Goal: Task Accomplishment & Management: Manage account settings

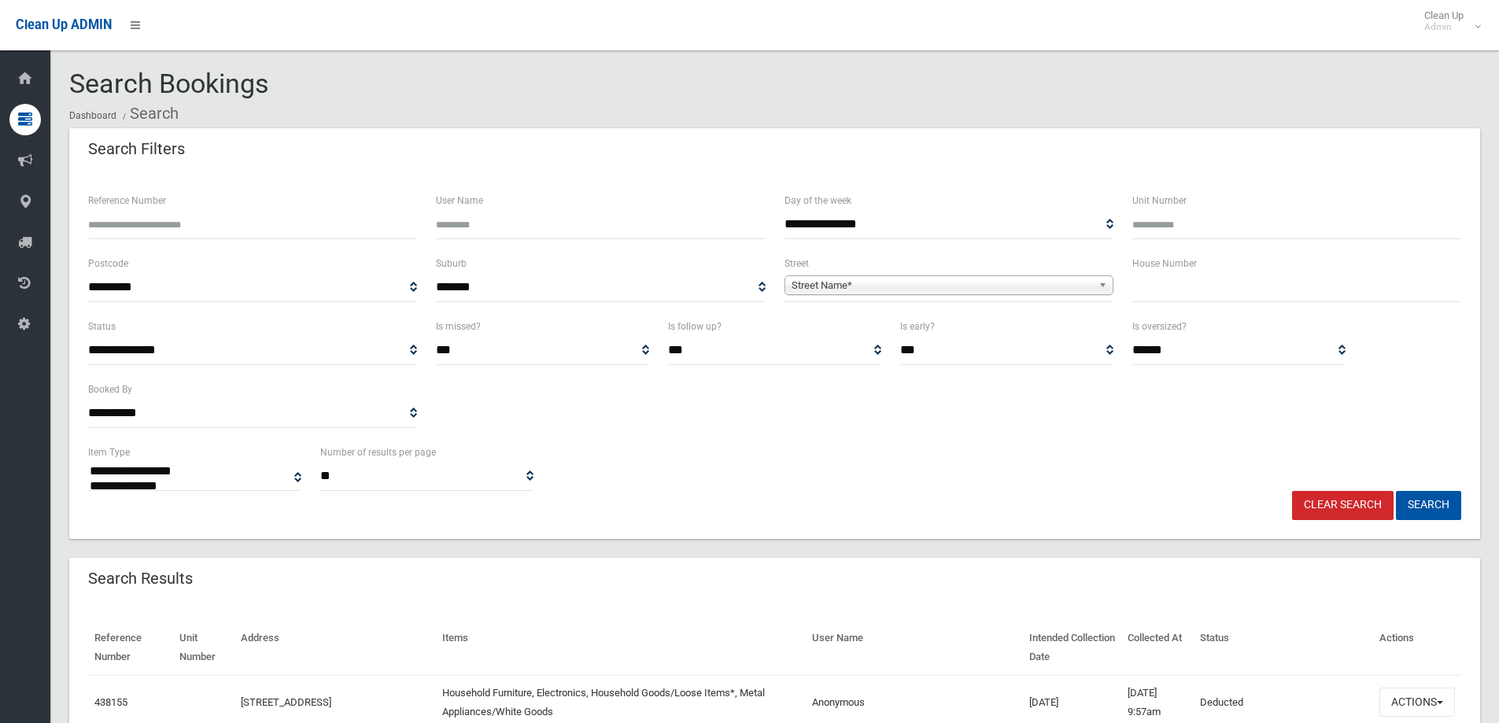
select select
click at [1168, 290] on input "text" at bounding box center [1296, 287] width 329 height 29
type input "*"
click at [852, 282] on span "Street Name*" at bounding box center [942, 285] width 301 height 19
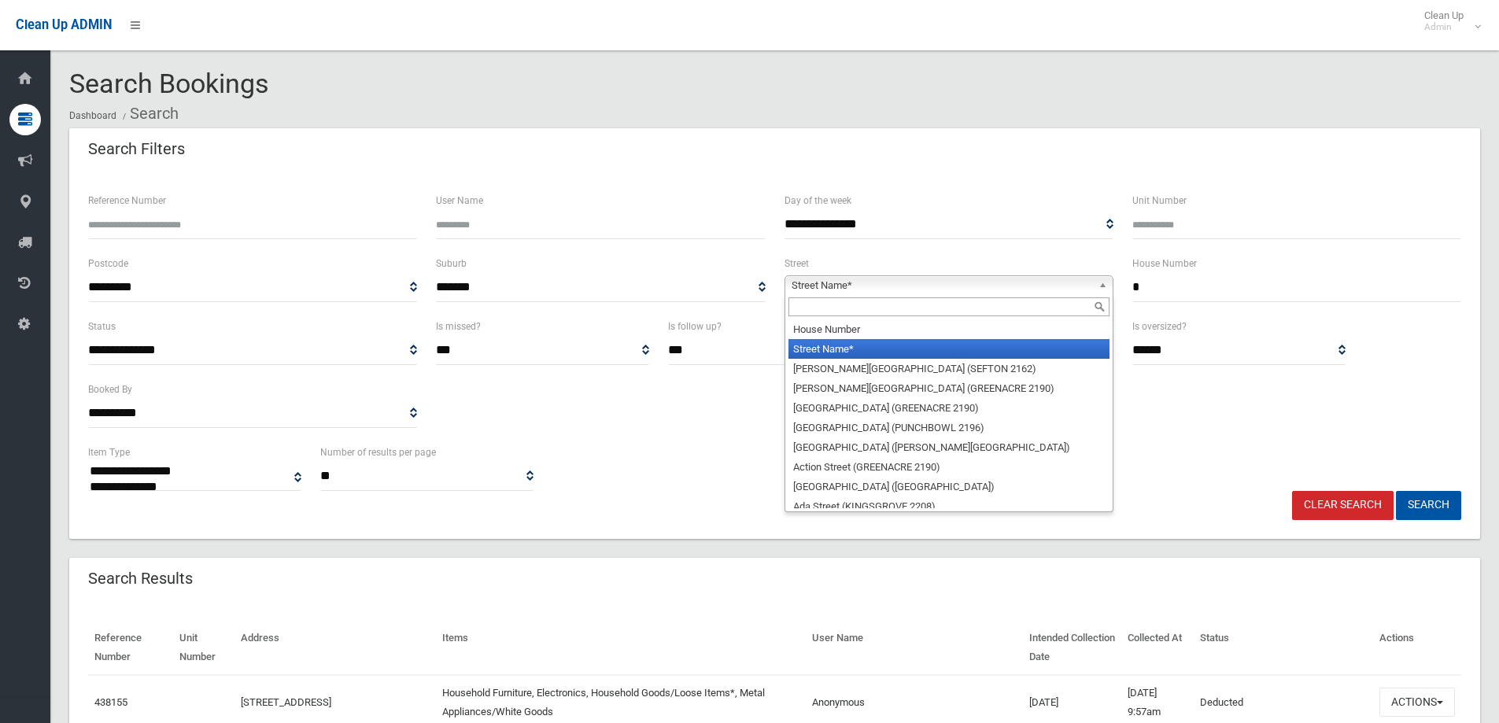
click at [805, 305] on input "text" at bounding box center [948, 306] width 321 height 19
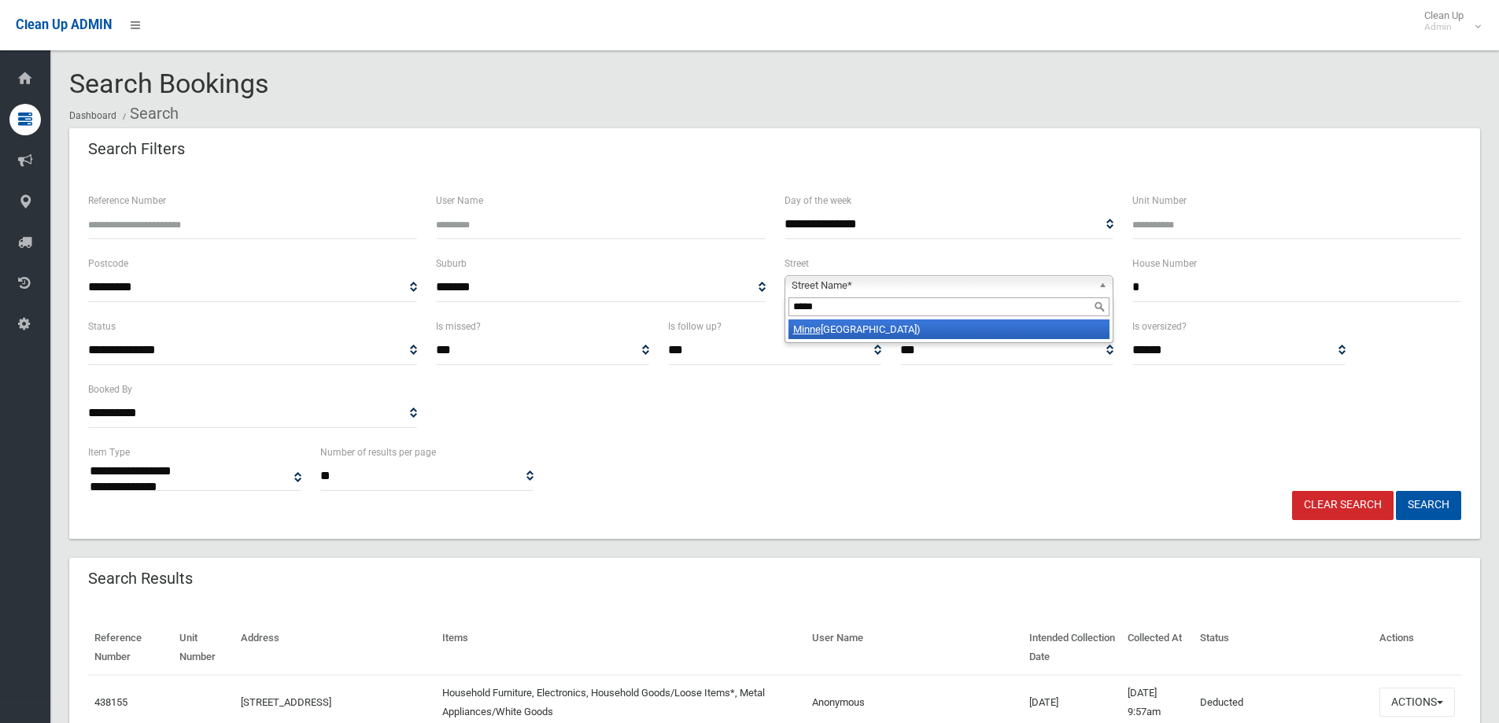
type input "*****"
click at [831, 330] on li "Minne sota Avenue (RIVERWOOD 2210)" at bounding box center [948, 329] width 321 height 20
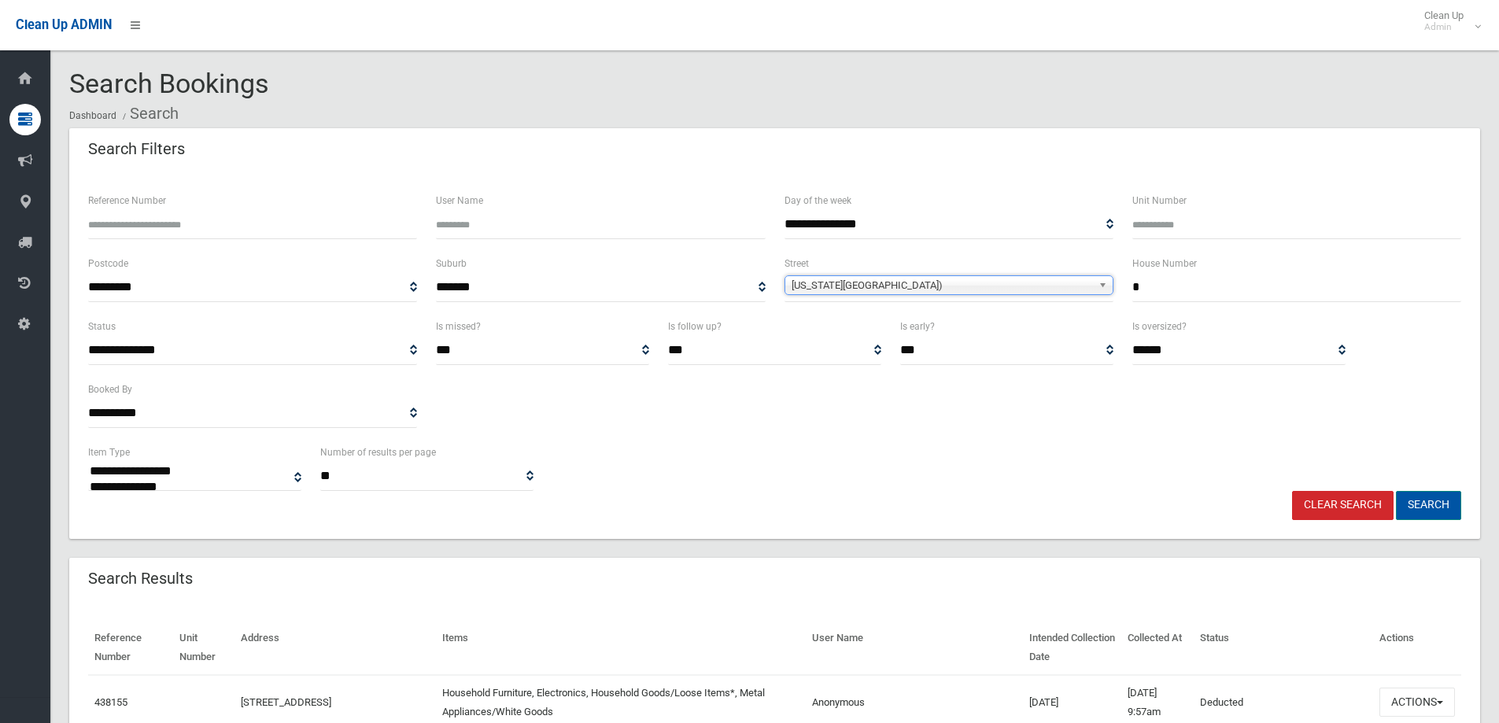
click at [1422, 499] on button "Search" at bounding box center [1428, 505] width 65 height 29
click at [1416, 501] on button "Search" at bounding box center [1428, 505] width 65 height 29
click at [1416, 500] on button "Search" at bounding box center [1428, 505] width 65 height 29
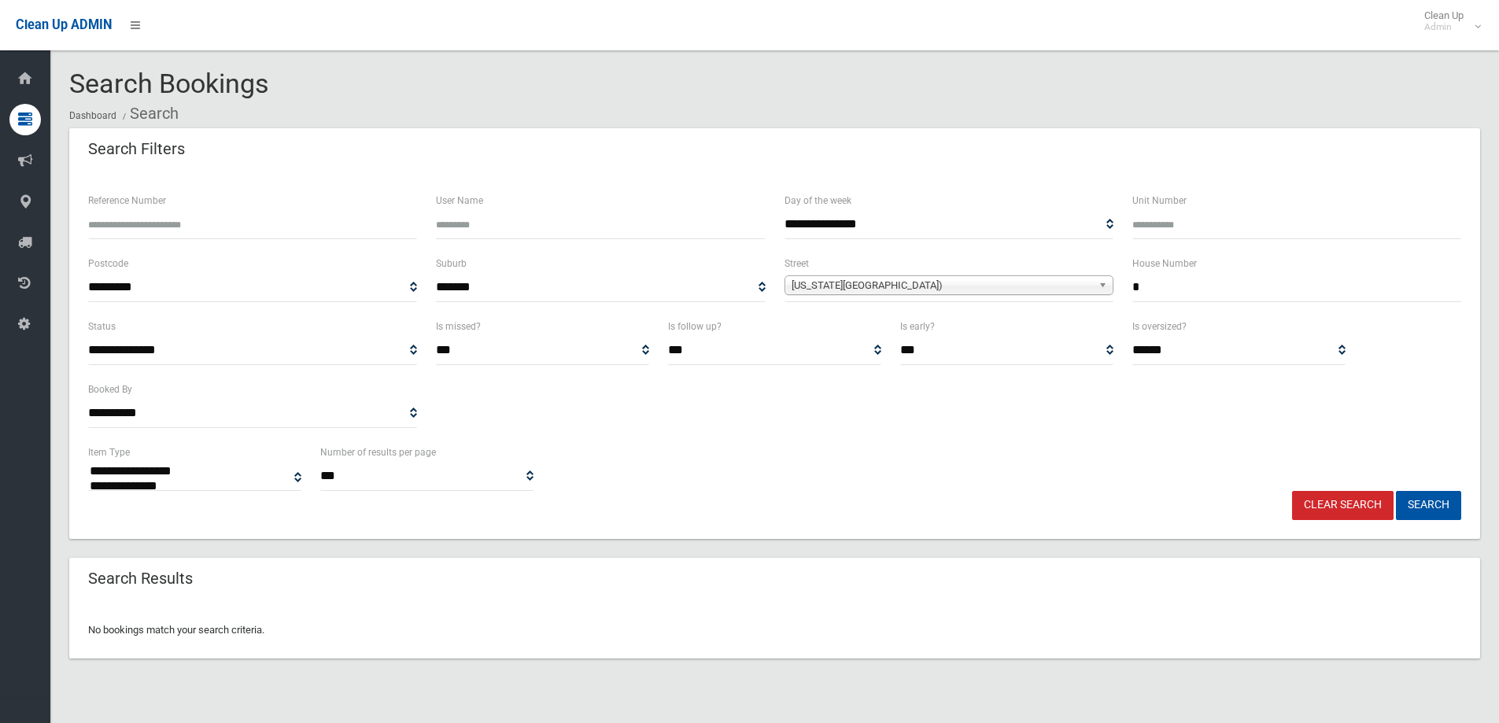
select select
click at [1145, 286] on input "*" at bounding box center [1296, 287] width 329 height 29
type input "***"
click at [1418, 503] on button "Search" at bounding box center [1428, 505] width 65 height 29
select select
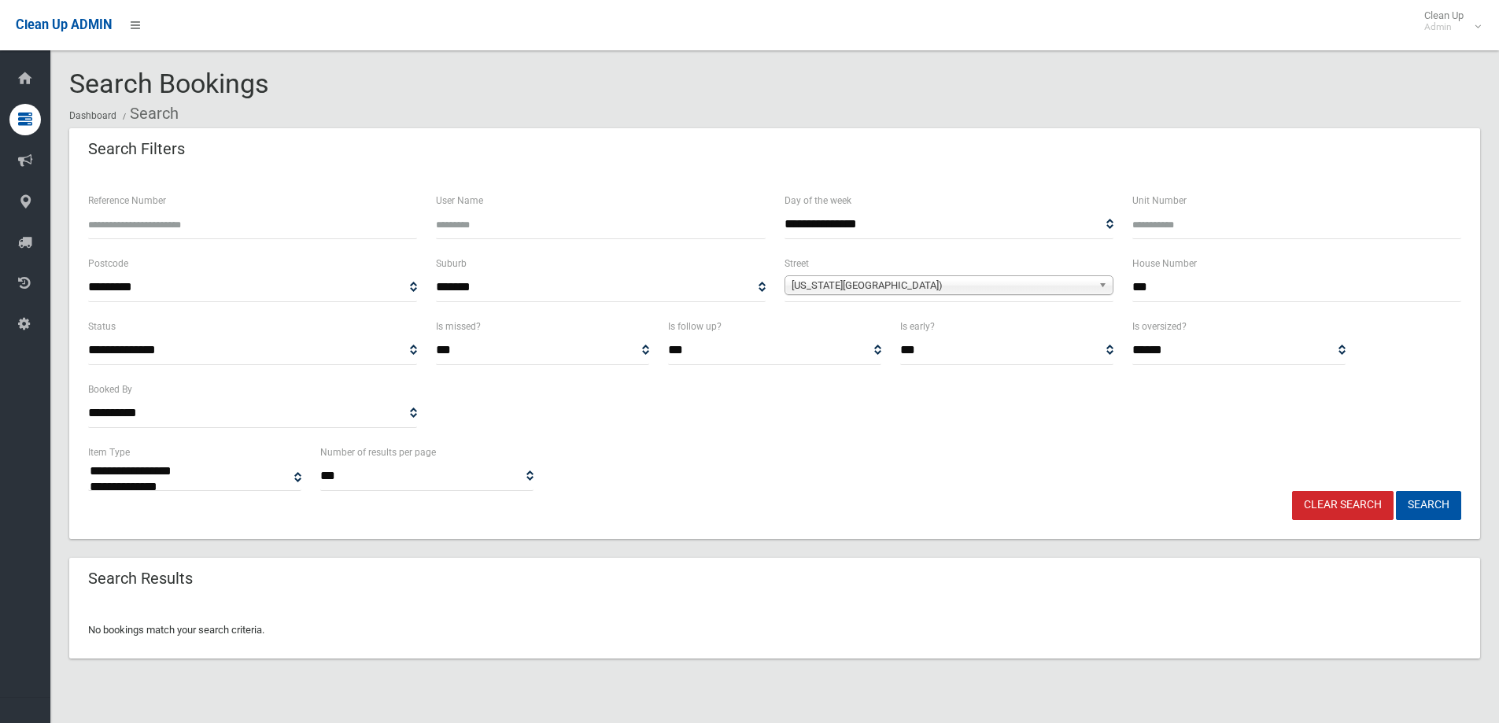
click at [1167, 282] on input "***" at bounding box center [1296, 287] width 329 height 29
type input "*"
click at [1431, 505] on button "Search" at bounding box center [1428, 505] width 65 height 29
select select
click at [1148, 290] on input "*" at bounding box center [1296, 287] width 329 height 29
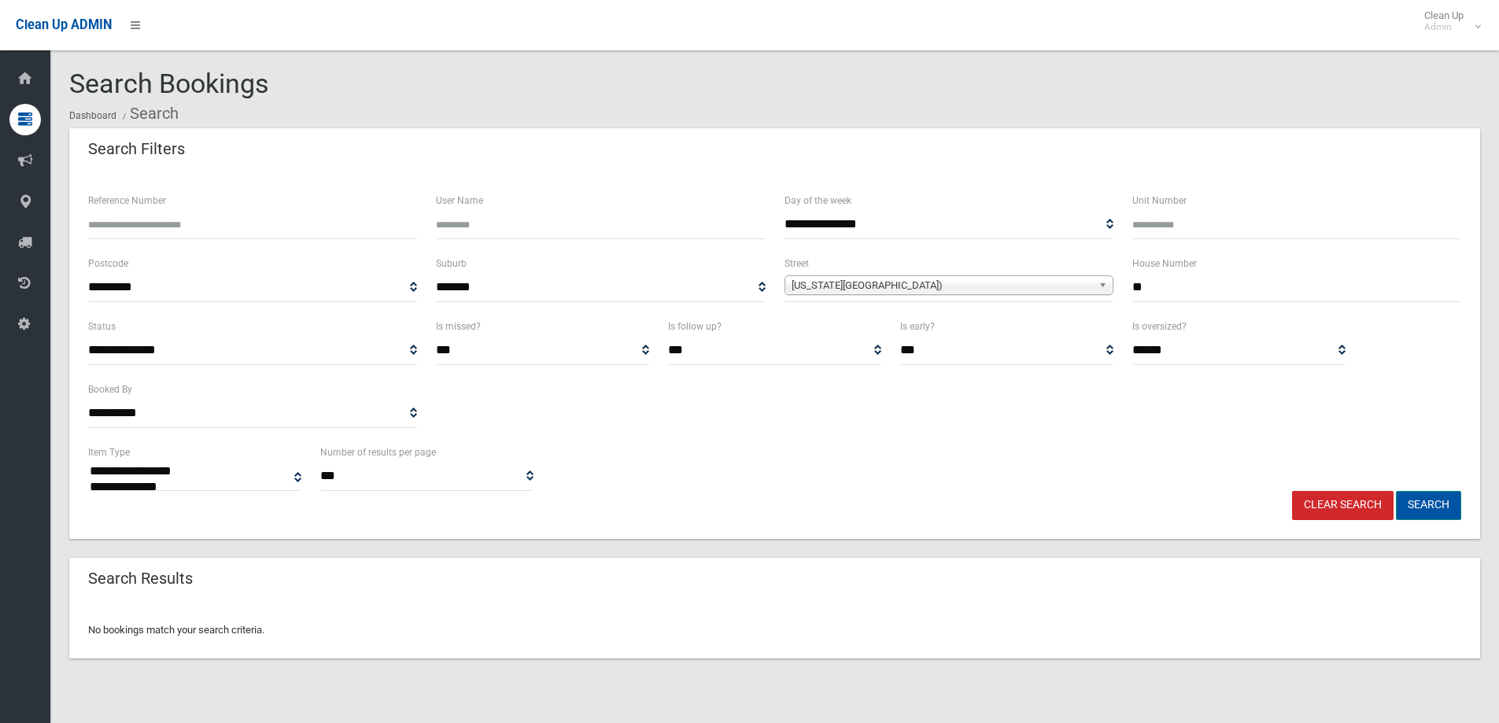
type input "**"
drag, startPoint x: 1428, startPoint y: 504, endPoint x: 1366, endPoint y: 501, distance: 62.2
click at [1428, 512] on button "Search" at bounding box center [1428, 505] width 65 height 29
click at [1431, 508] on button "Search" at bounding box center [1428, 505] width 65 height 29
select select
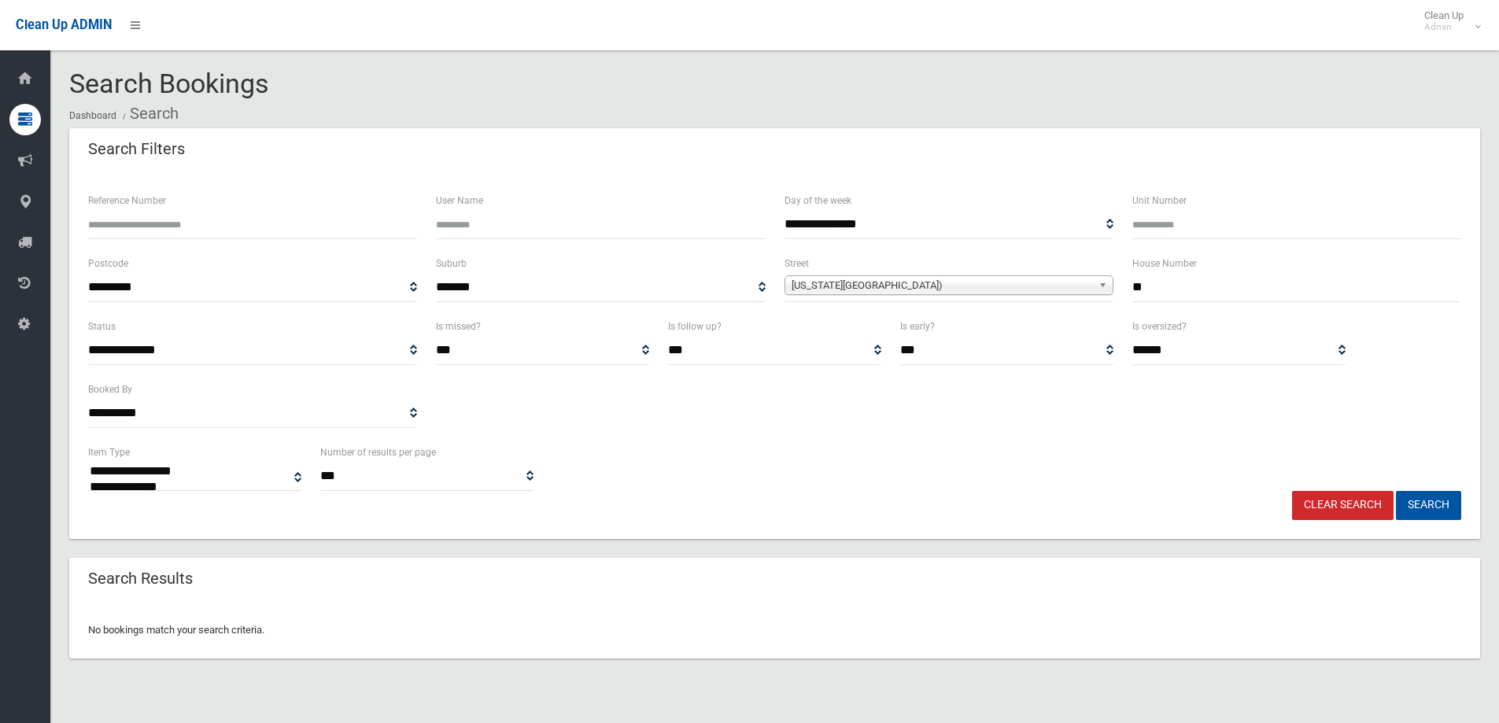
click at [1160, 288] on input "**" at bounding box center [1296, 287] width 329 height 29
type input "*"
click at [1425, 503] on button "Search" at bounding box center [1428, 505] width 65 height 29
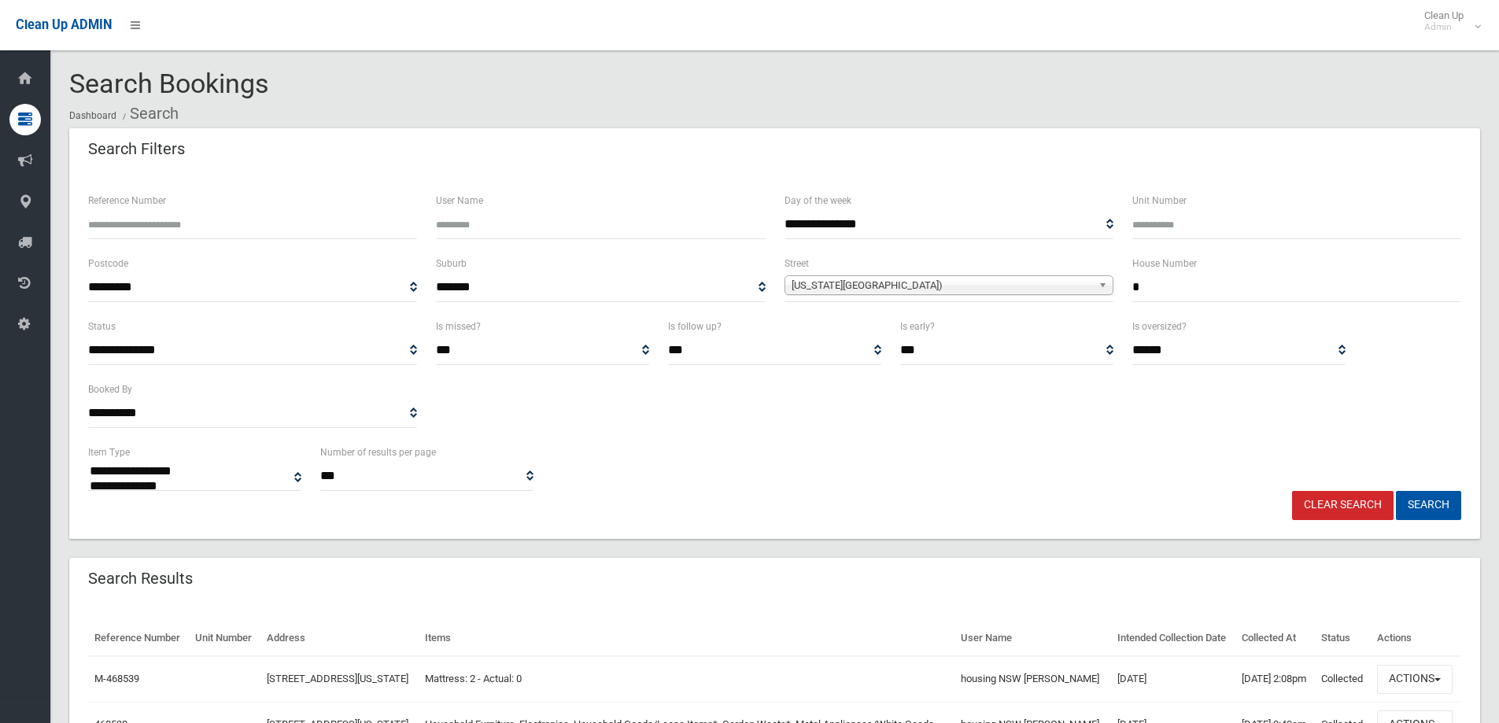
select select
click at [824, 283] on span "Minnesota Avenue (RIVERWOOD 2210)" at bounding box center [942, 285] width 301 height 19
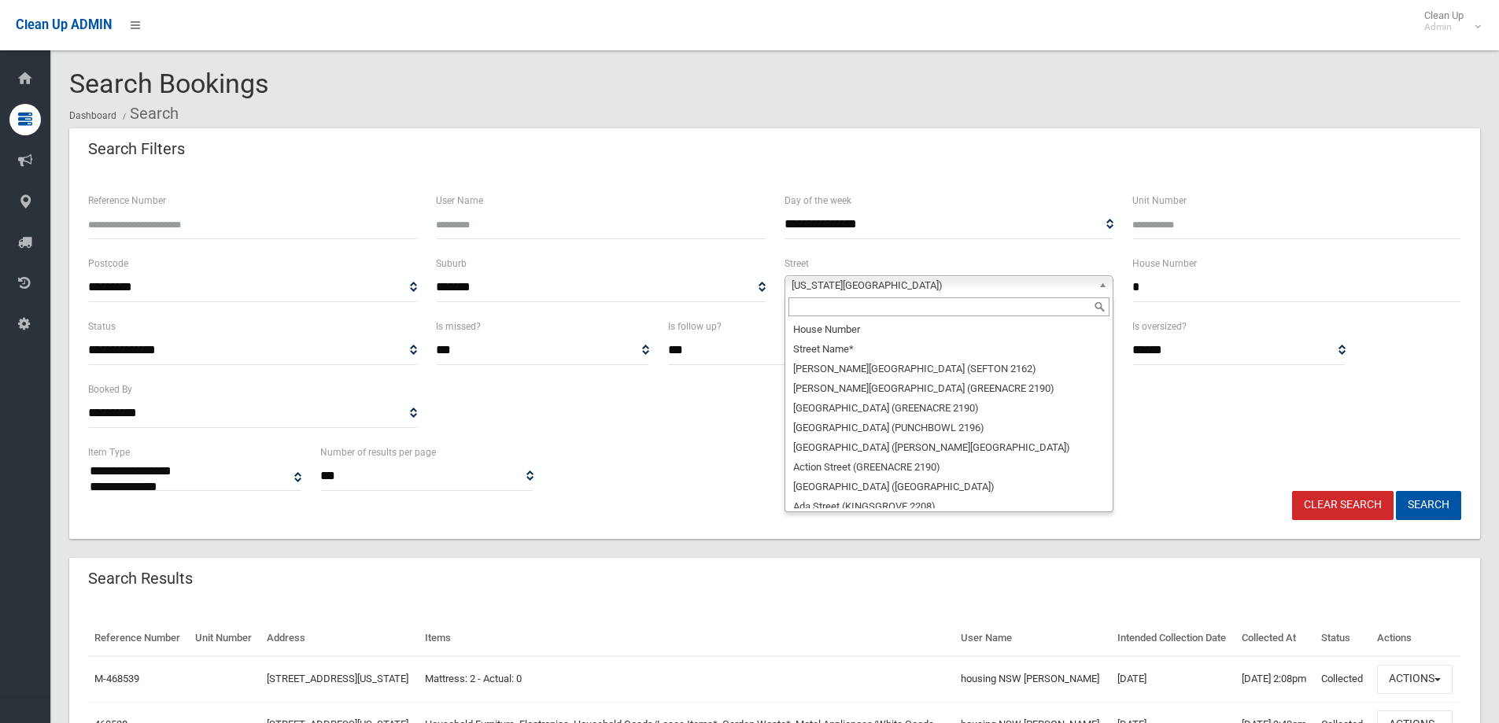
scroll to position [28395, 0]
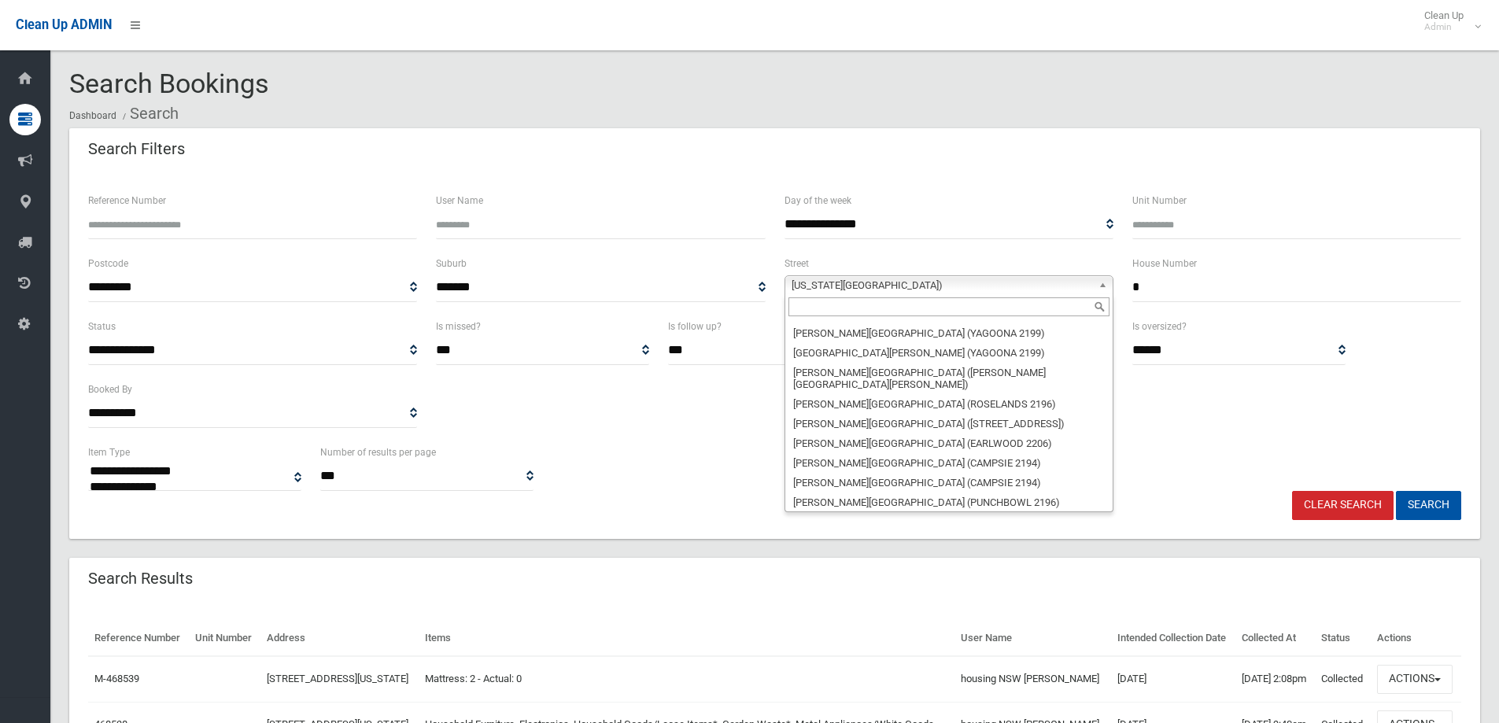
click at [805, 309] on input "text" at bounding box center [948, 306] width 321 height 19
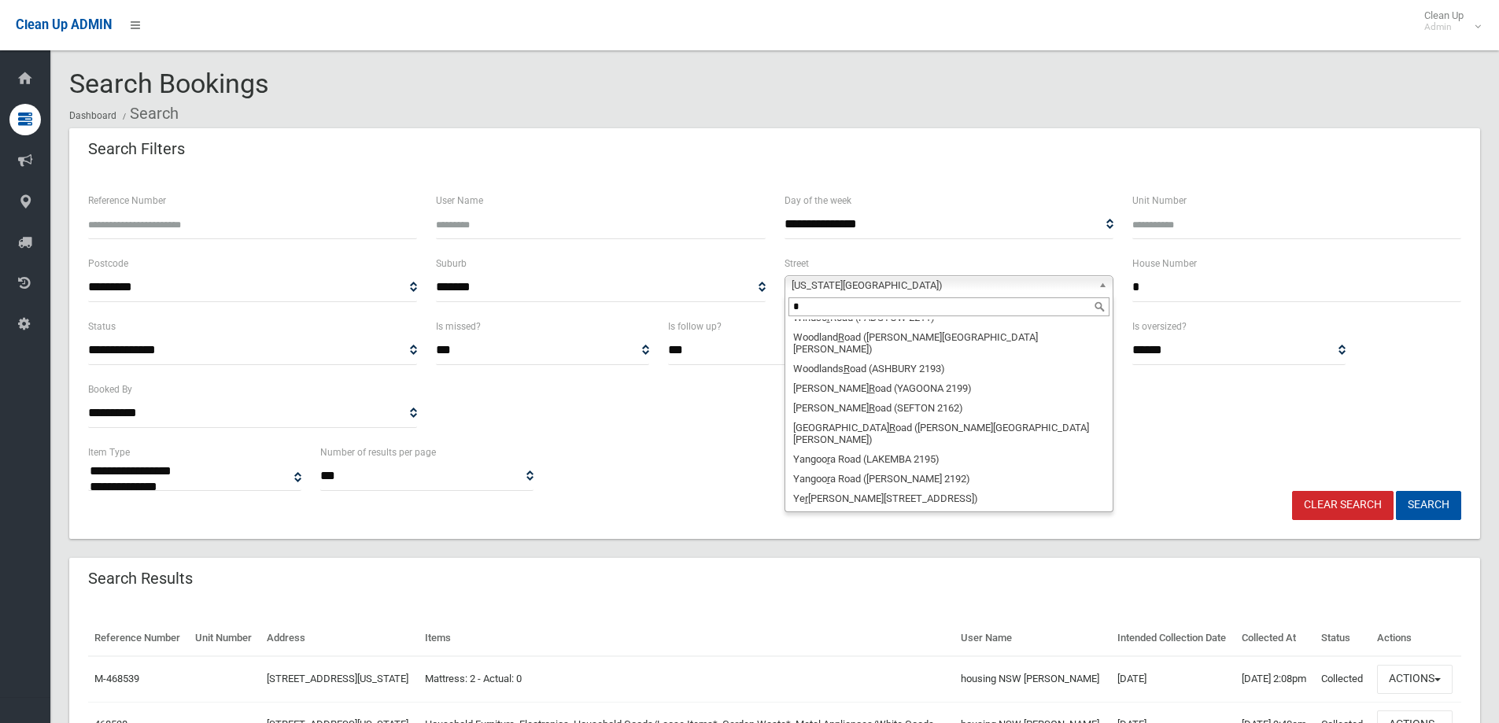
scroll to position [0, 0]
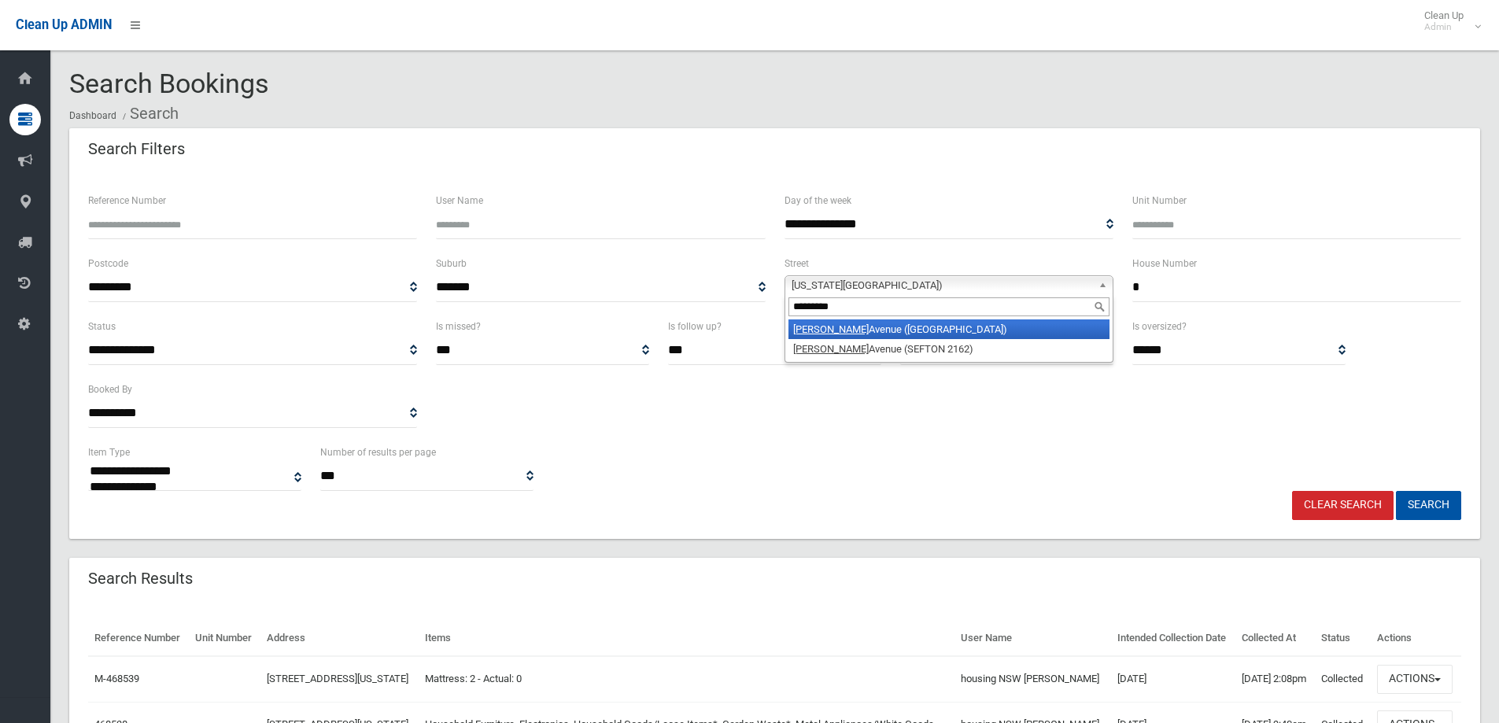
type input "*********"
click at [833, 328] on em "Roosevelt" at bounding box center [831, 329] width 76 height 12
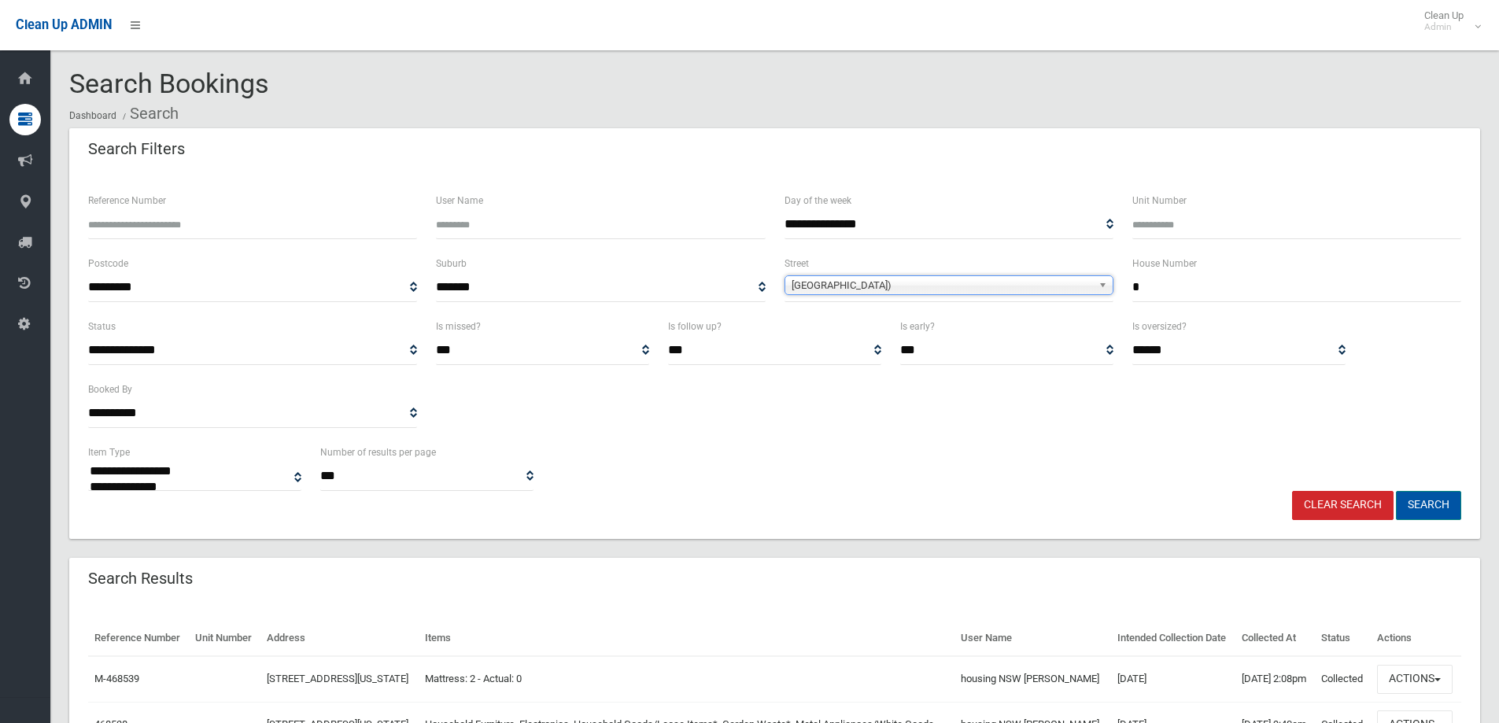
click at [1436, 506] on button "Search" at bounding box center [1428, 505] width 65 height 29
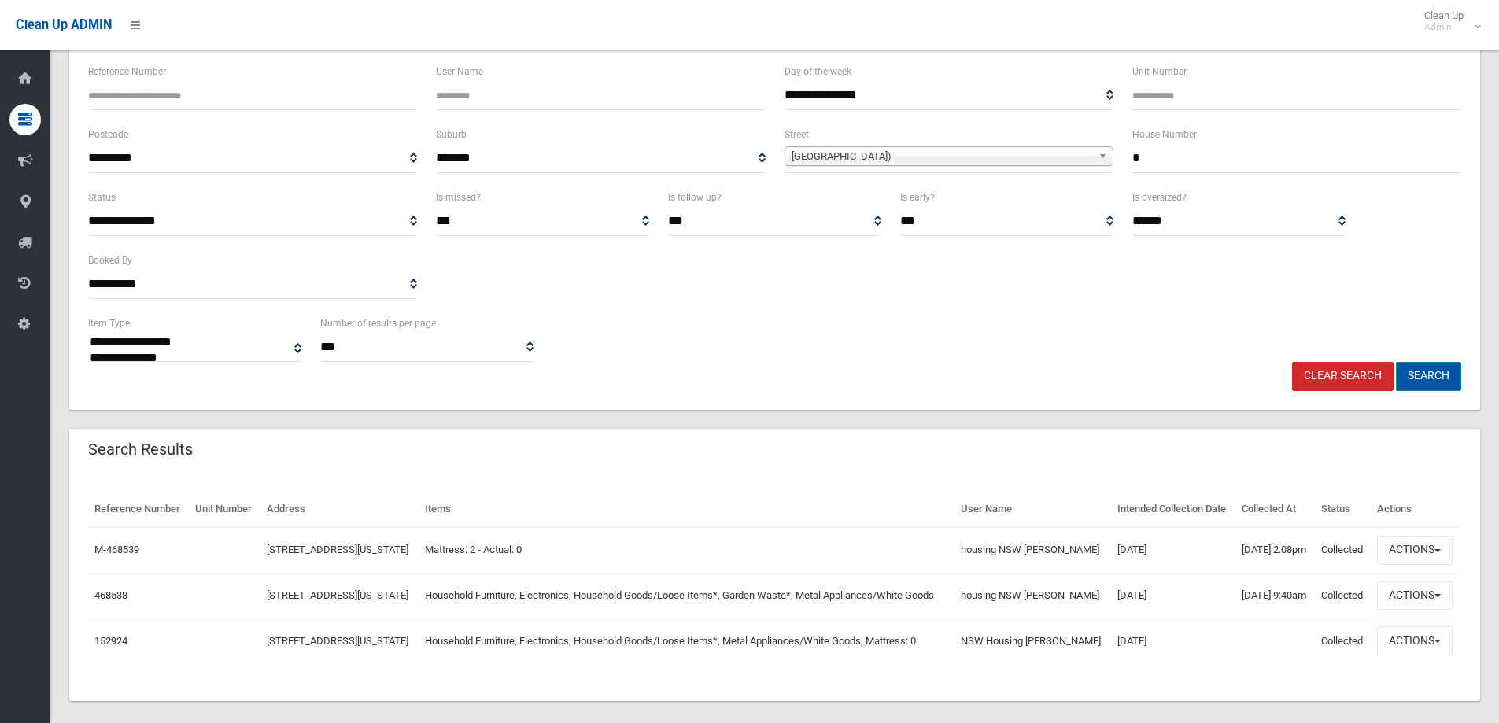
scroll to position [190, 0]
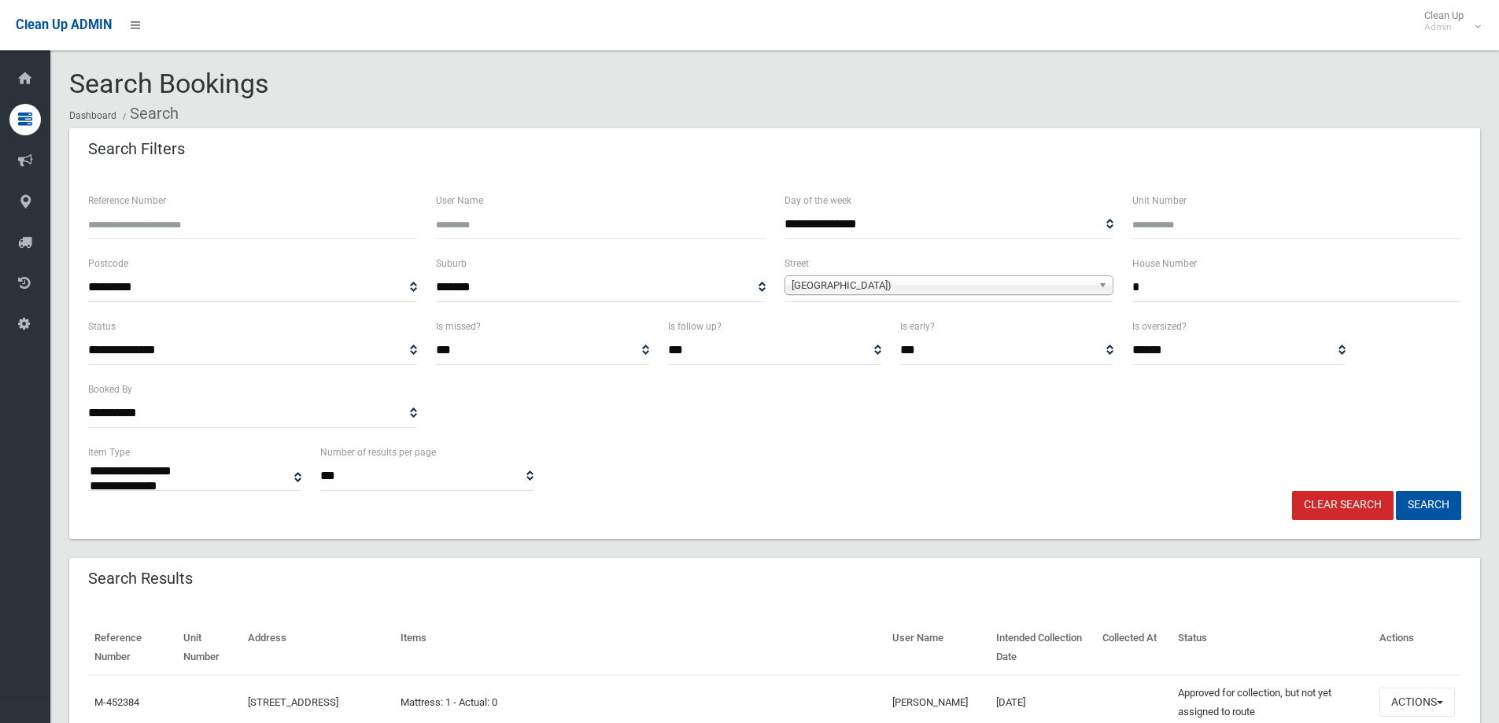
select select
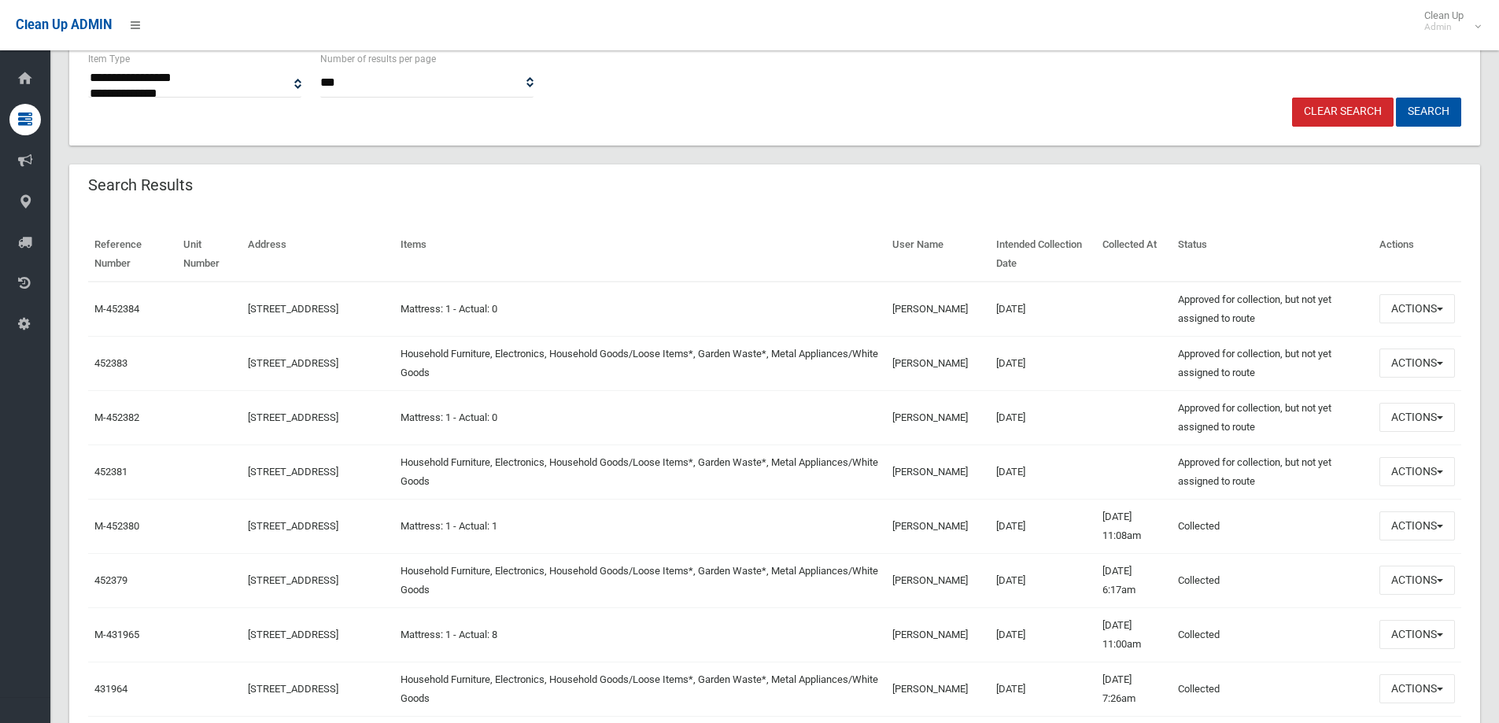
scroll to position [472, 0]
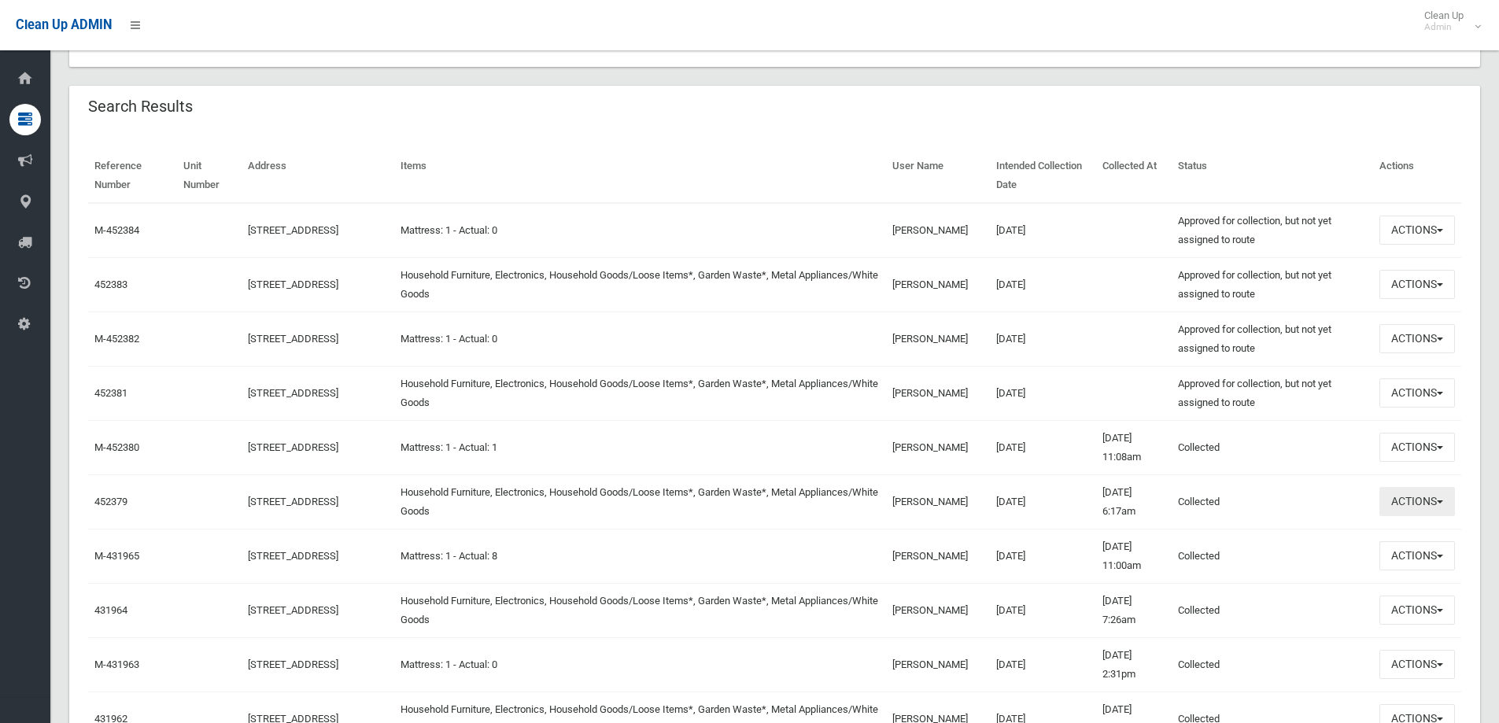
click at [1412, 499] on button "Actions" at bounding box center [1417, 501] width 76 height 29
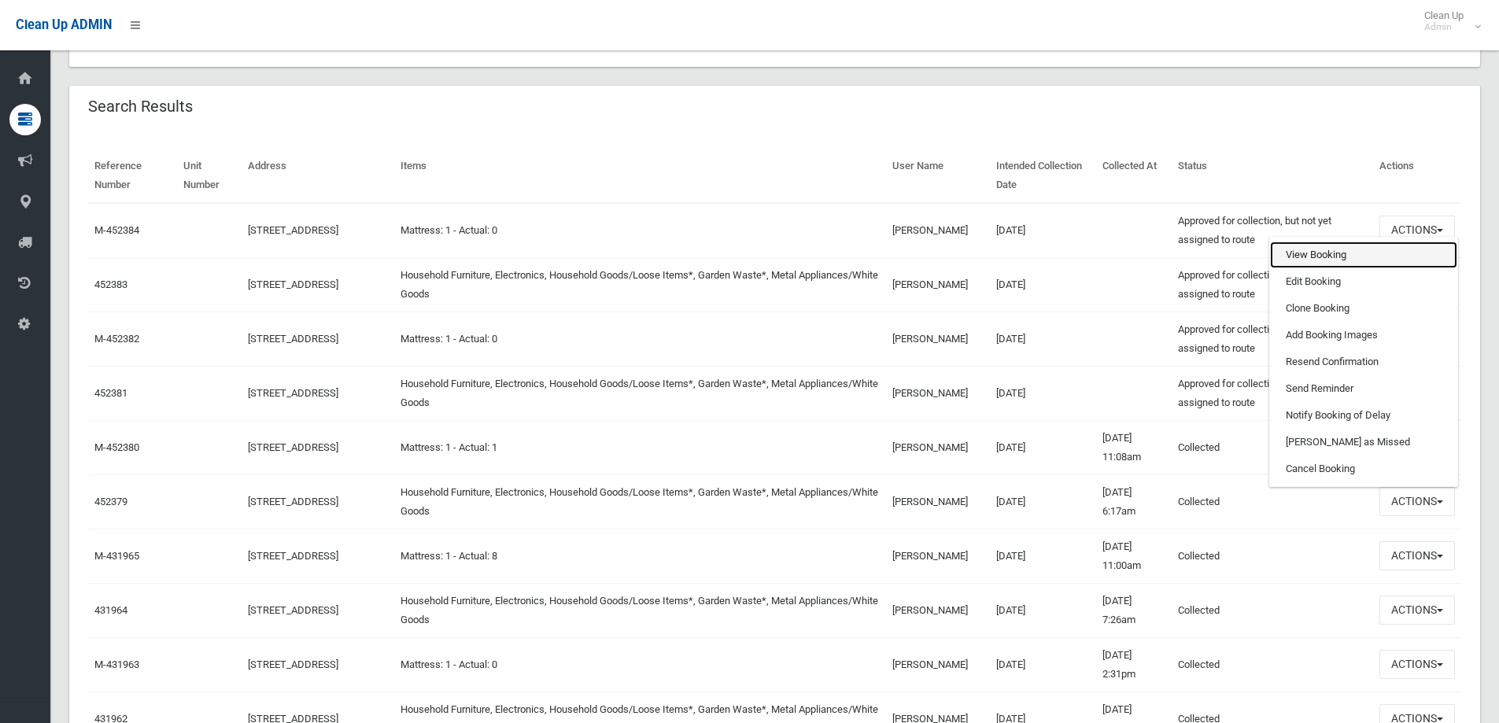
click at [1302, 257] on link "View Booking" at bounding box center [1363, 255] width 187 height 27
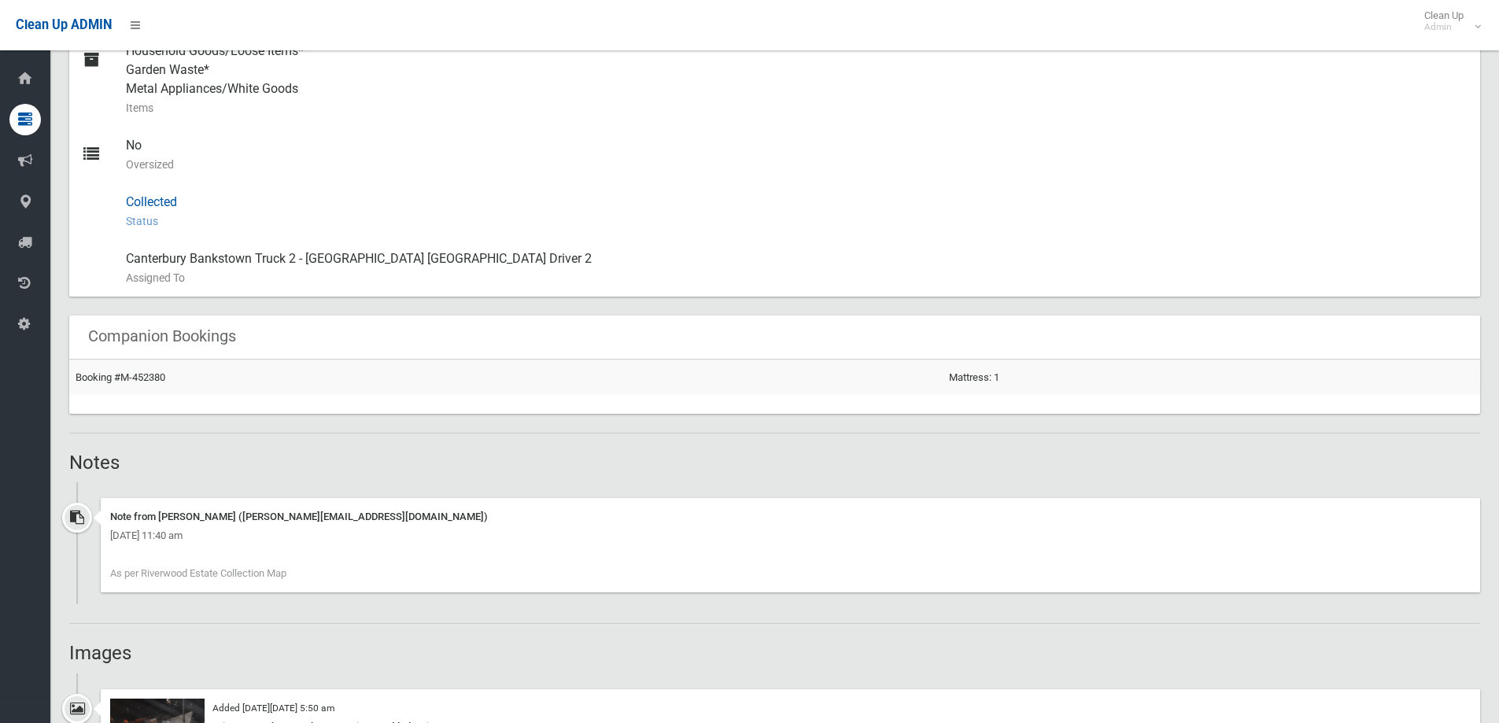
scroll to position [1023, 0]
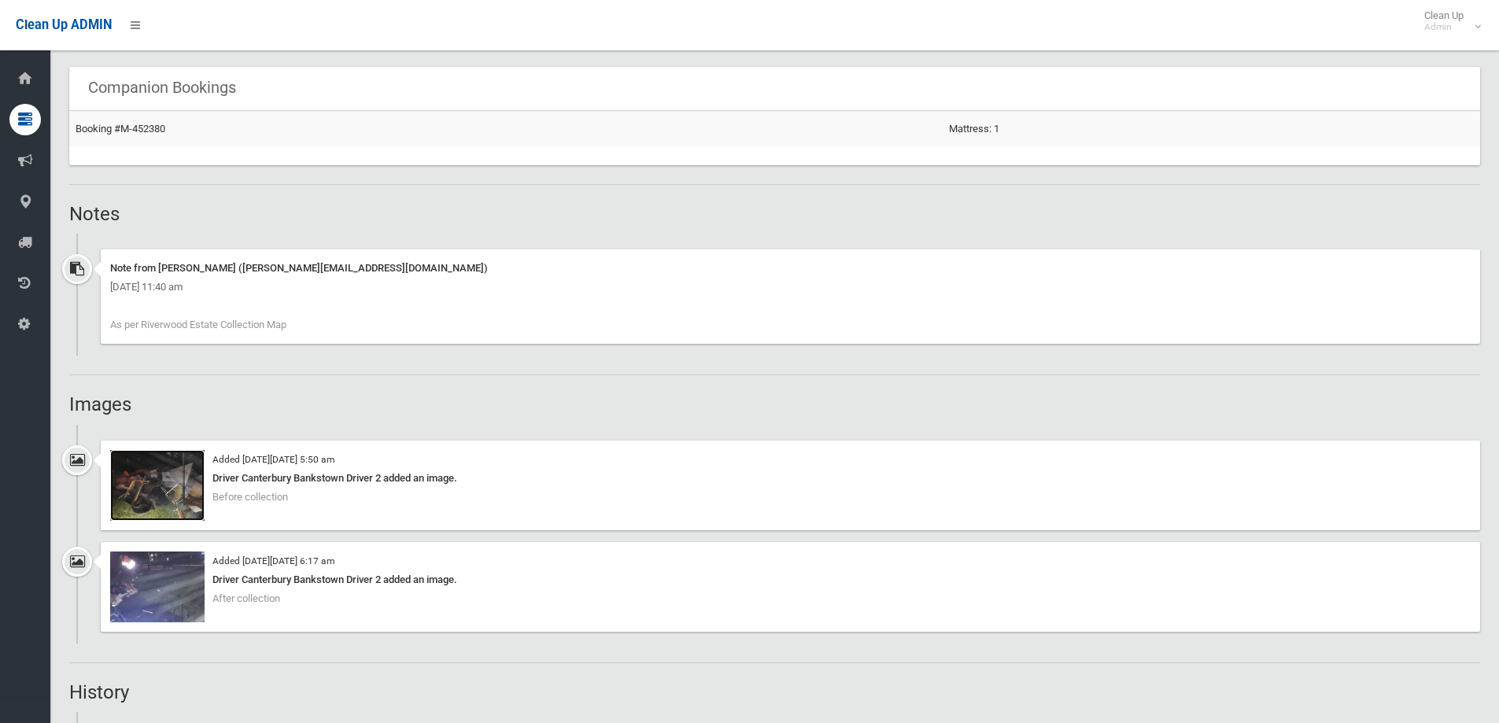
click at [140, 501] on img at bounding box center [157, 485] width 94 height 71
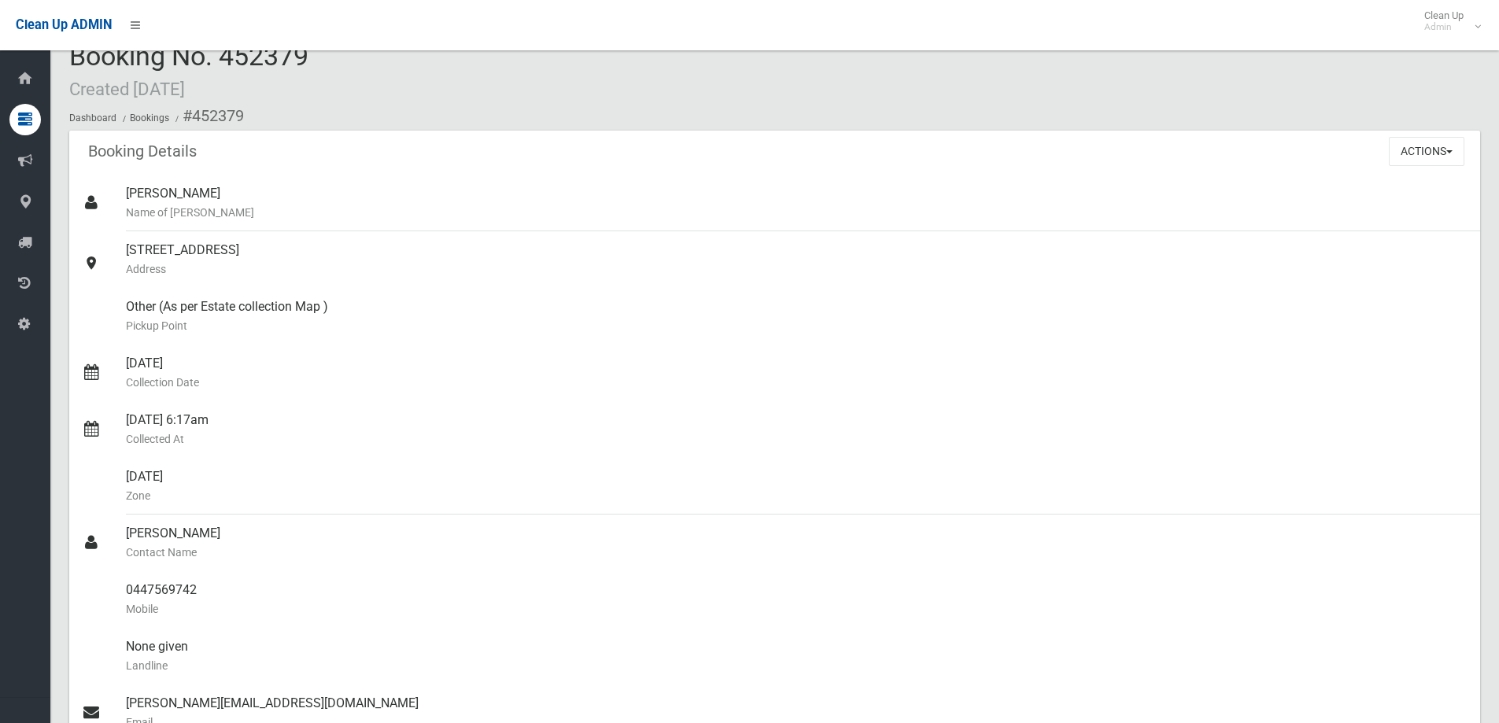
scroll to position [0, 0]
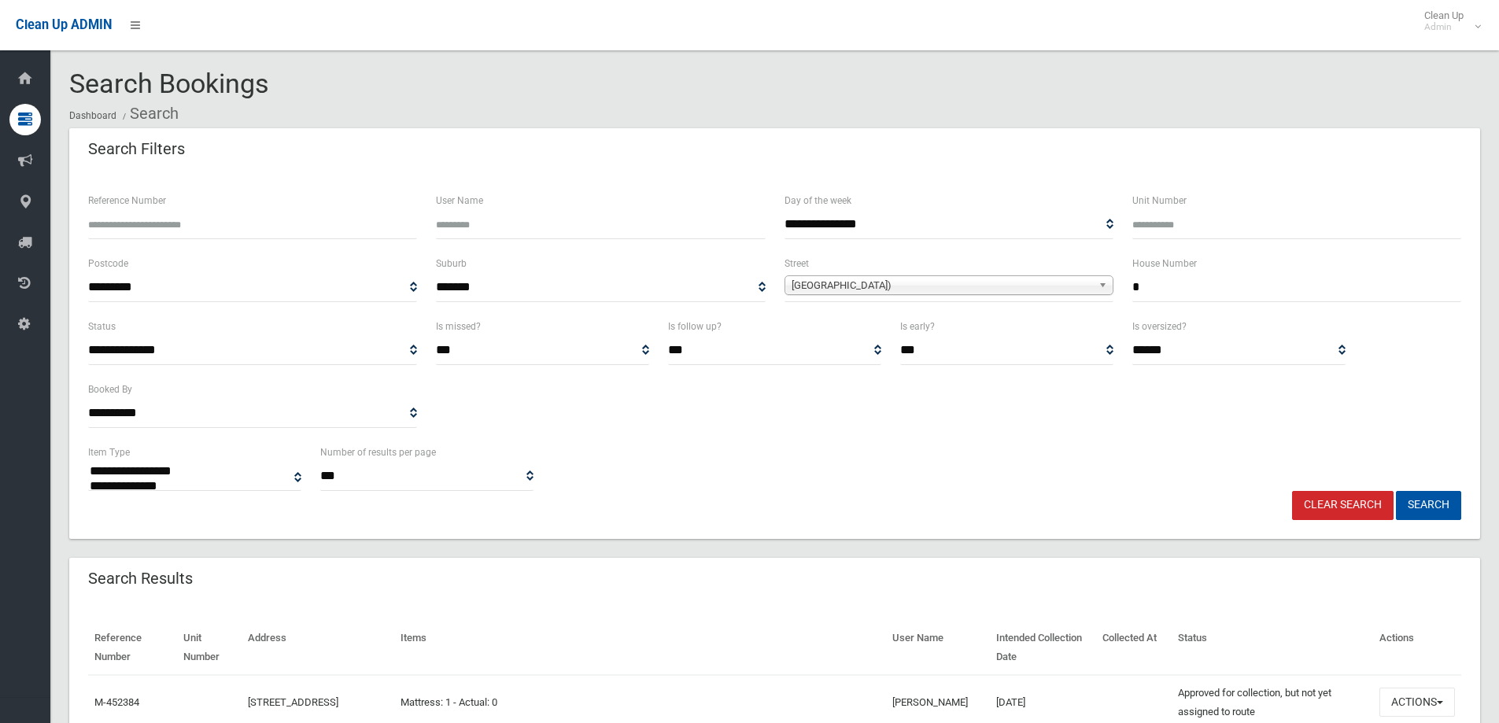
select select
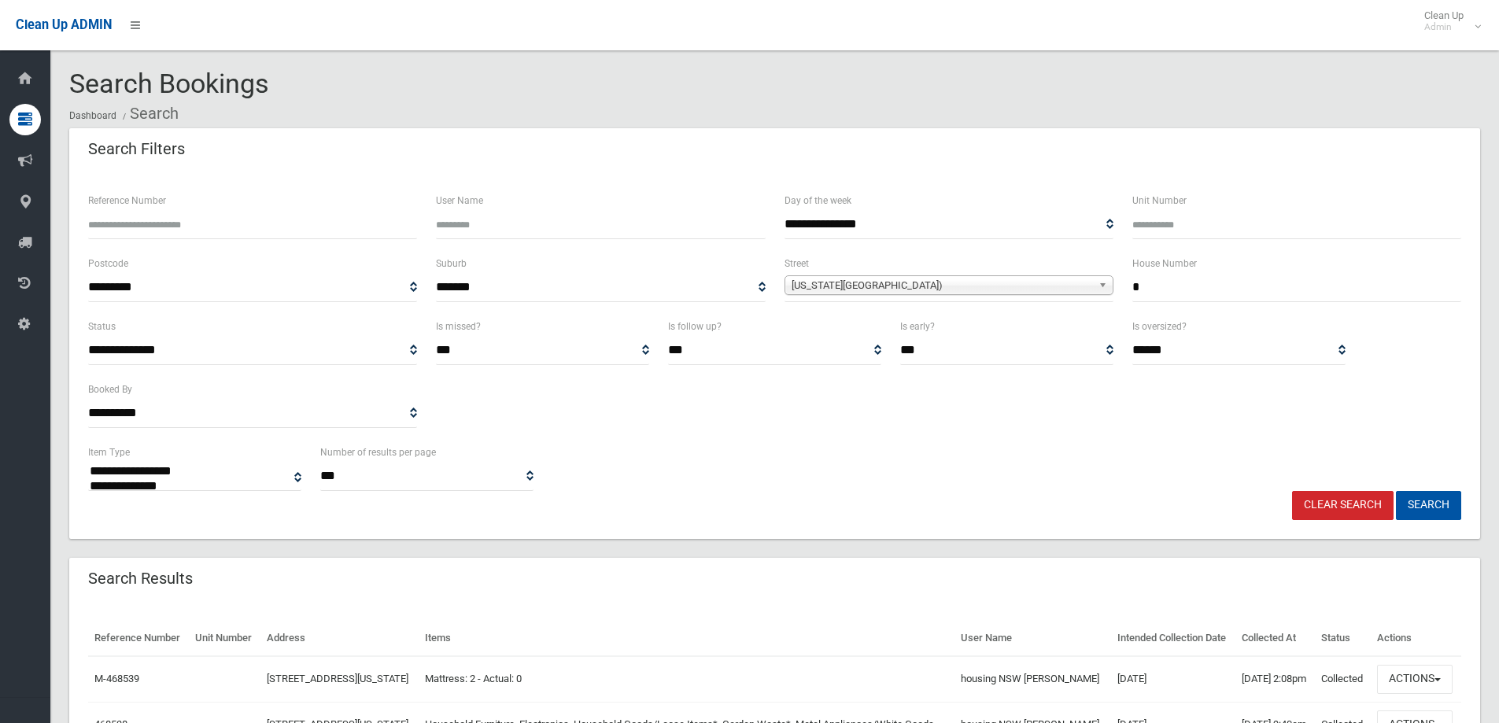
select select
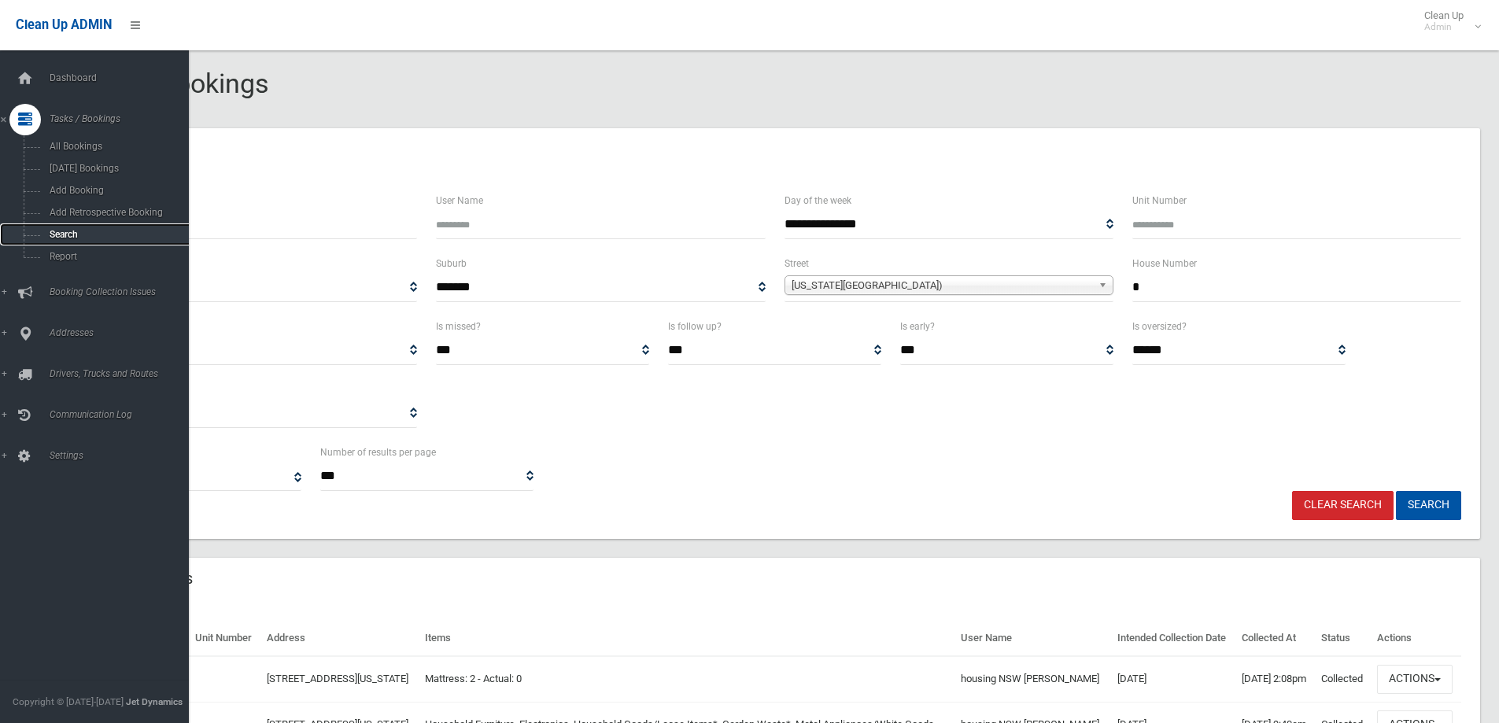
click at [57, 234] on span "Search" at bounding box center [116, 234] width 142 height 11
click at [63, 330] on span "Addresses" at bounding box center [123, 332] width 156 height 11
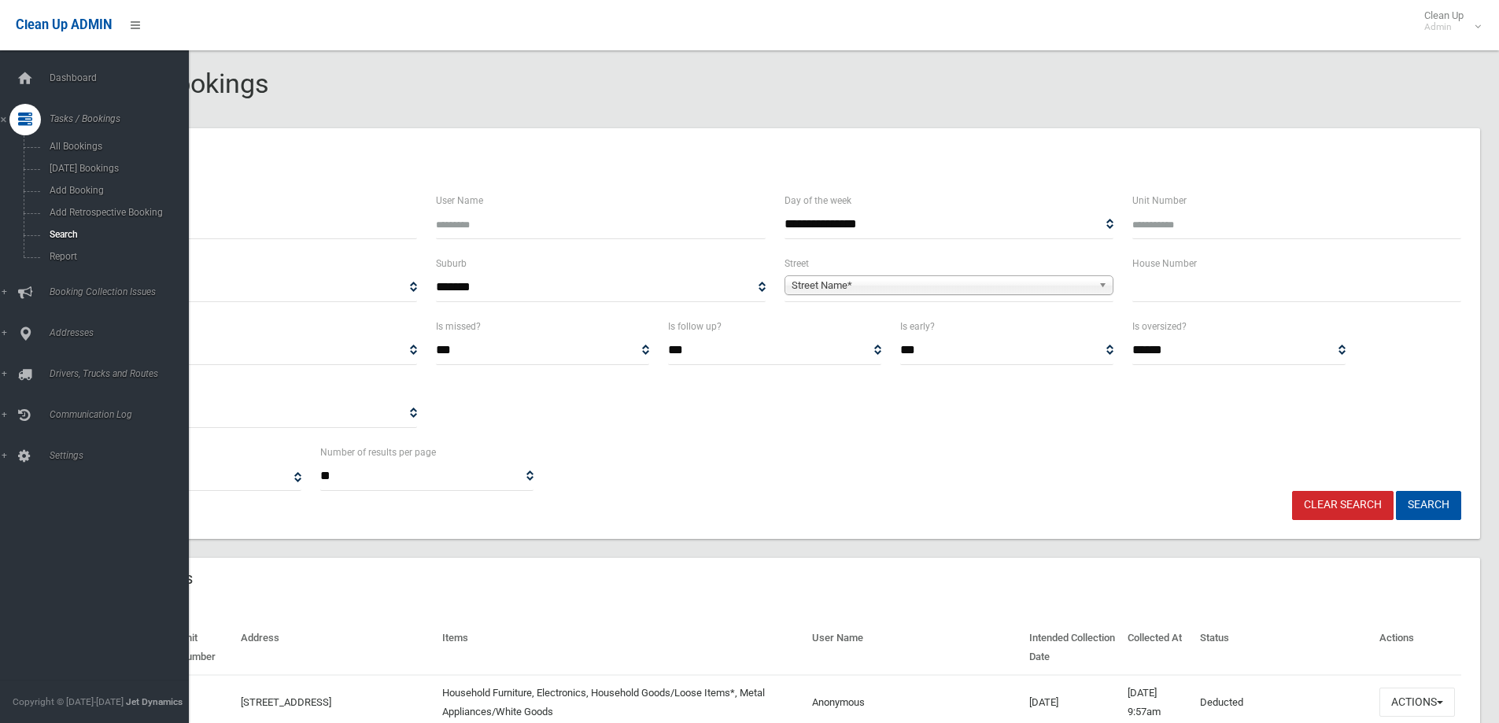
select select
click at [69, 231] on span "Search" at bounding box center [116, 234] width 142 height 11
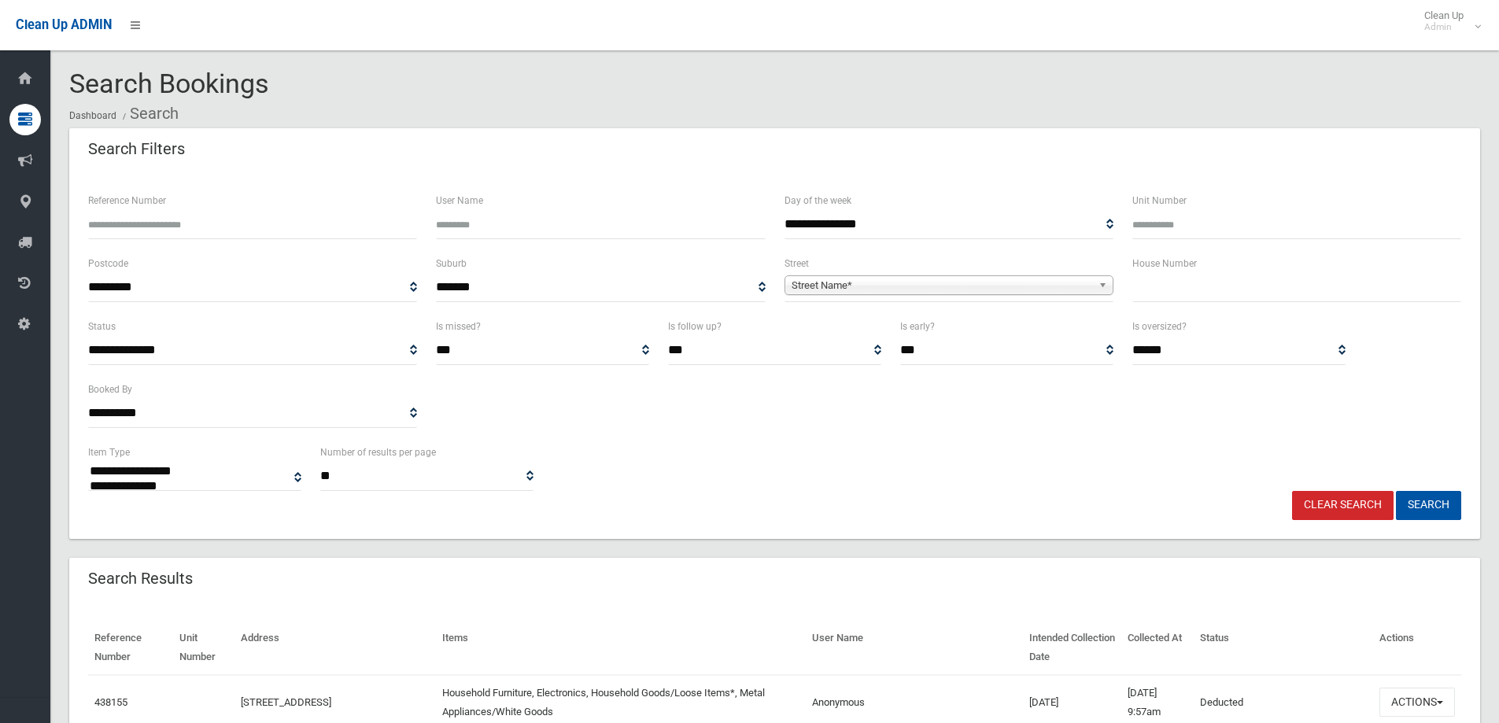
select select
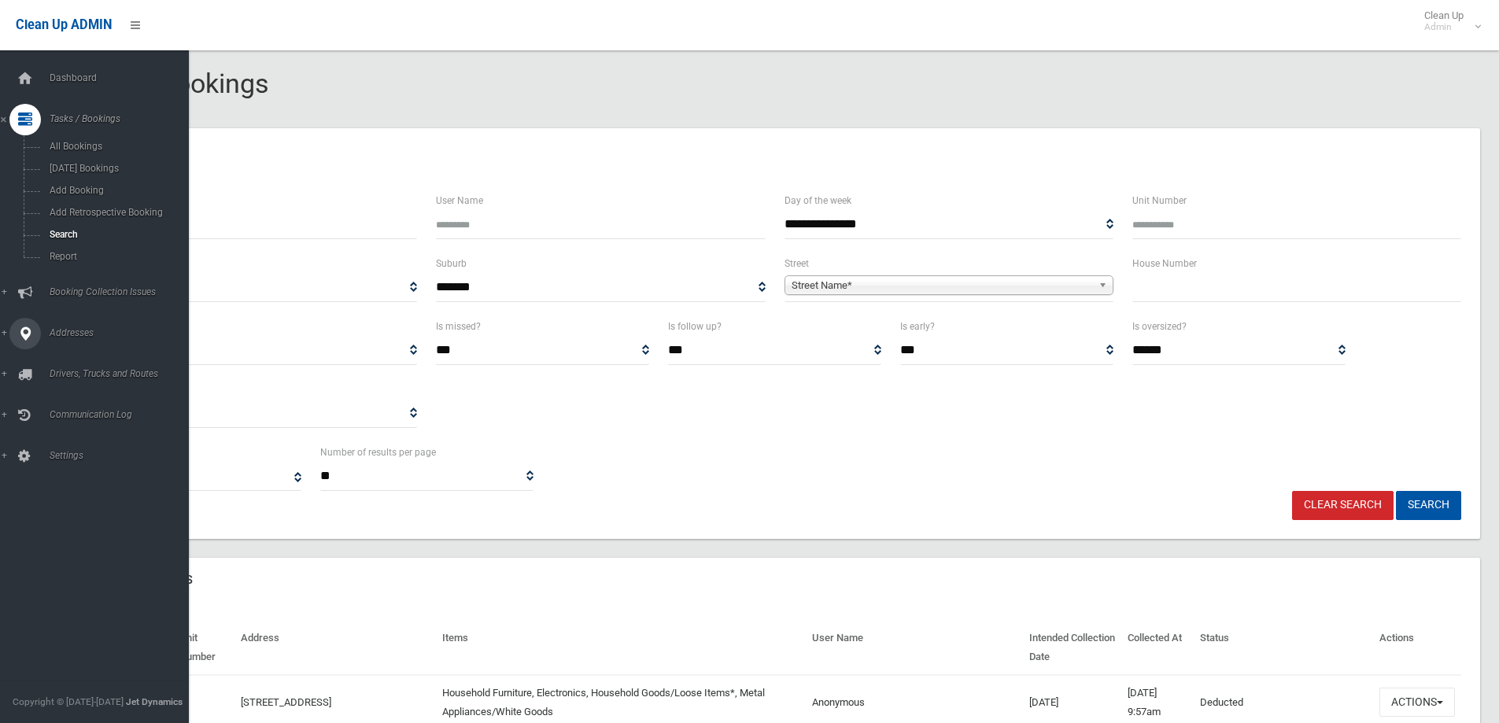
click at [75, 331] on span "Addresses" at bounding box center [123, 332] width 156 height 11
click at [69, 226] on span "All Addresses" at bounding box center [116, 228] width 142 height 11
click at [66, 226] on span "All Addresses" at bounding box center [116, 228] width 142 height 11
click at [65, 225] on span "All Addresses" at bounding box center [116, 228] width 142 height 11
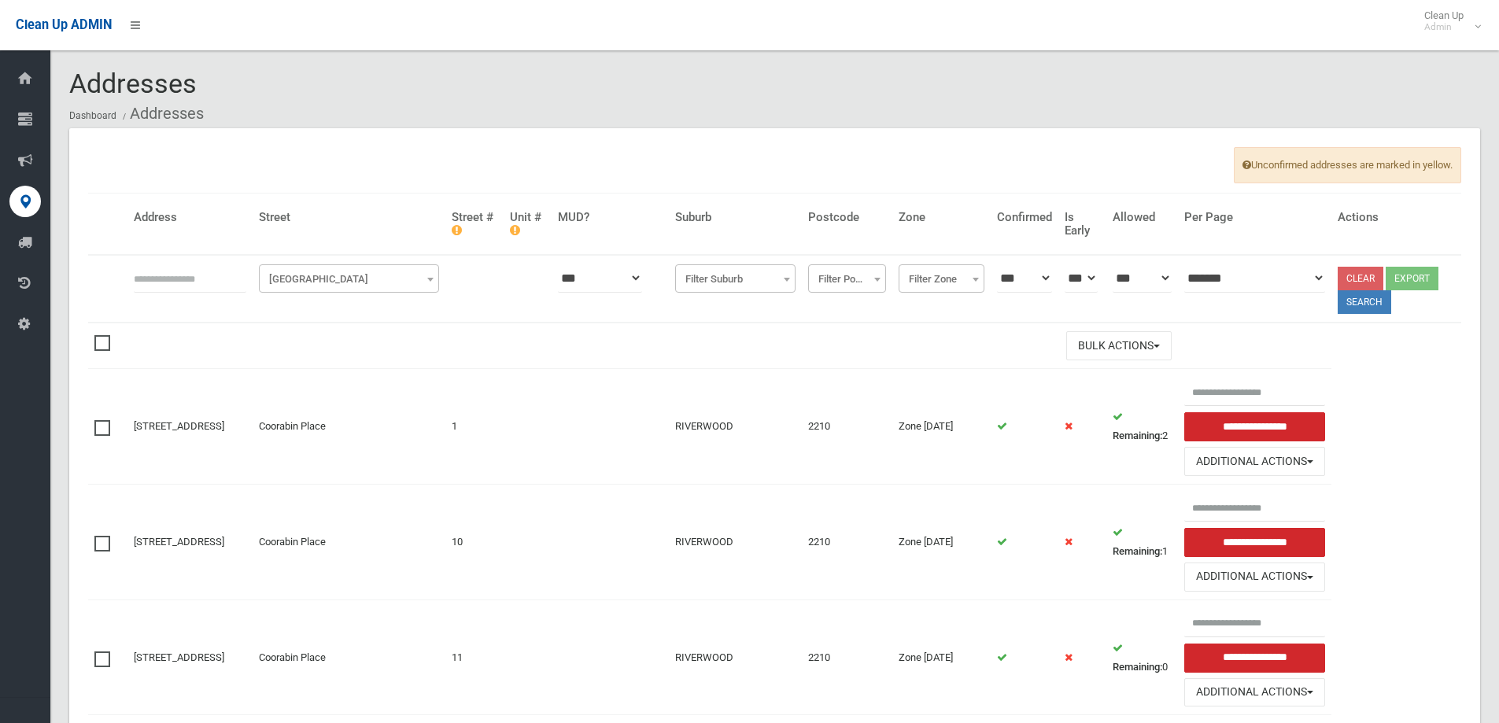
click at [176, 282] on input "text" at bounding box center [190, 278] width 113 height 29
type input "*"
click at [318, 285] on span "Filter Street" at bounding box center [349, 279] width 172 height 22
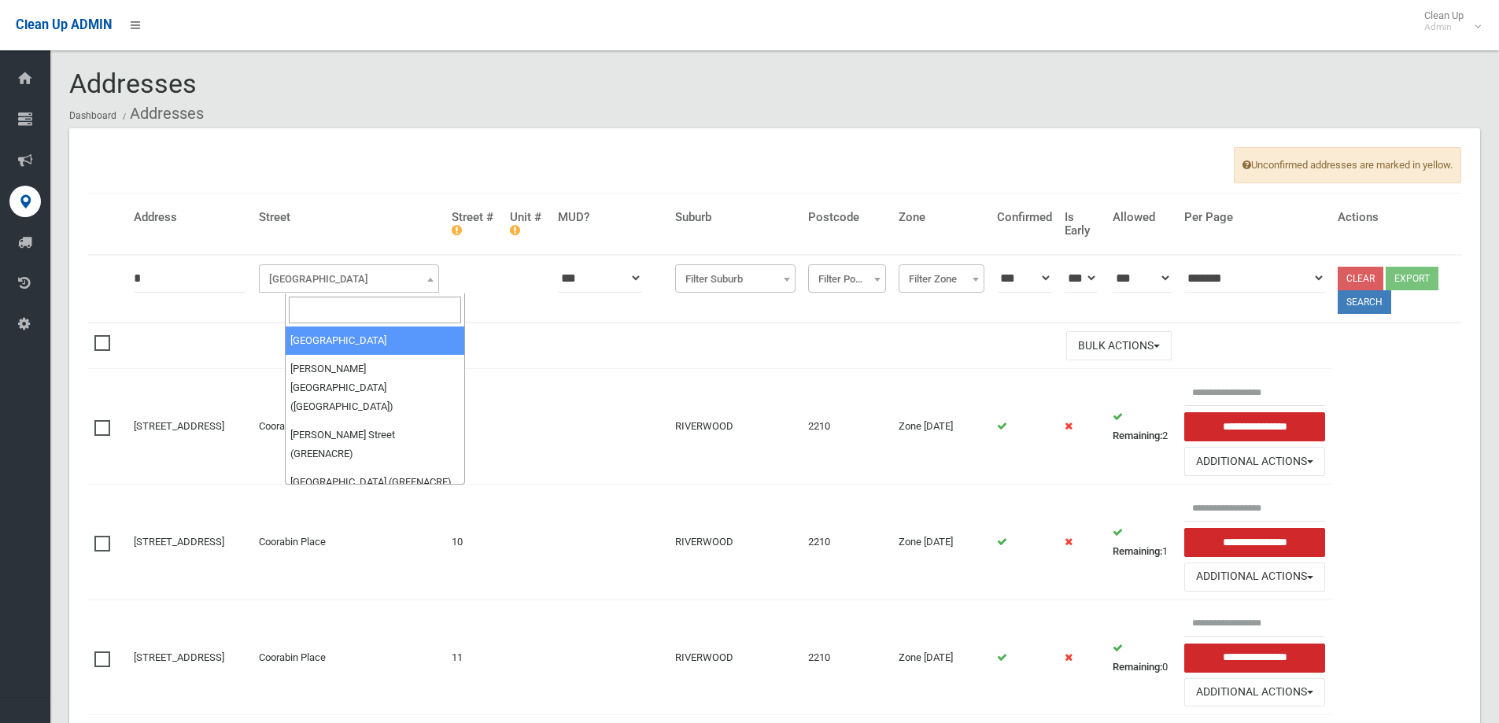
click at [315, 309] on input "search" at bounding box center [375, 310] width 172 height 27
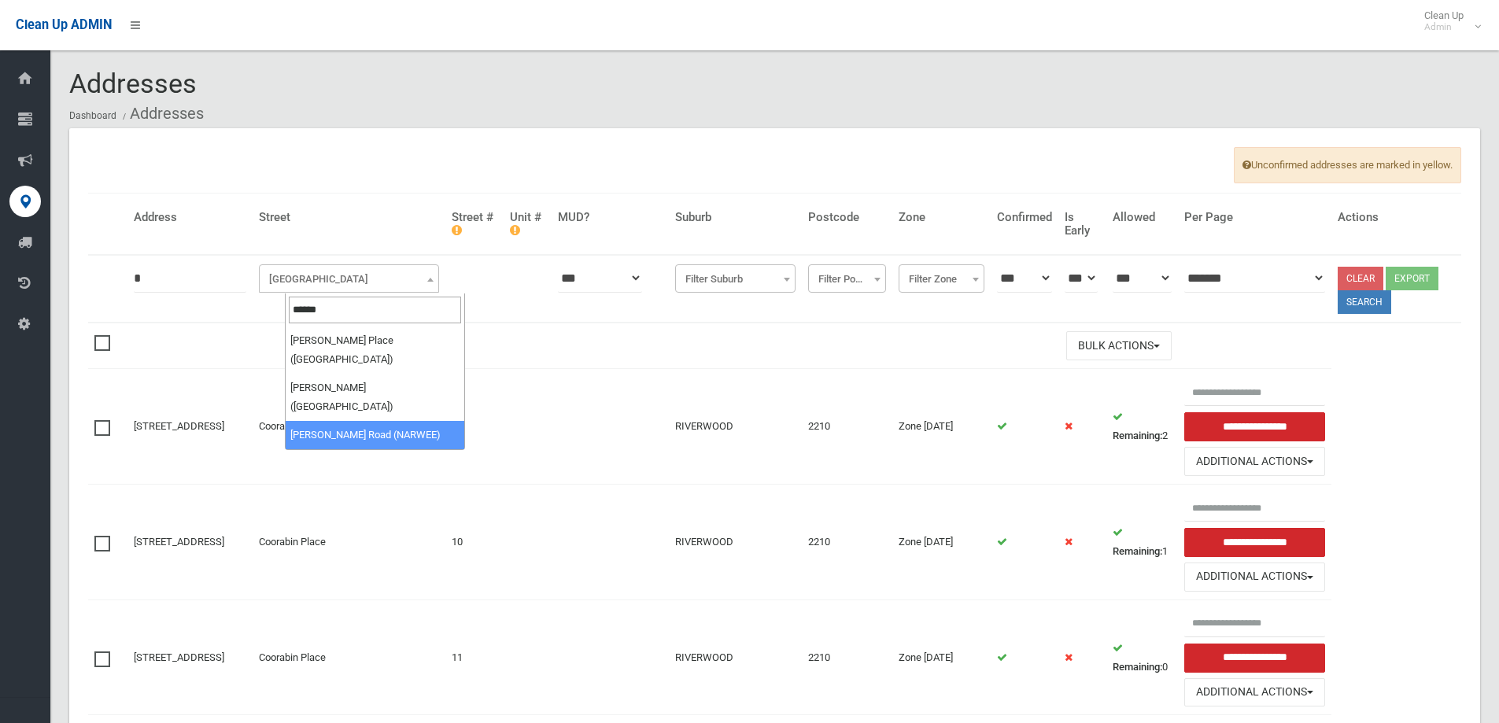
type input "******"
select select "**"
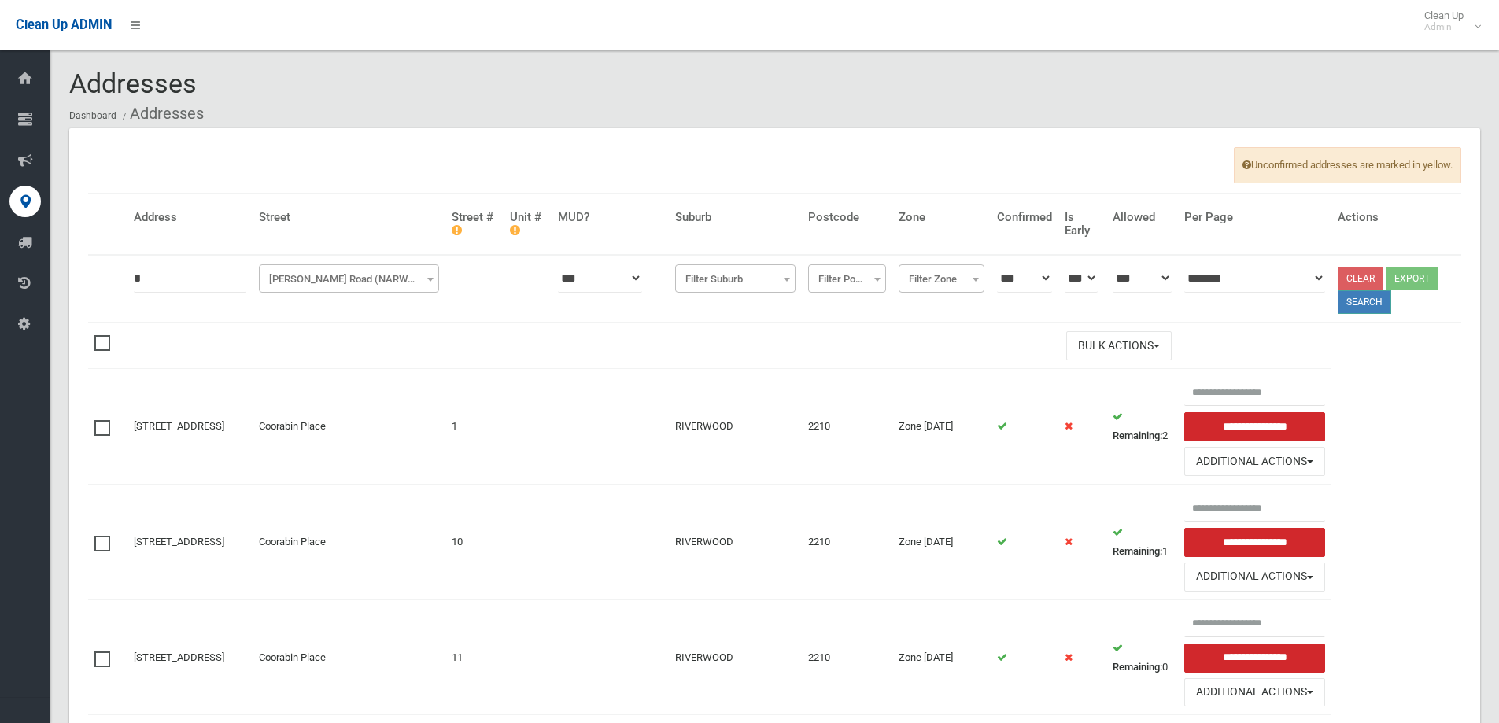
click at [1380, 309] on button "Search" at bounding box center [1365, 302] width 54 height 24
click at [1370, 302] on button "Search" at bounding box center [1365, 302] width 54 height 24
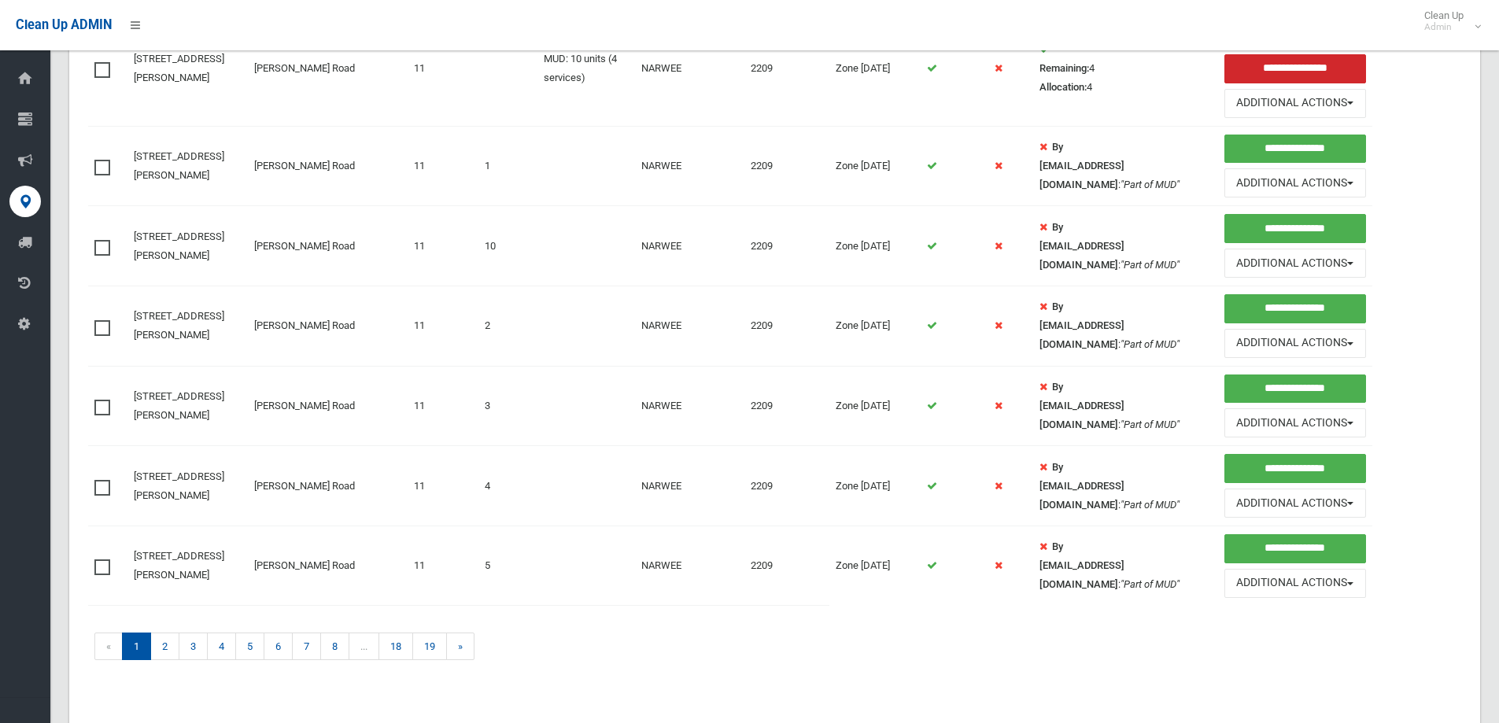
scroll to position [1352, 0]
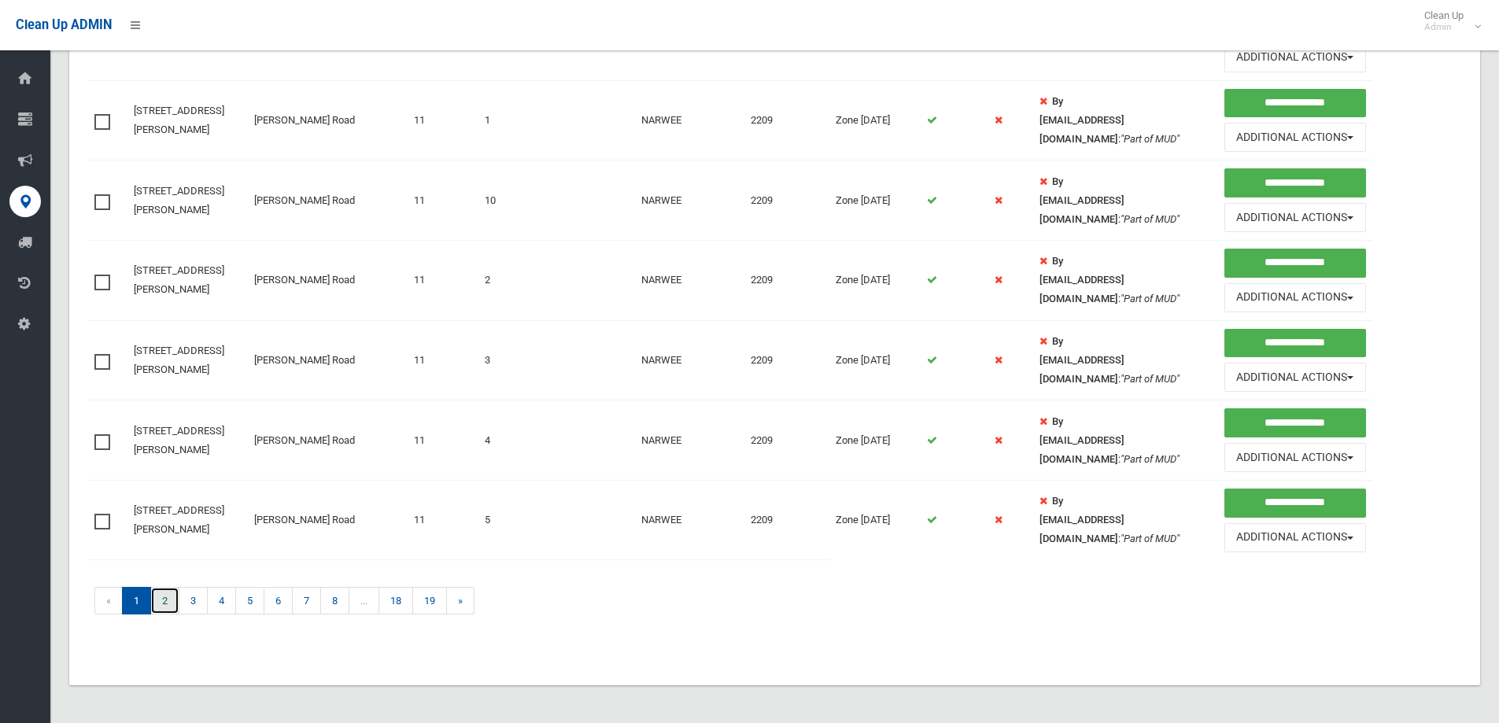
click at [160, 600] on link "2" at bounding box center [164, 601] width 29 height 28
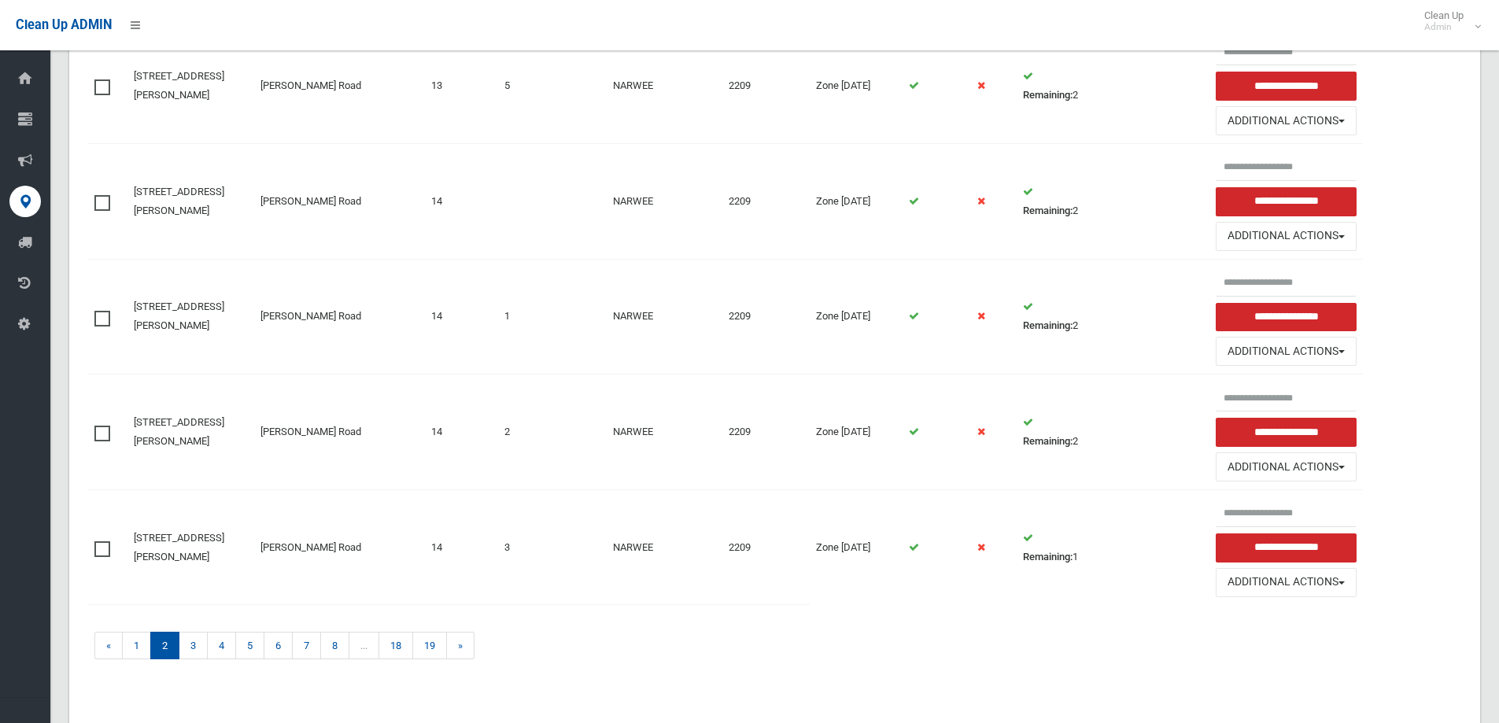
scroll to position [1399, 0]
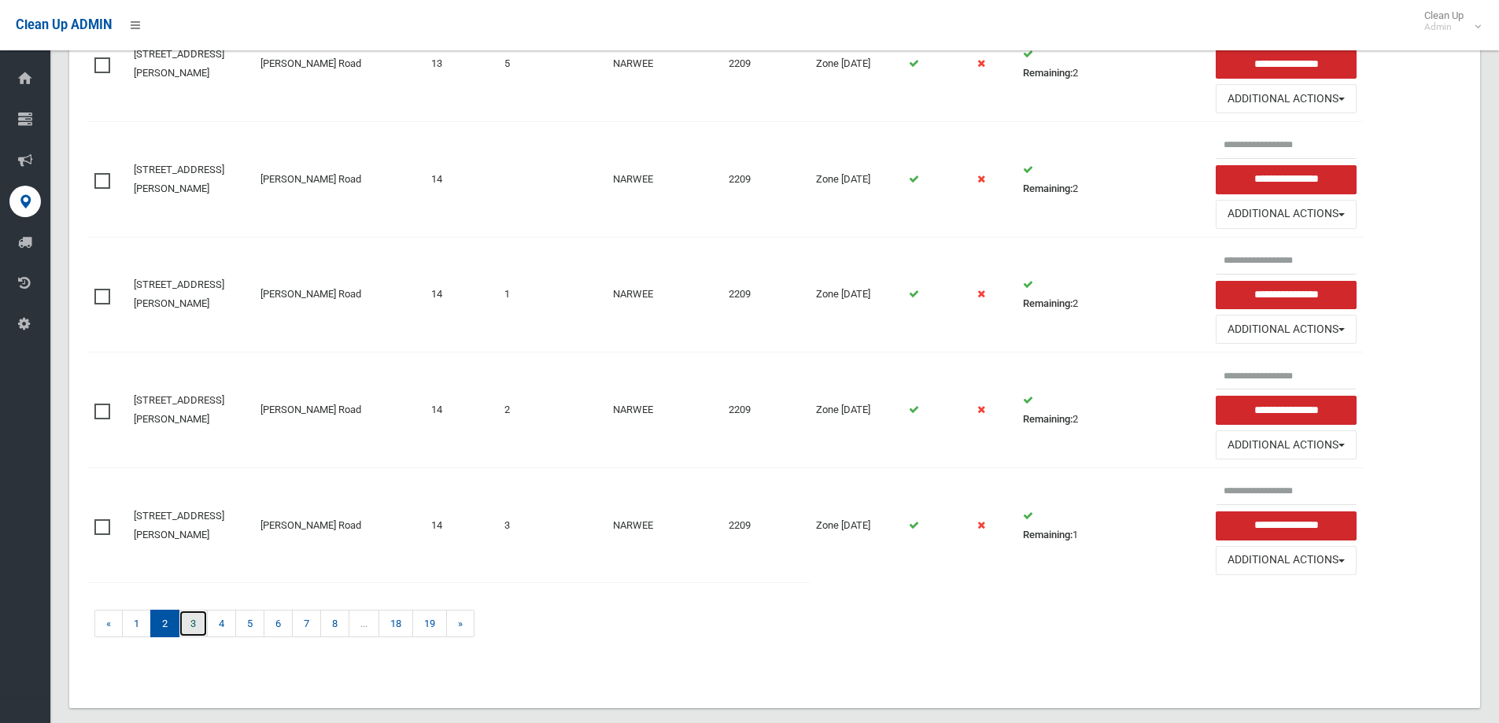
click at [195, 610] on link "3" at bounding box center [193, 624] width 29 height 28
click at [193, 610] on link "3" at bounding box center [193, 624] width 29 height 28
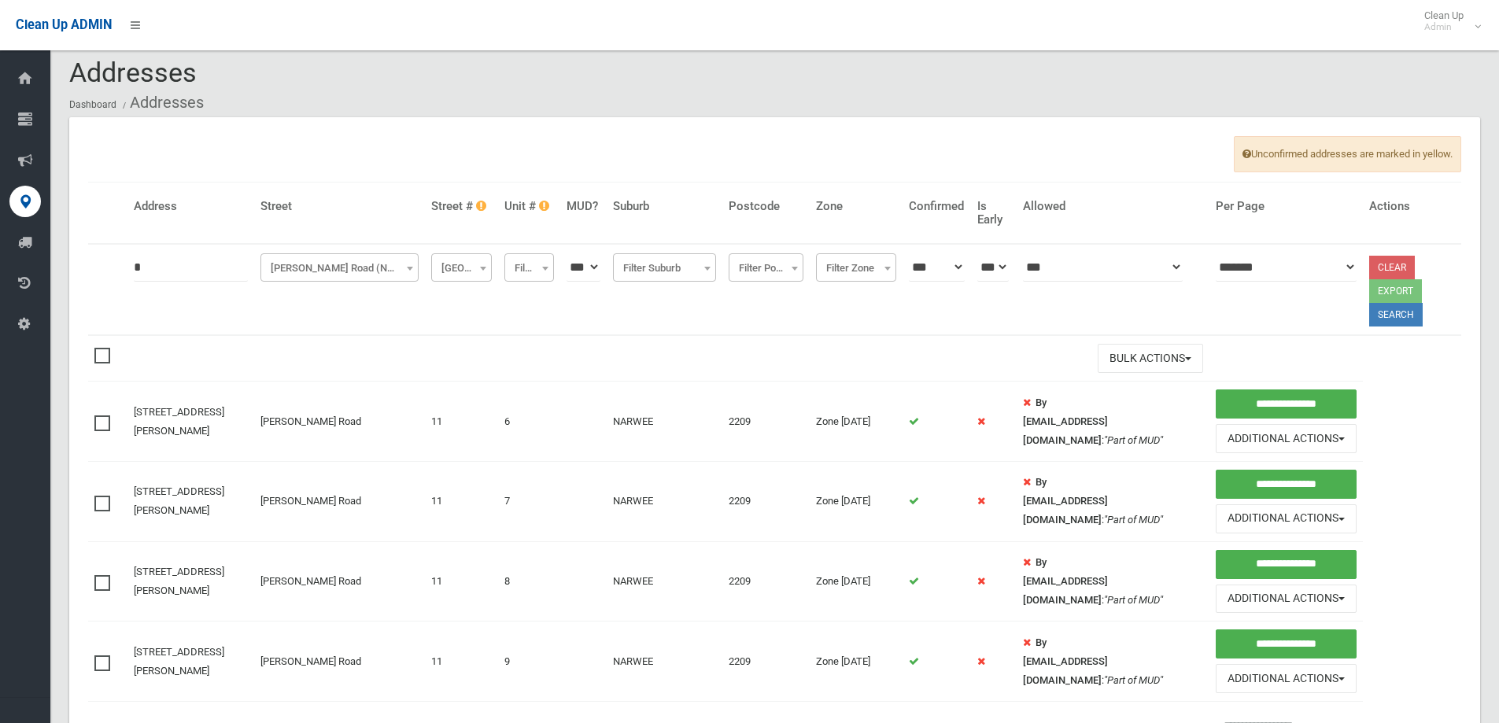
scroll to position [0, 0]
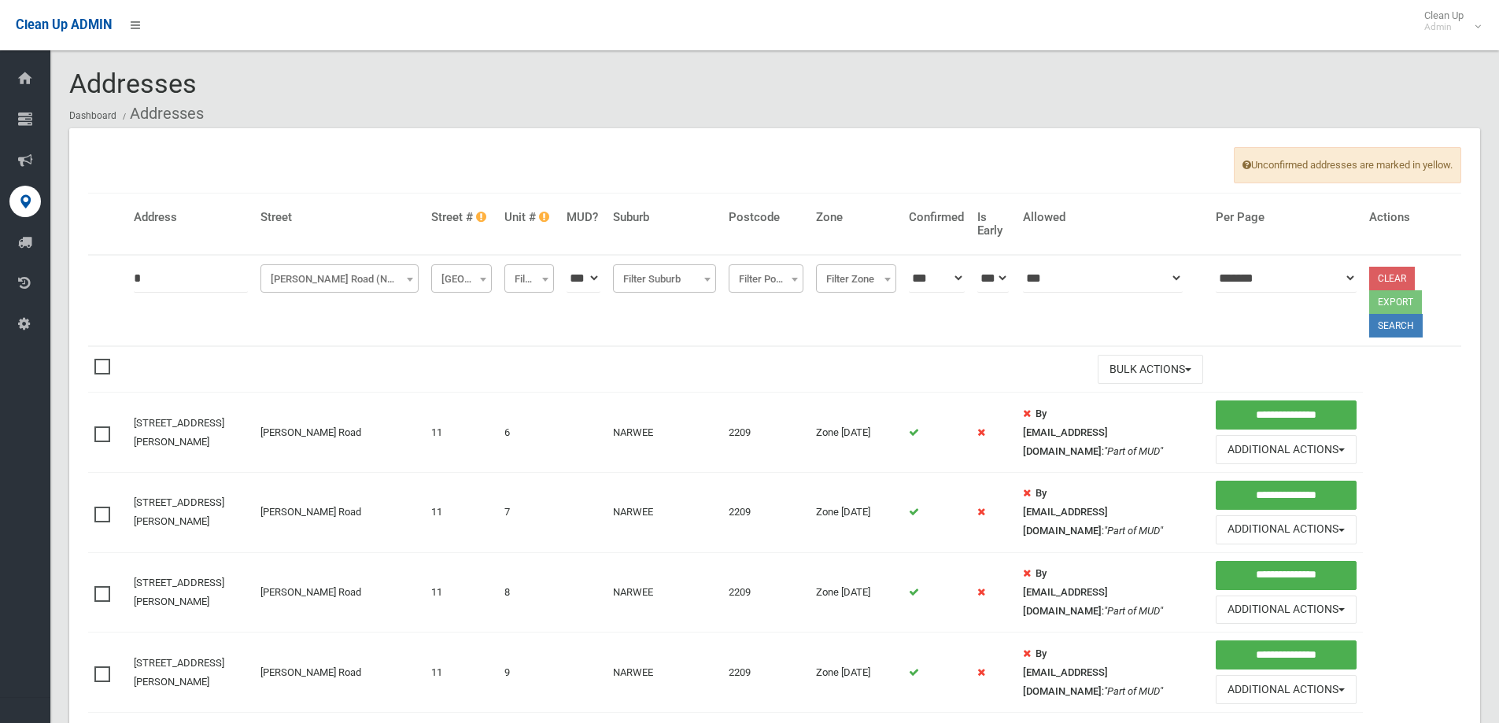
click at [163, 282] on input "*" at bounding box center [191, 278] width 114 height 29
type input "**"
click at [1377, 314] on button "Search" at bounding box center [1396, 326] width 54 height 24
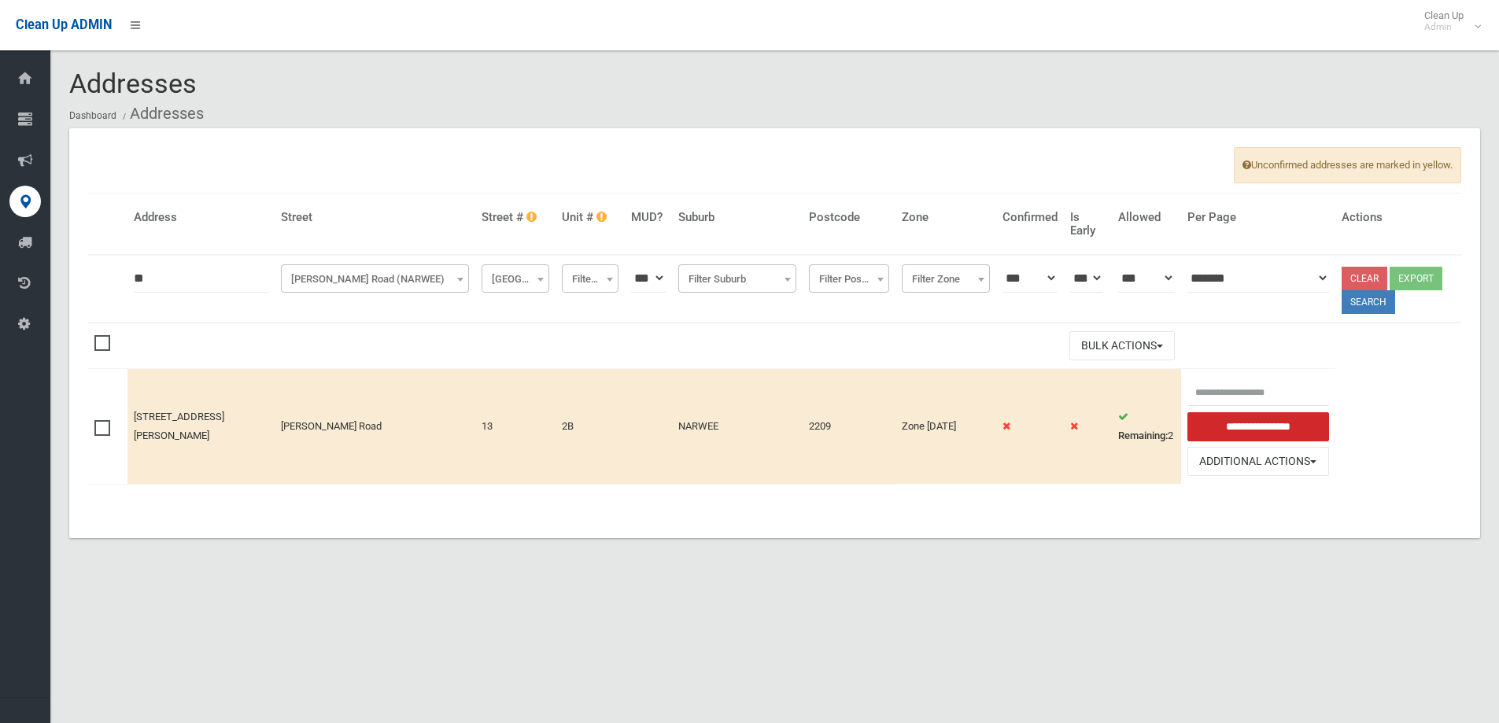
click at [996, 434] on td at bounding box center [1030, 426] width 68 height 115
click at [150, 278] on input "**" at bounding box center [201, 278] width 135 height 29
type input "*"
click at [1365, 300] on button "Search" at bounding box center [1369, 302] width 54 height 24
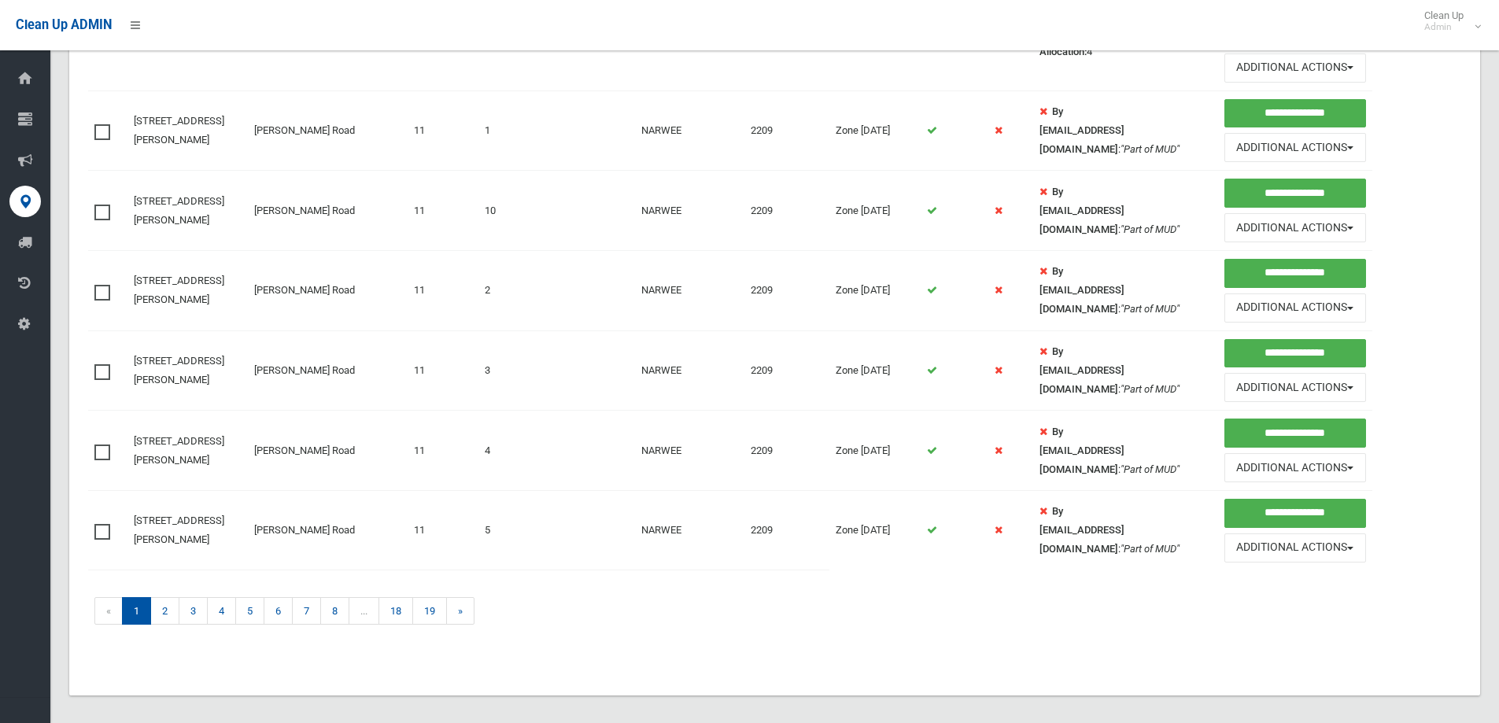
scroll to position [1352, 0]
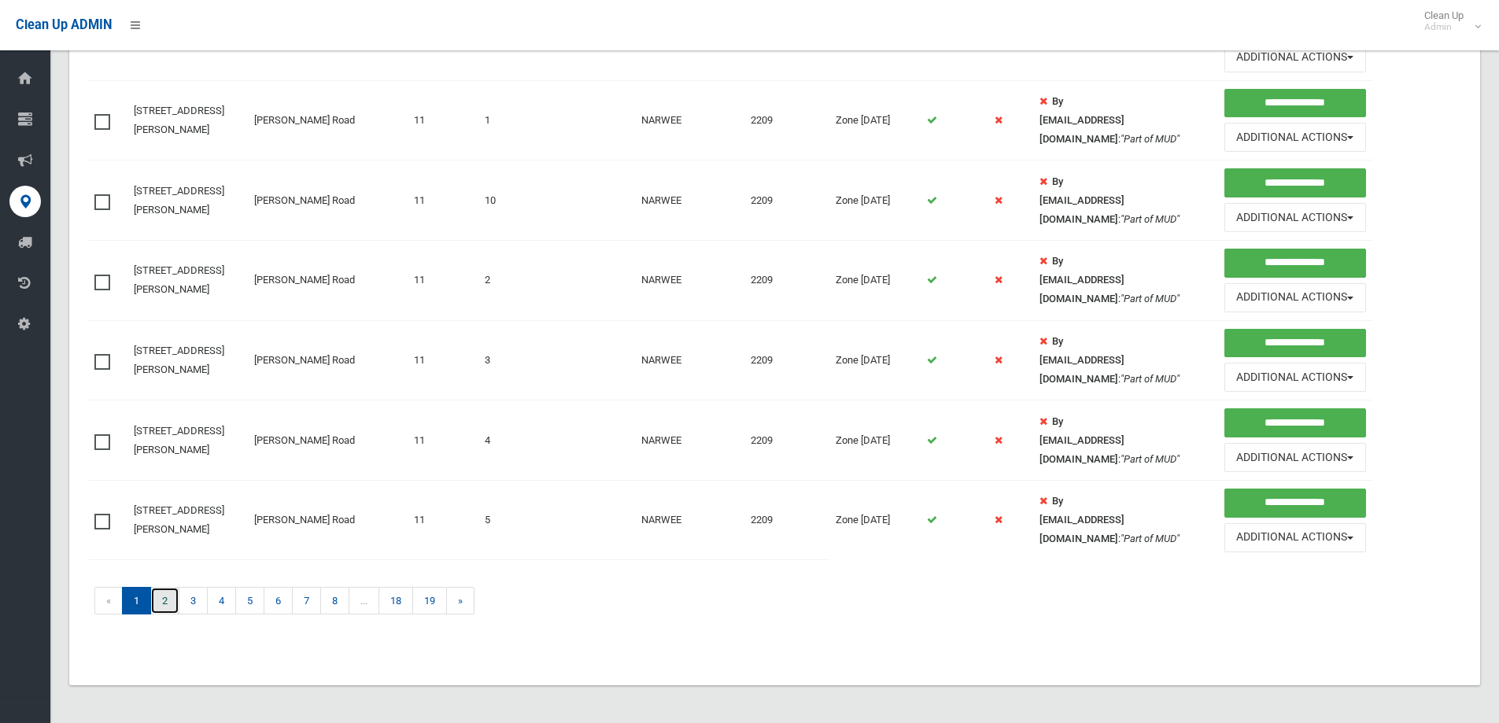
click at [162, 599] on link "2" at bounding box center [164, 601] width 29 height 28
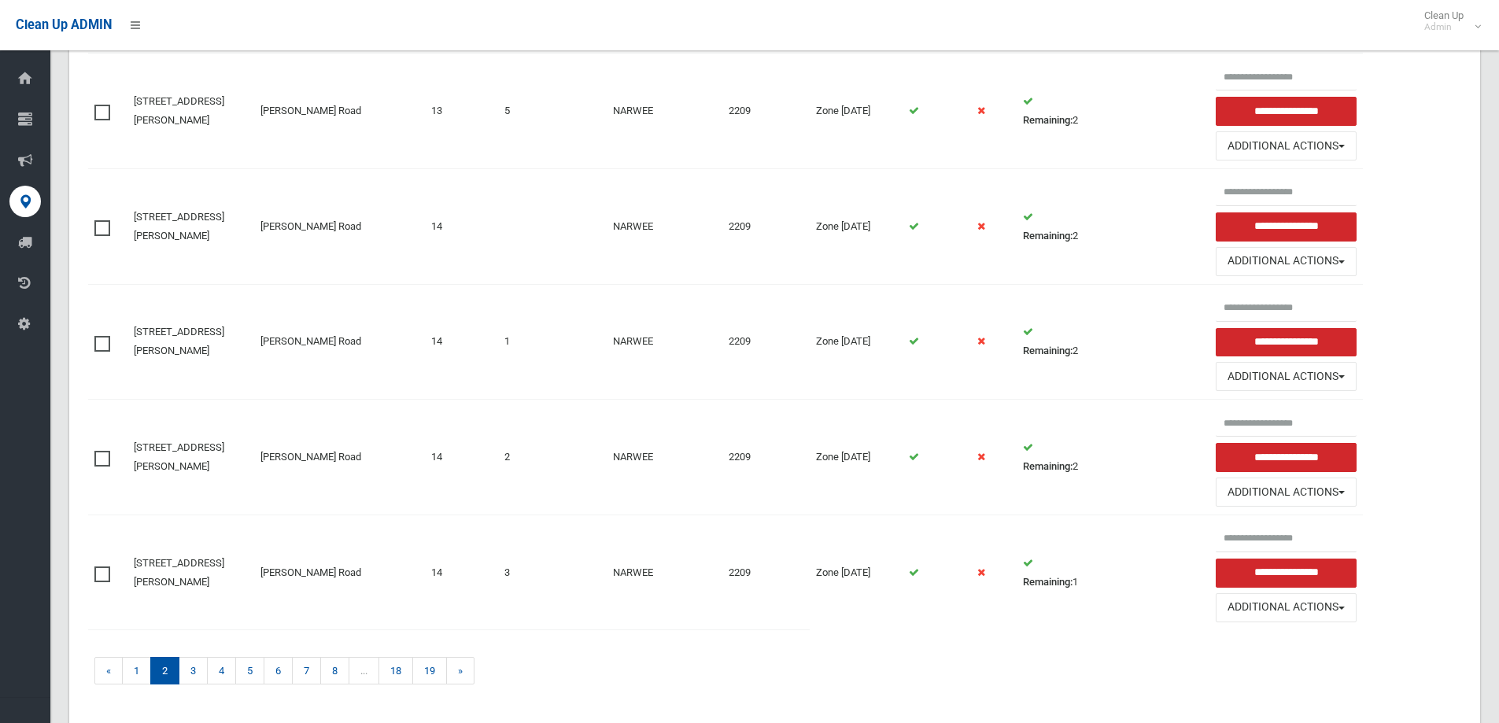
scroll to position [1399, 0]
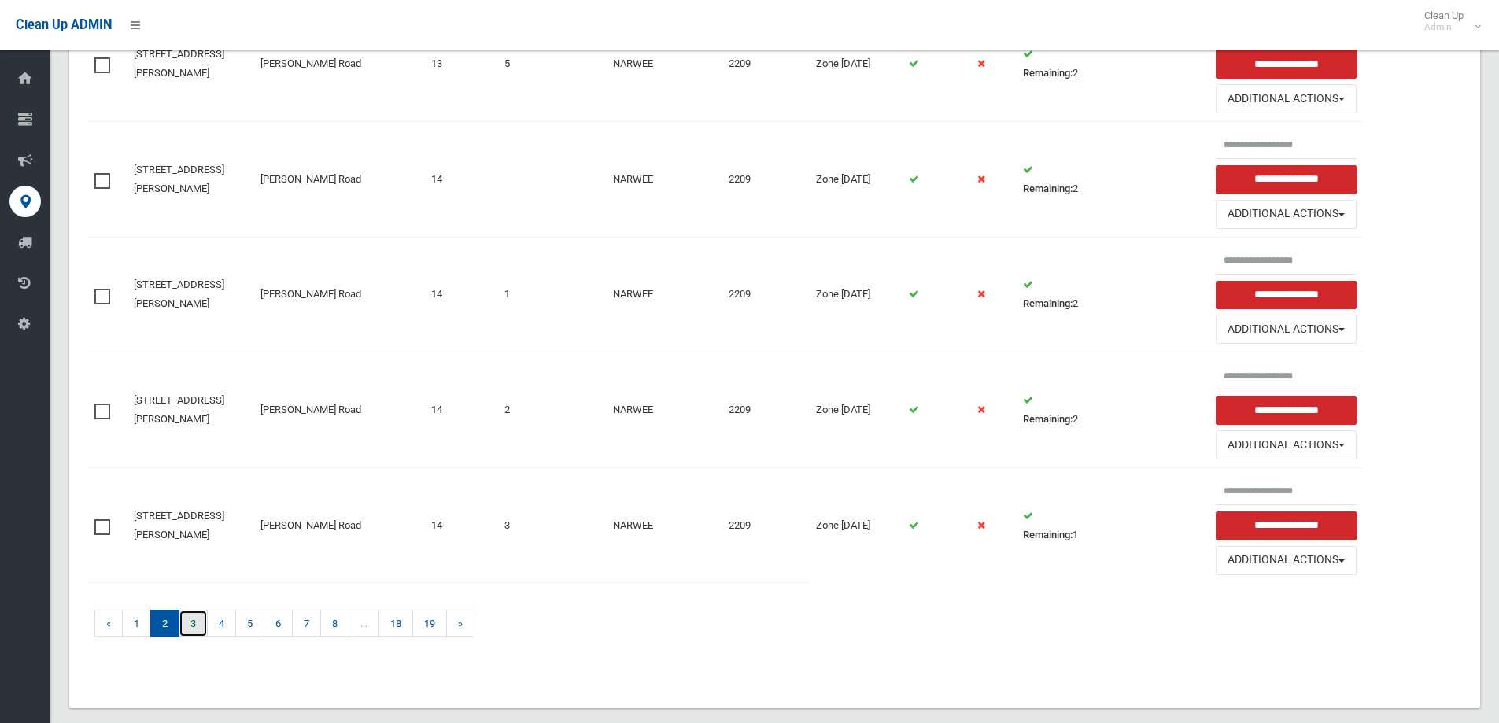
click at [190, 610] on link "3" at bounding box center [193, 624] width 29 height 28
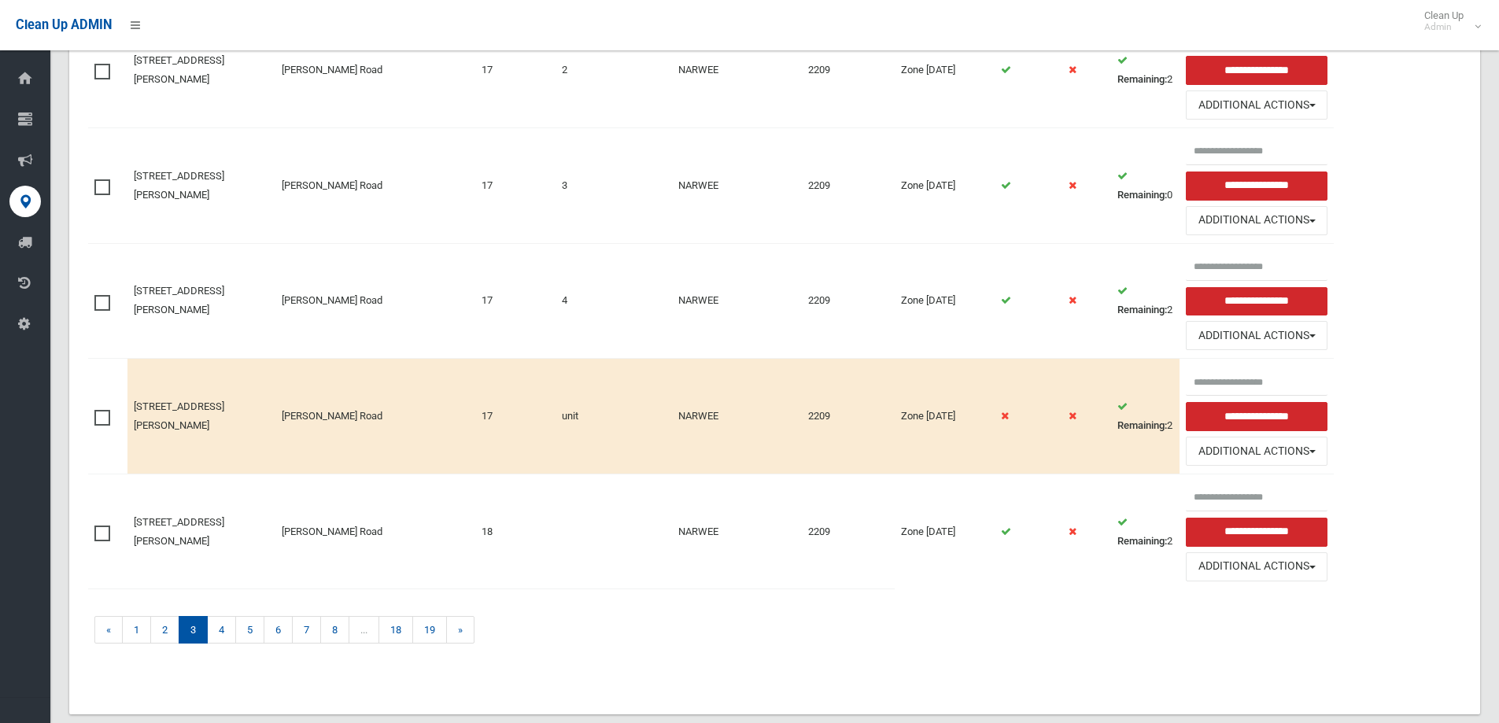
scroll to position [1541, 0]
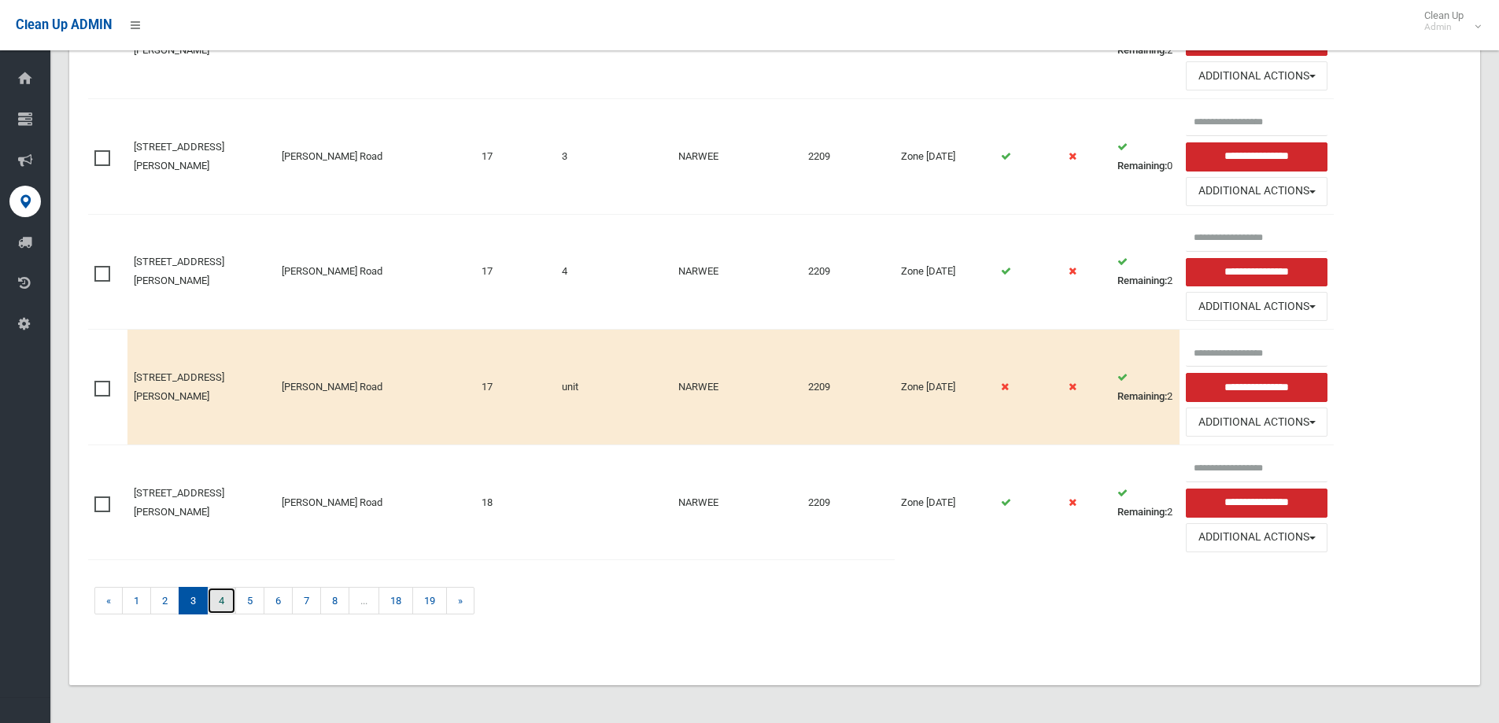
click at [224, 600] on link "4" at bounding box center [221, 601] width 29 height 28
click at [217, 597] on link "4" at bounding box center [221, 601] width 29 height 28
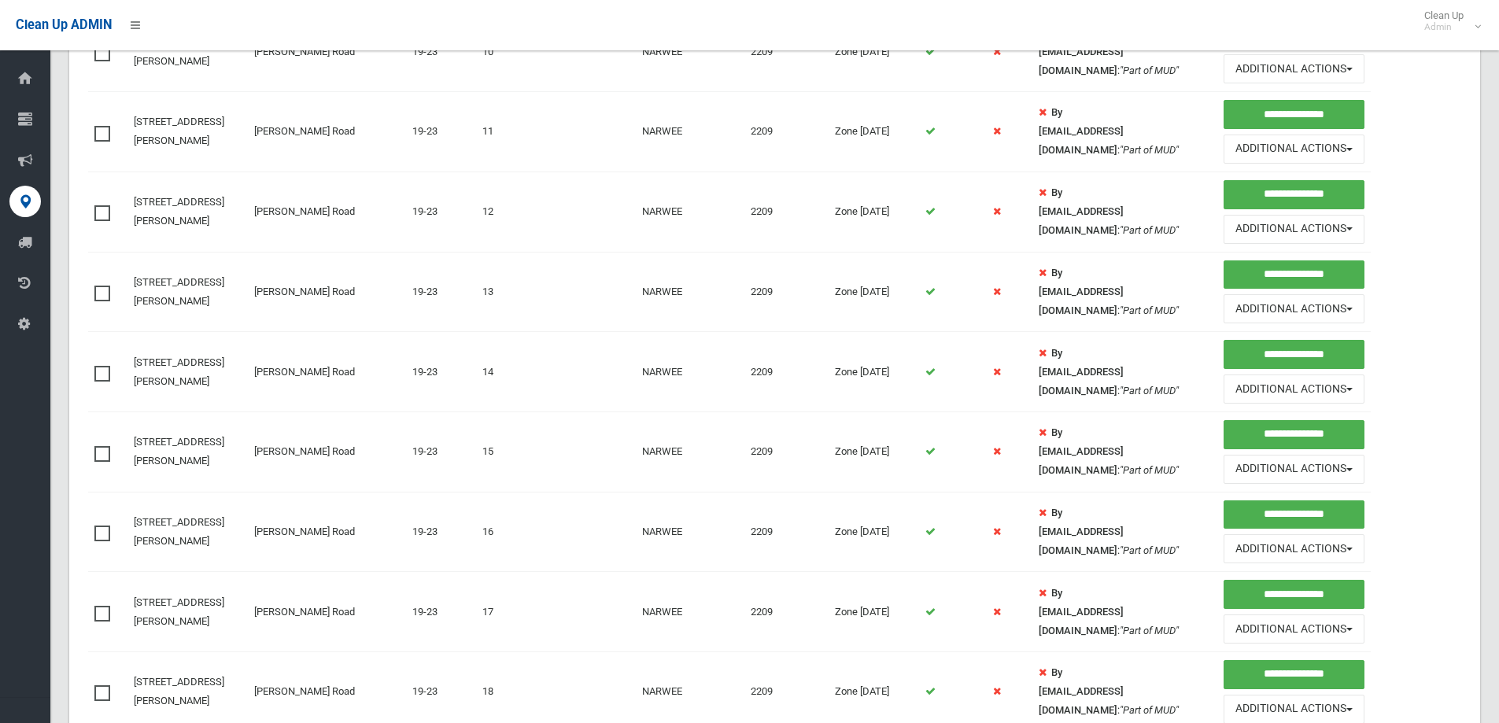
scroll to position [1210, 0]
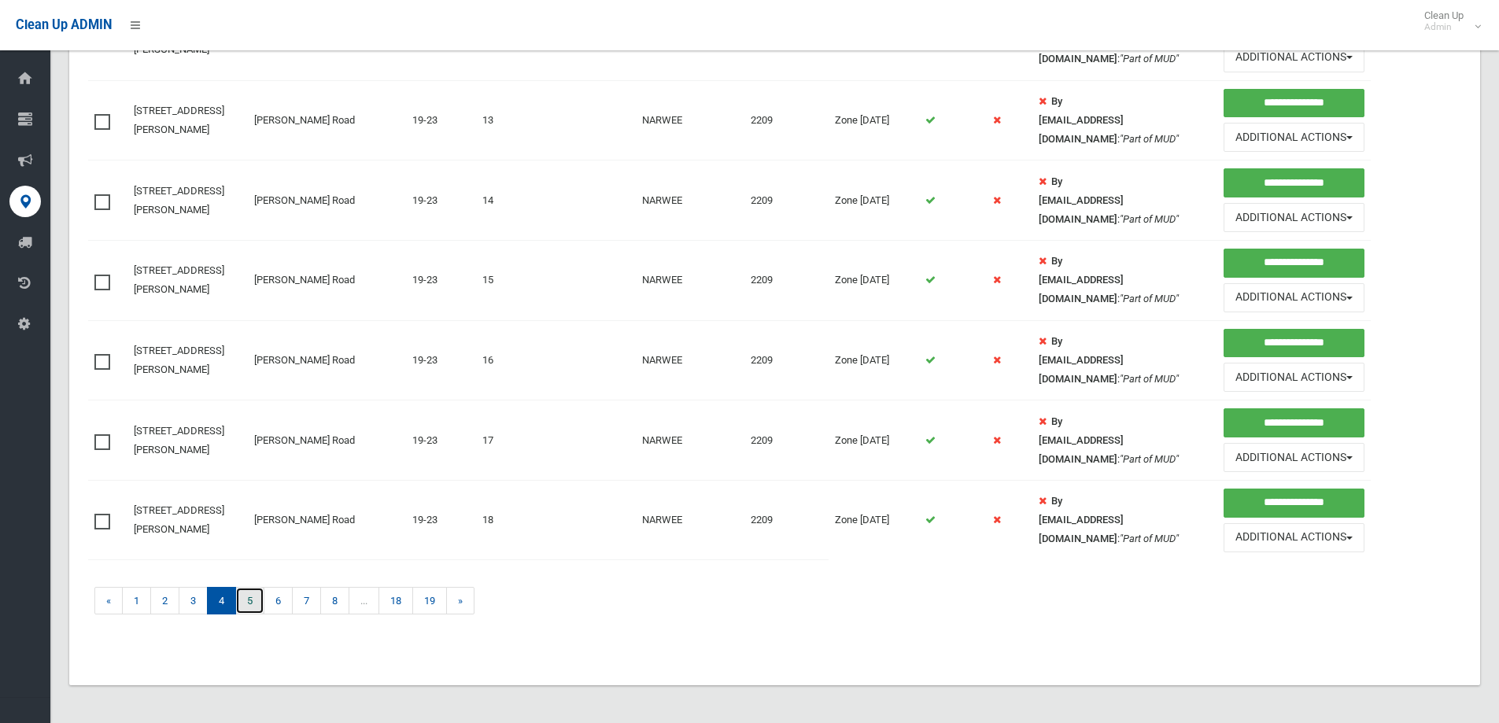
click at [242, 603] on link "5" at bounding box center [249, 601] width 29 height 28
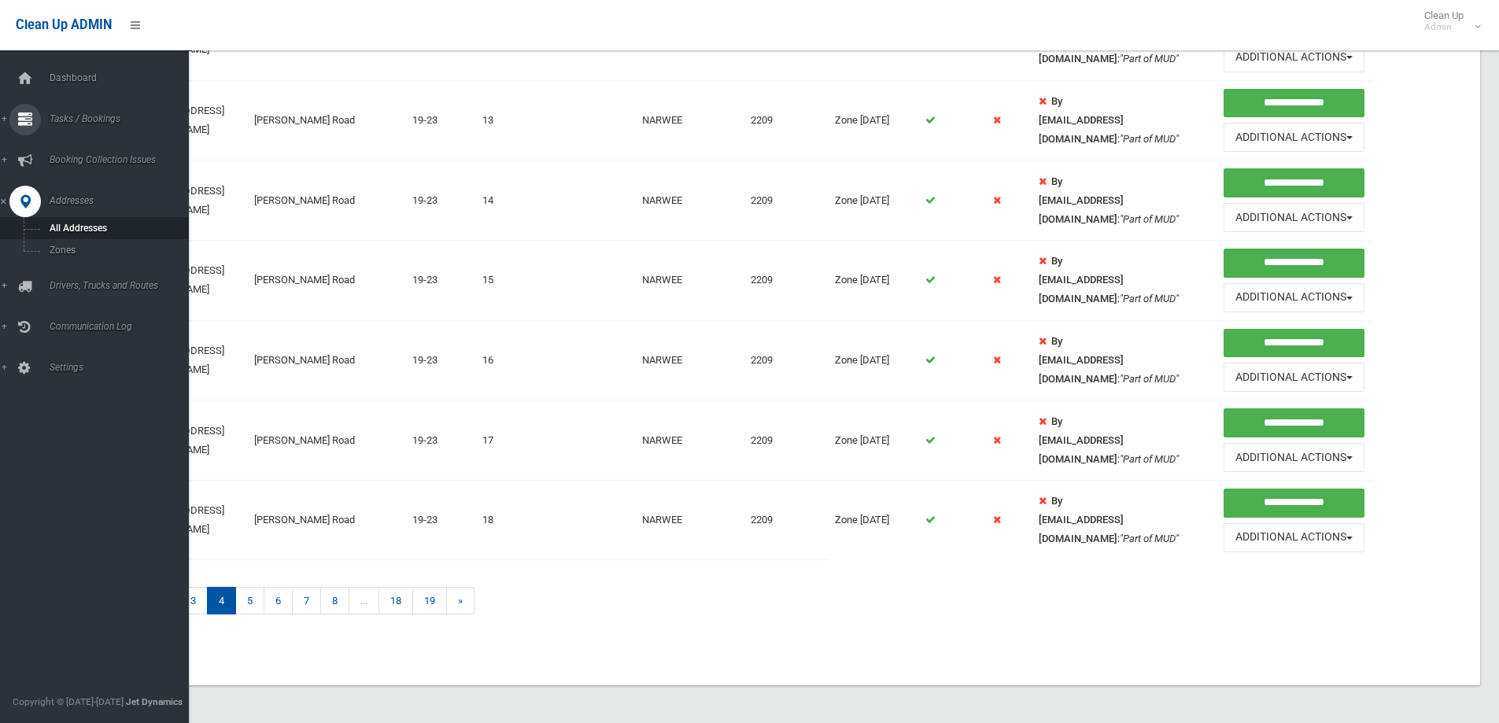
click at [91, 123] on span "Tasks / Bookings" at bounding box center [123, 118] width 156 height 11
click at [58, 234] on span "Search" at bounding box center [116, 234] width 142 height 11
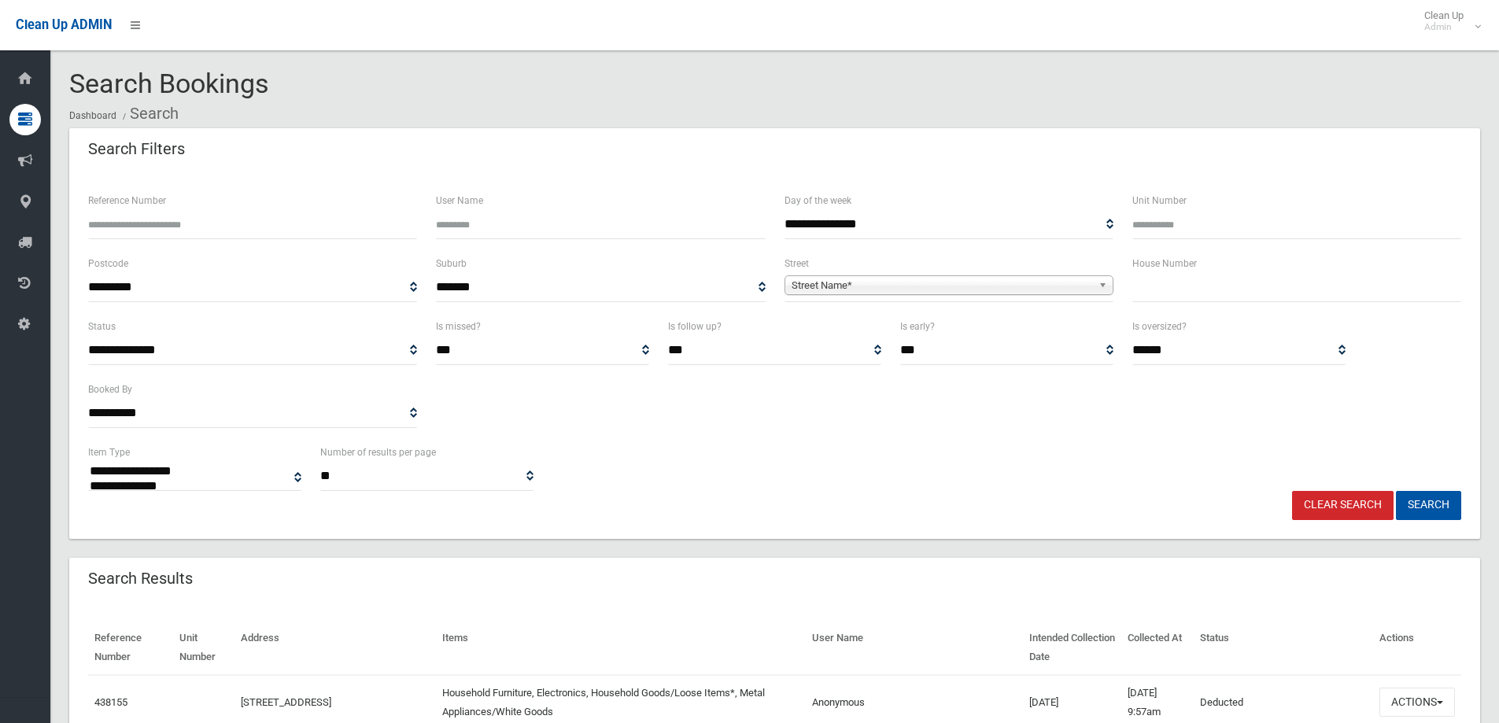
select select
click at [757, 423] on div "**********" at bounding box center [775, 380] width 1392 height 126
click at [129, 215] on input "Reference Number" at bounding box center [252, 224] width 329 height 29
type input "******"
click at [1426, 504] on button "Search" at bounding box center [1428, 505] width 65 height 29
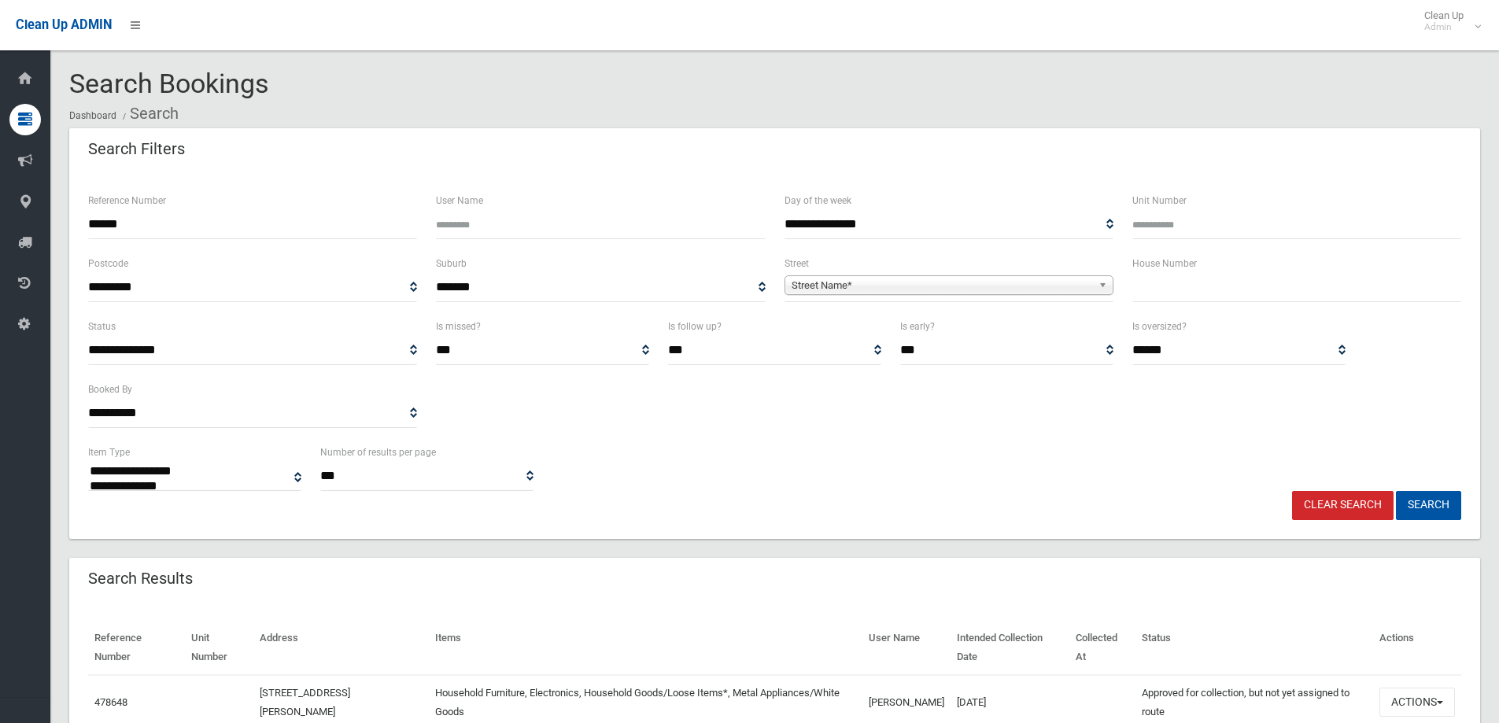
select select
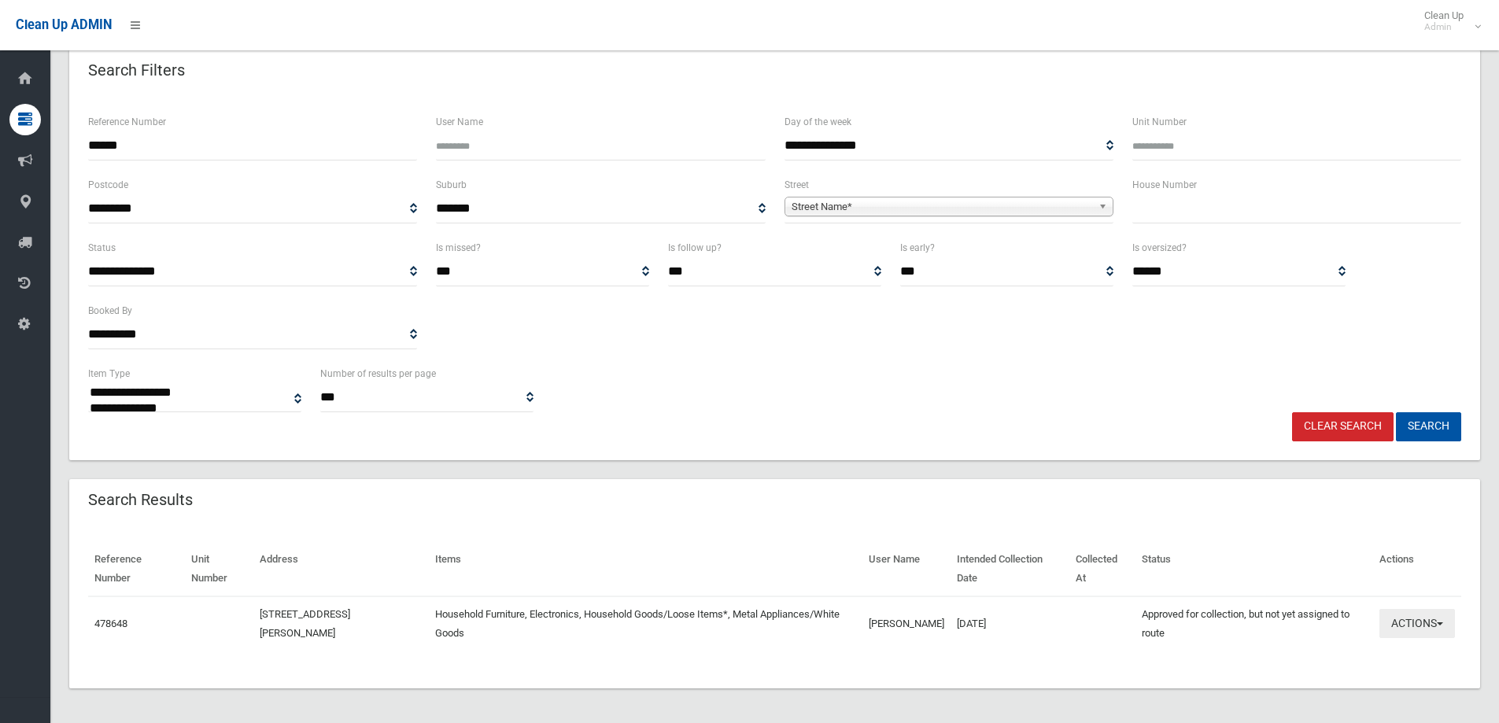
click at [1415, 625] on button "Actions" at bounding box center [1417, 623] width 76 height 29
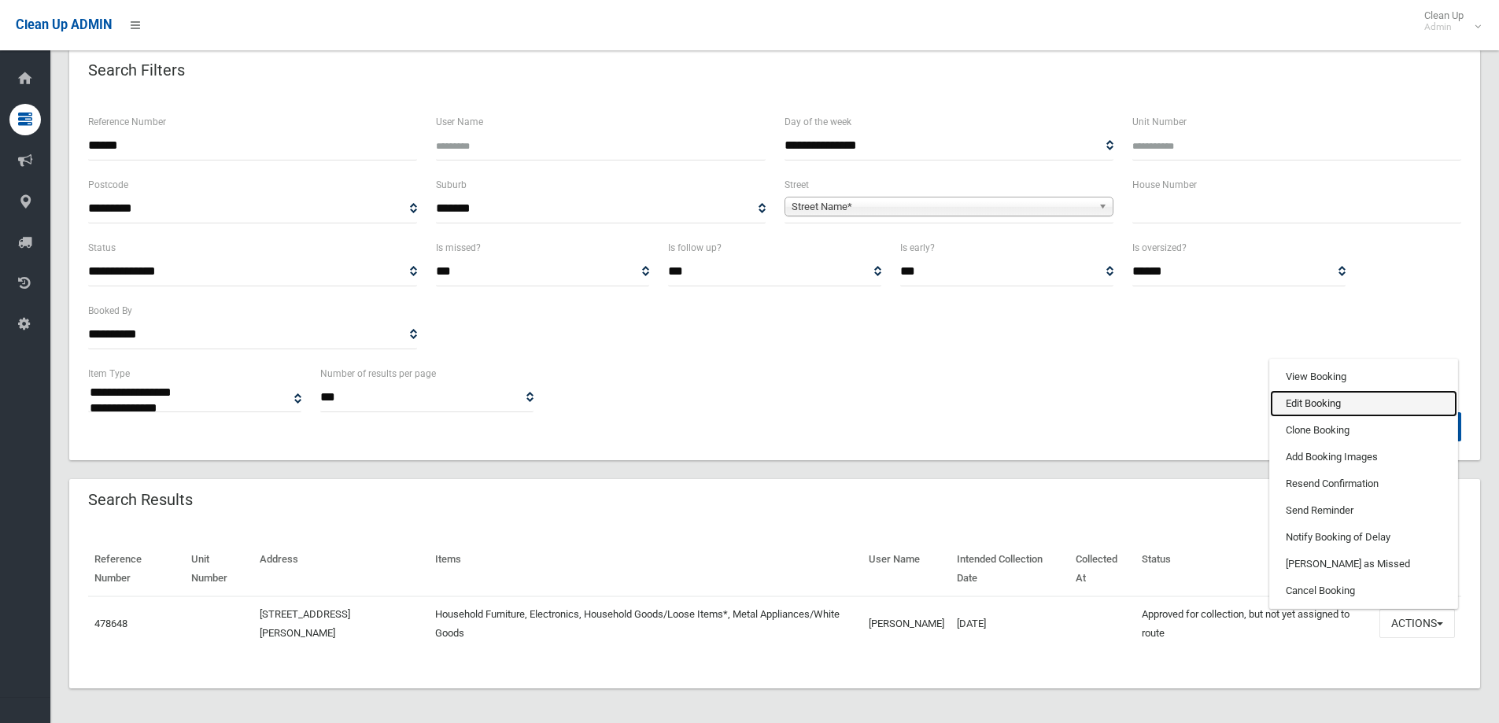
click at [1300, 401] on link "Edit Booking" at bounding box center [1363, 403] width 187 height 27
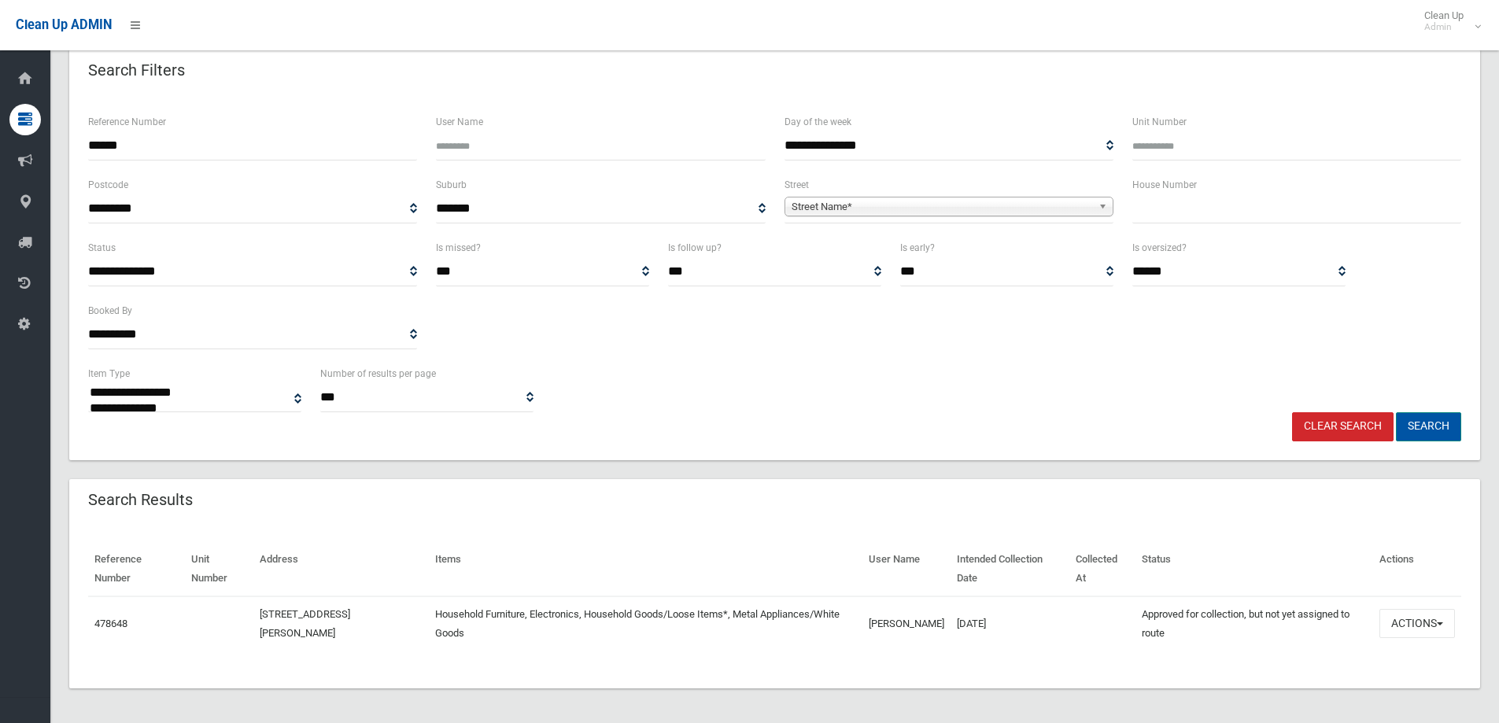
click at [1420, 422] on button "Search" at bounding box center [1428, 426] width 65 height 29
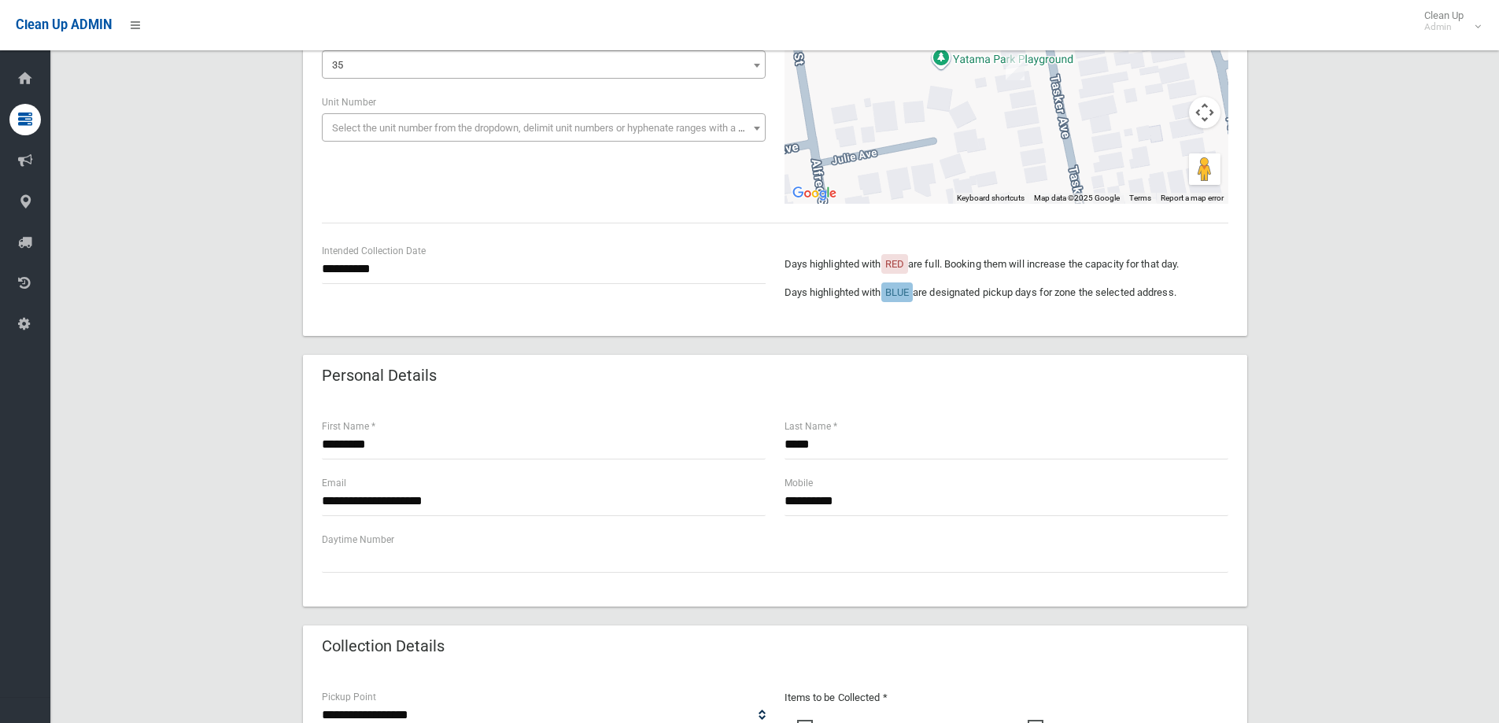
scroll to position [197, 0]
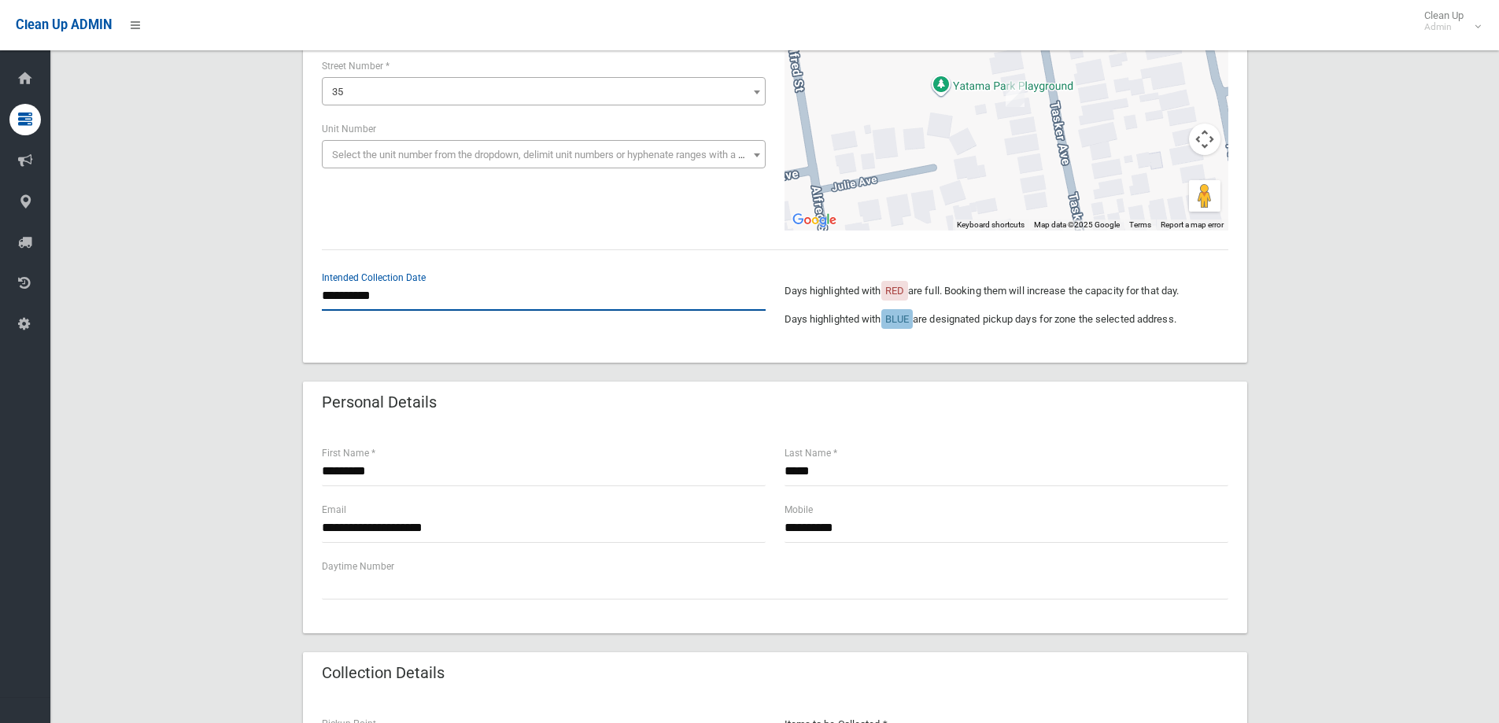
click at [396, 287] on input "**********" at bounding box center [544, 296] width 444 height 29
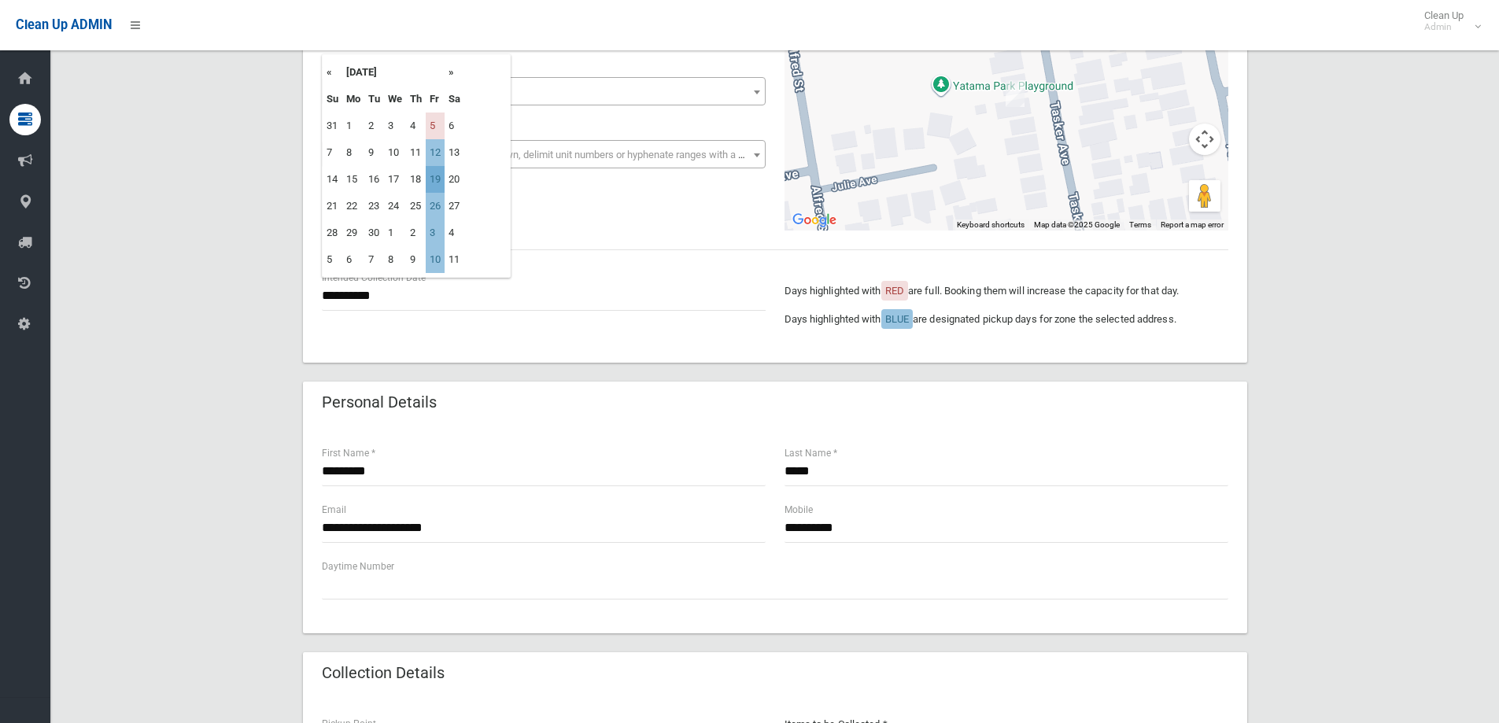
click at [437, 181] on td "19" at bounding box center [435, 179] width 19 height 27
type input "**********"
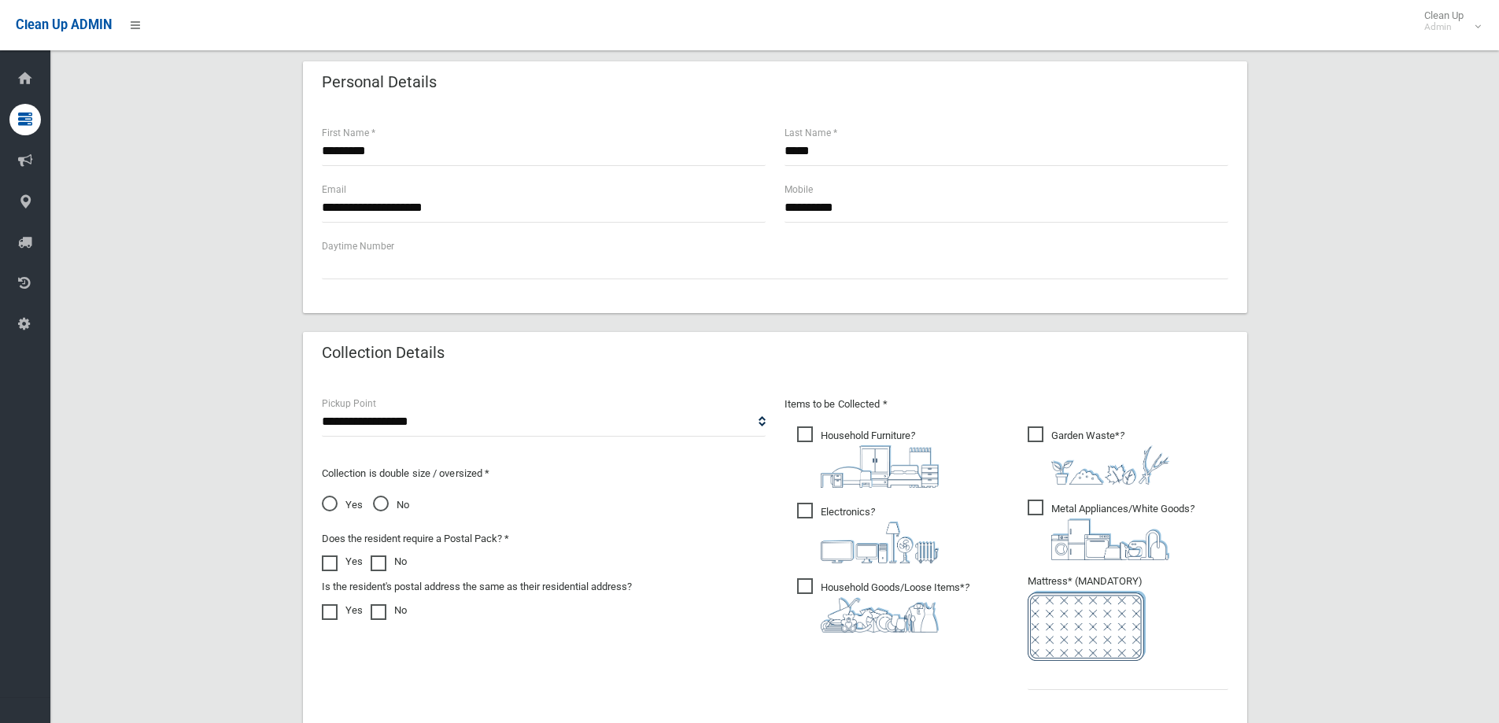
scroll to position [748, 0]
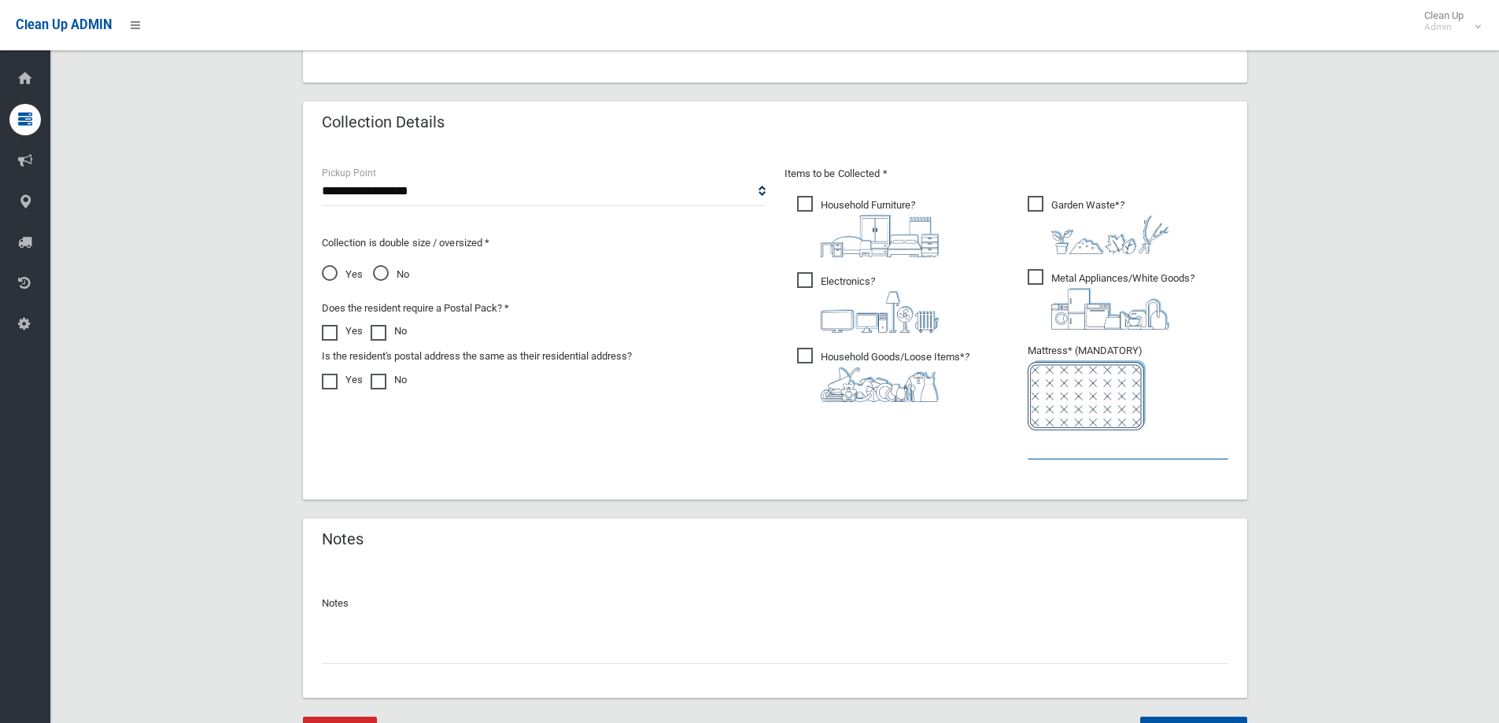
click at [1093, 456] on input "text" at bounding box center [1128, 444] width 201 height 29
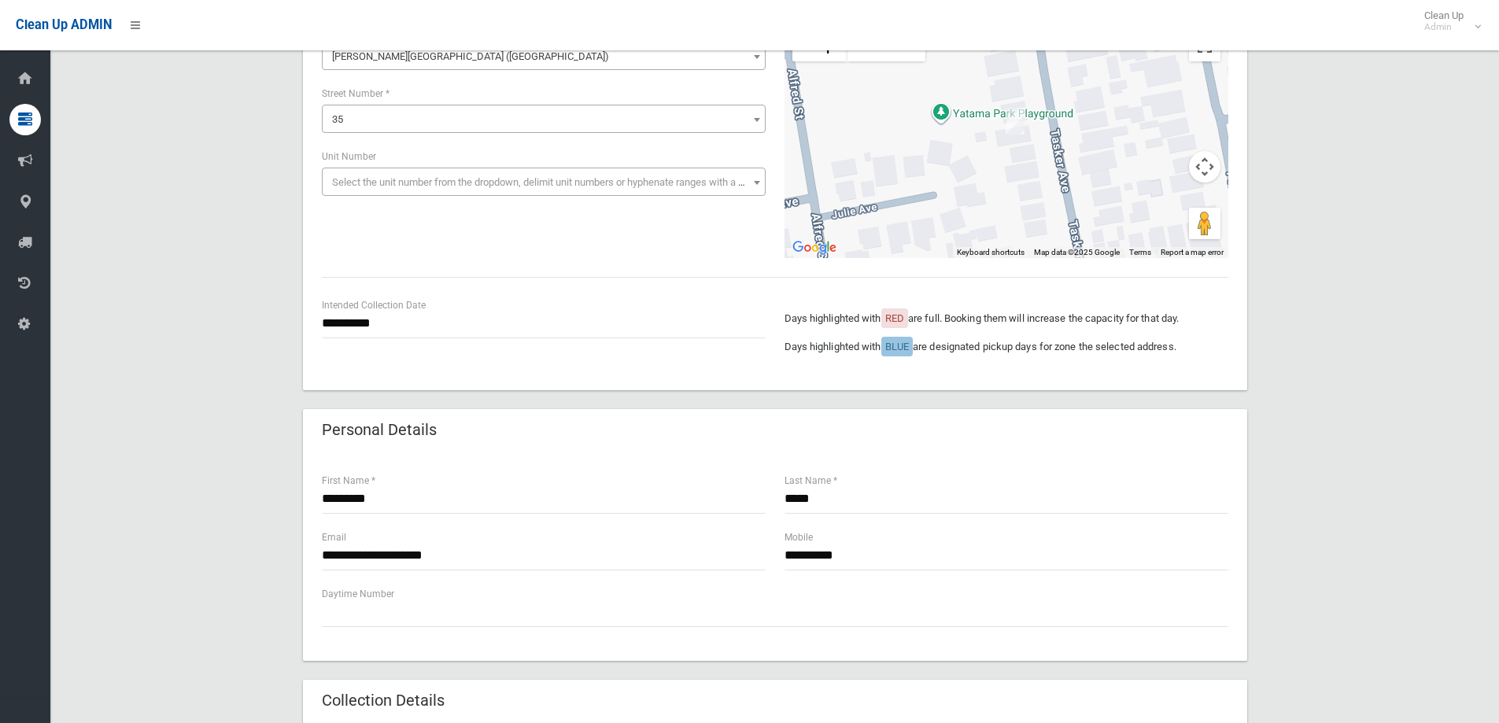
scroll to position [157, 0]
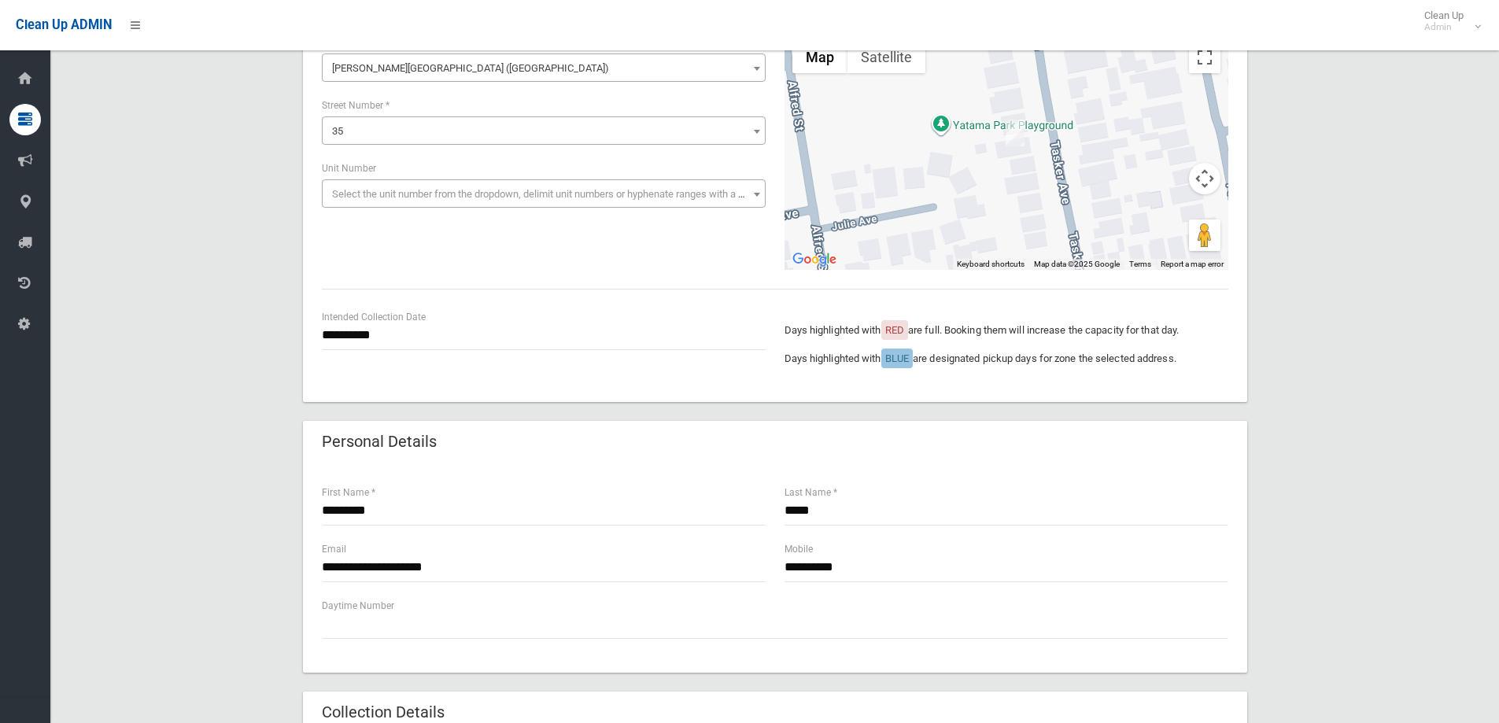
type input "*"
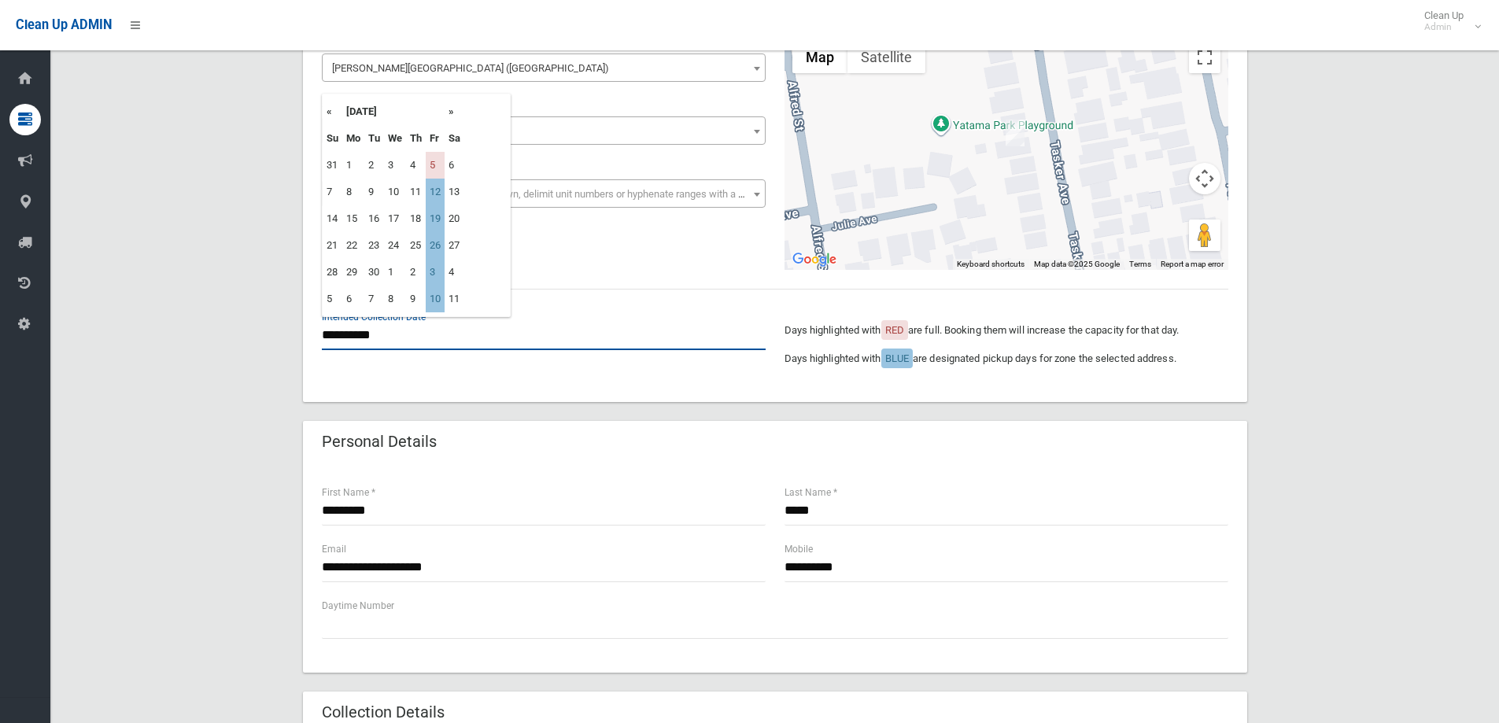
click at [386, 328] on input "**********" at bounding box center [544, 335] width 444 height 29
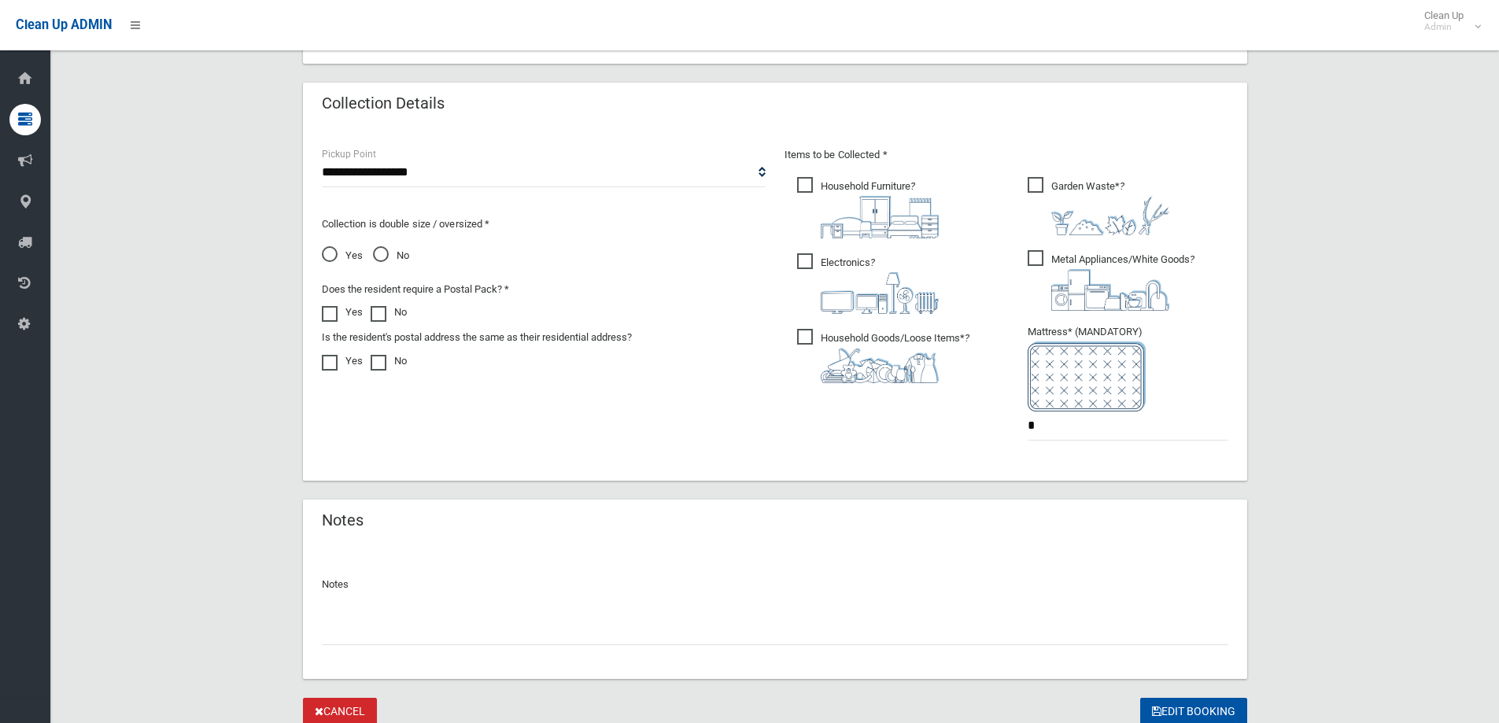
scroll to position [826, 0]
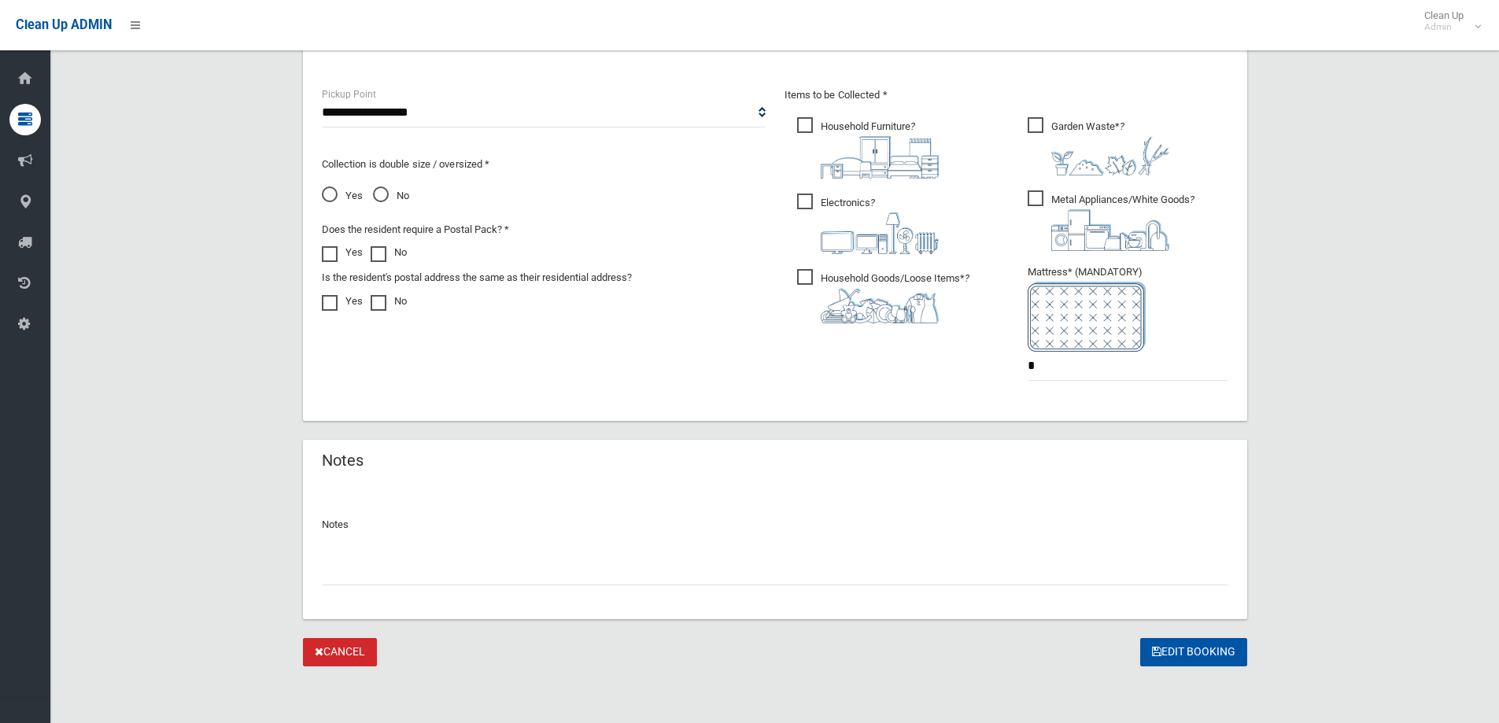
click at [349, 565] on input "text" at bounding box center [775, 570] width 907 height 29
type input "**********"
click at [1186, 652] on button "Edit Booking" at bounding box center [1193, 652] width 107 height 29
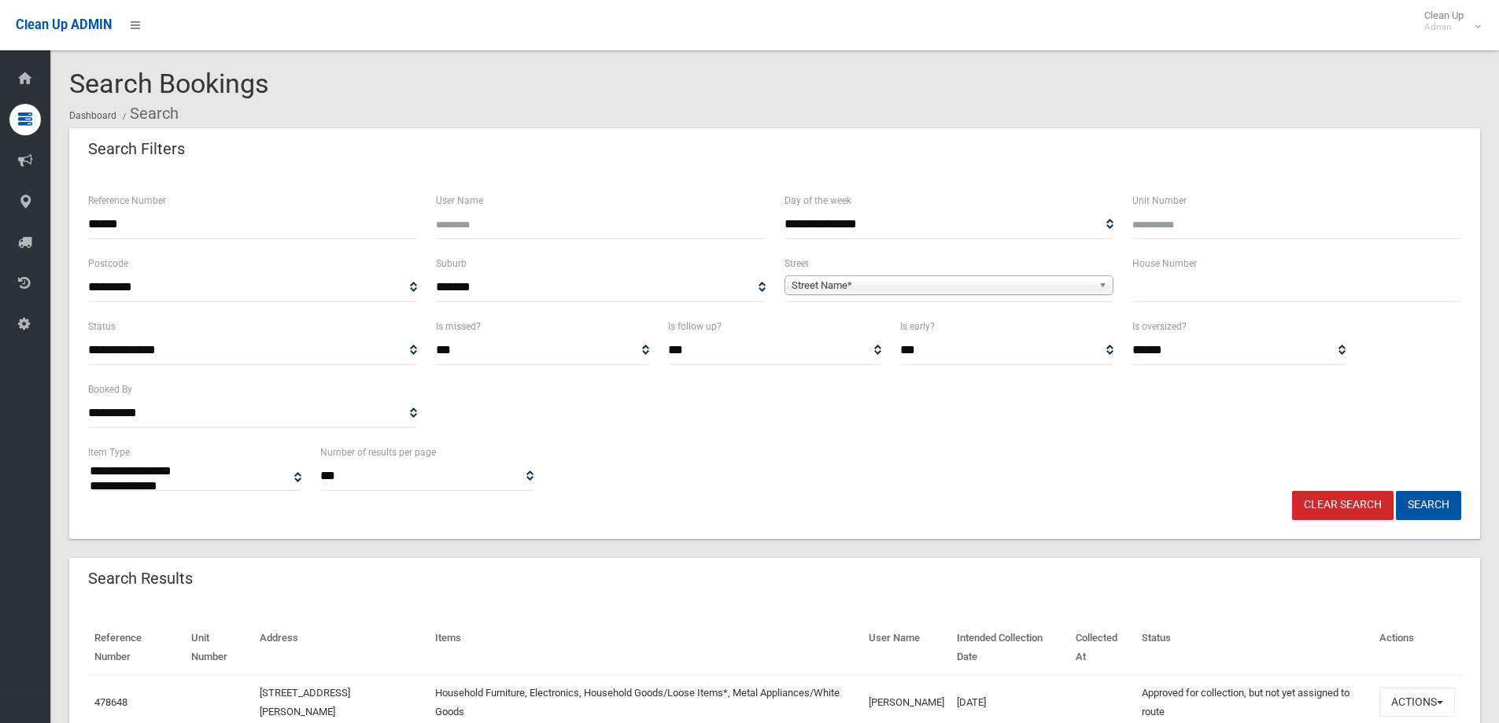
select select
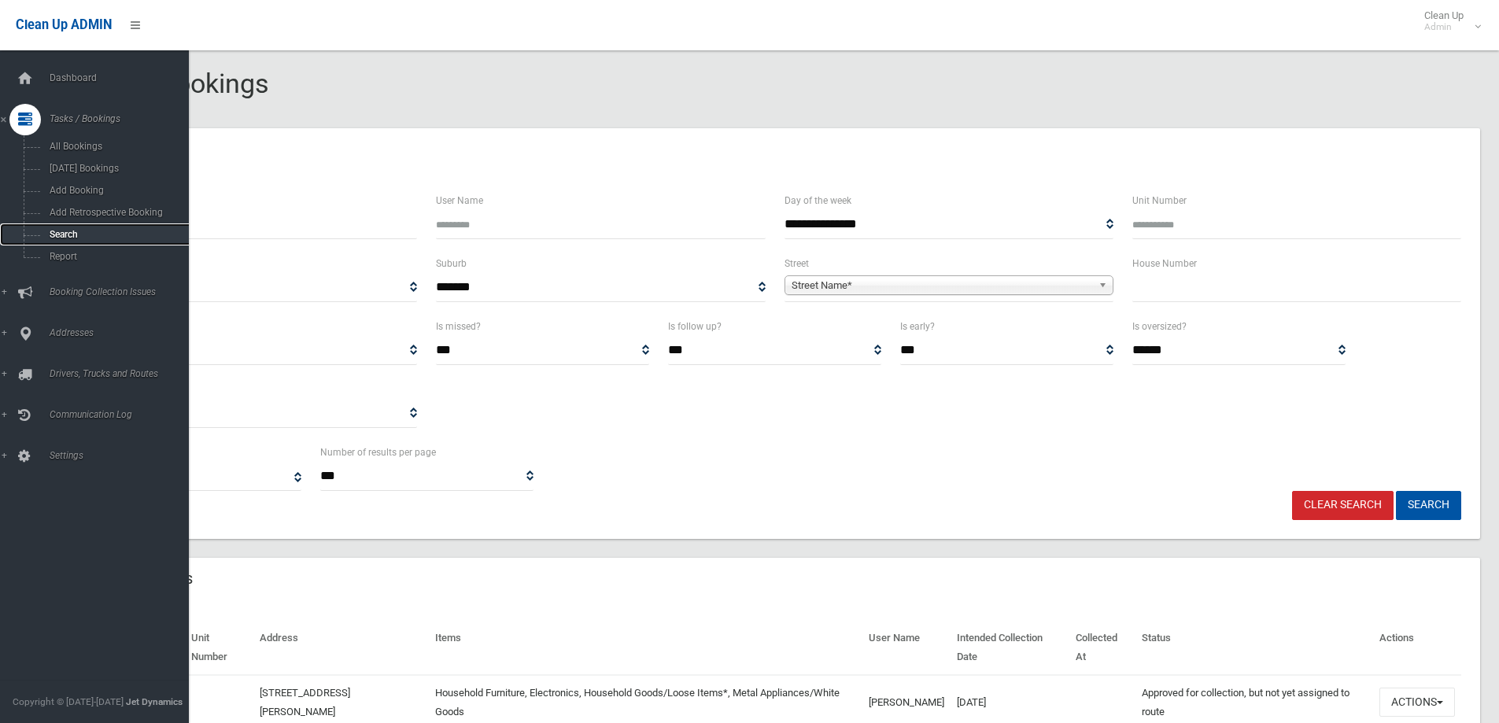
click at [55, 235] on span "Search" at bounding box center [116, 234] width 142 height 11
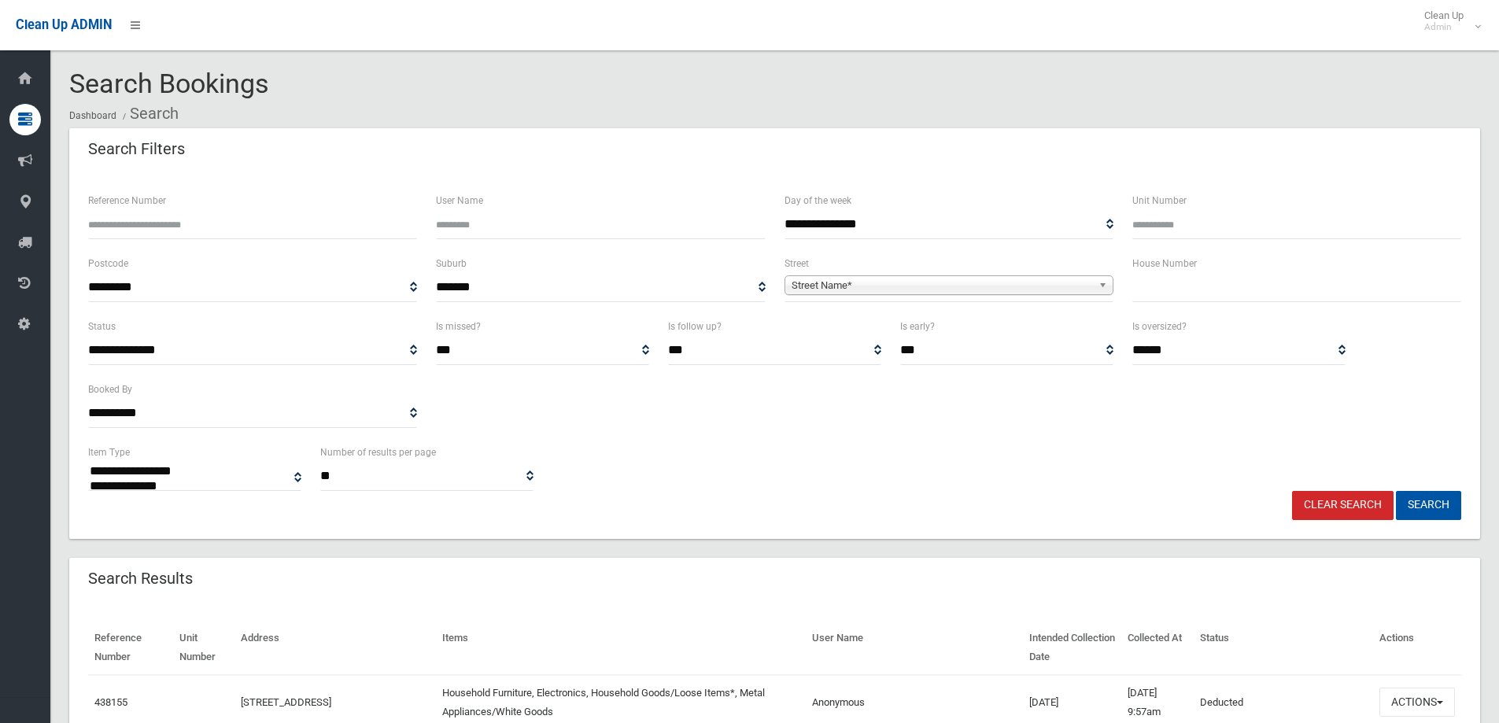
select select
